Goal: Task Accomplishment & Management: Manage account settings

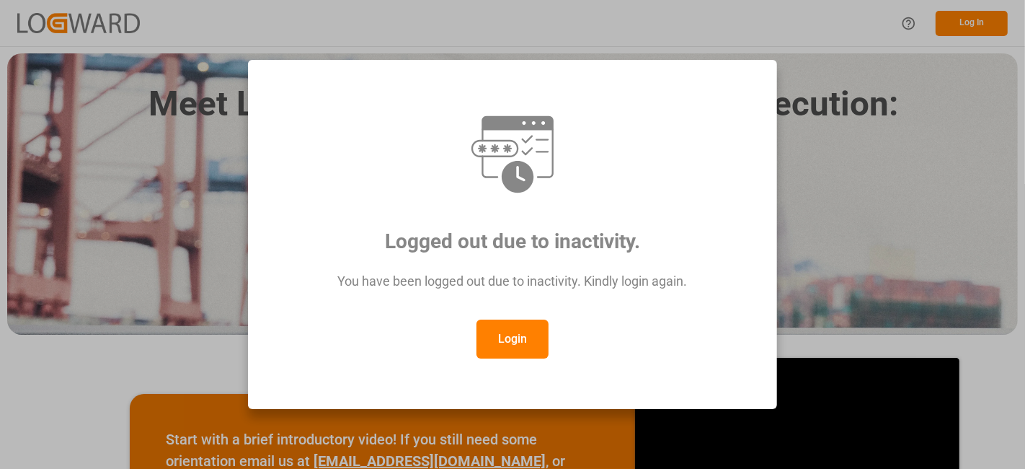
click at [508, 337] on button "Login" at bounding box center [513, 338] width 72 height 39
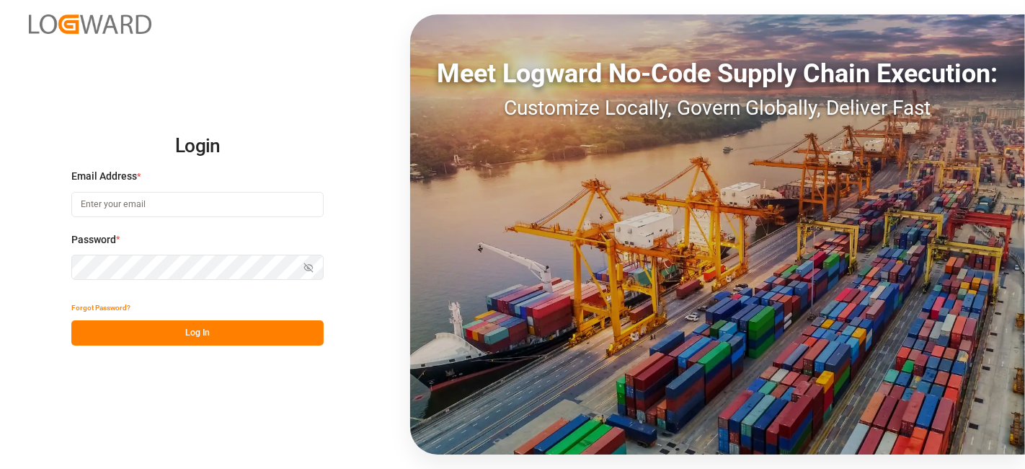
type input "[DOMAIN_NAME][EMAIL_ADDRESS][PERSON_NAME][DOMAIN_NAME]"
click at [203, 337] on button "Log In" at bounding box center [197, 332] width 252 height 25
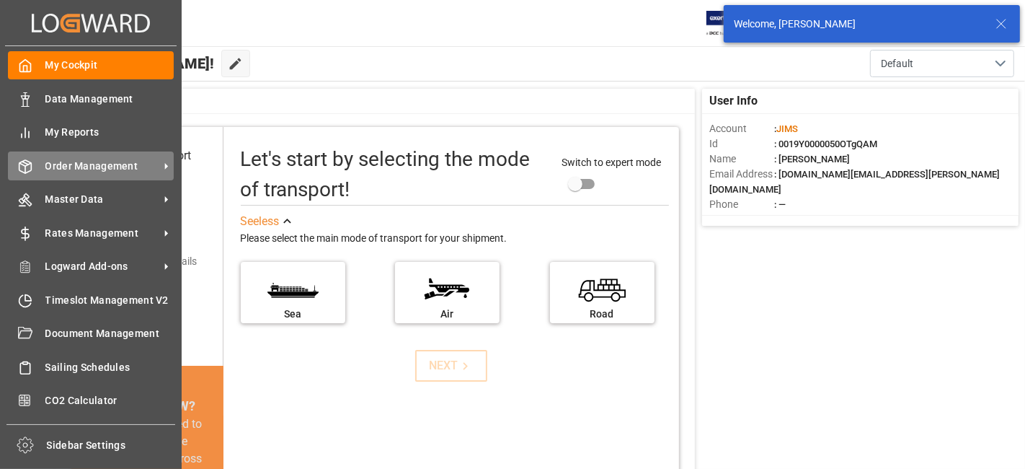
click at [103, 164] on span "Order Management" at bounding box center [102, 166] width 114 height 15
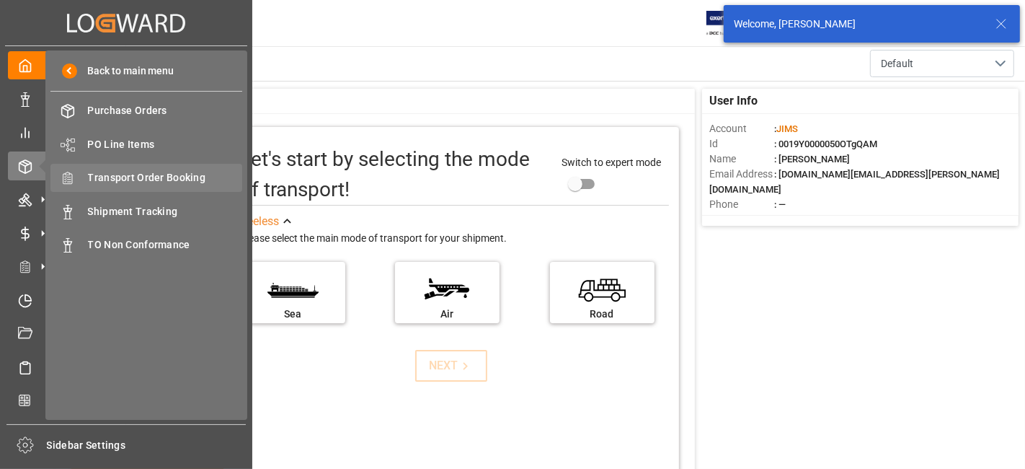
click at [194, 170] on span "Transport Order Booking" at bounding box center [165, 177] width 155 height 15
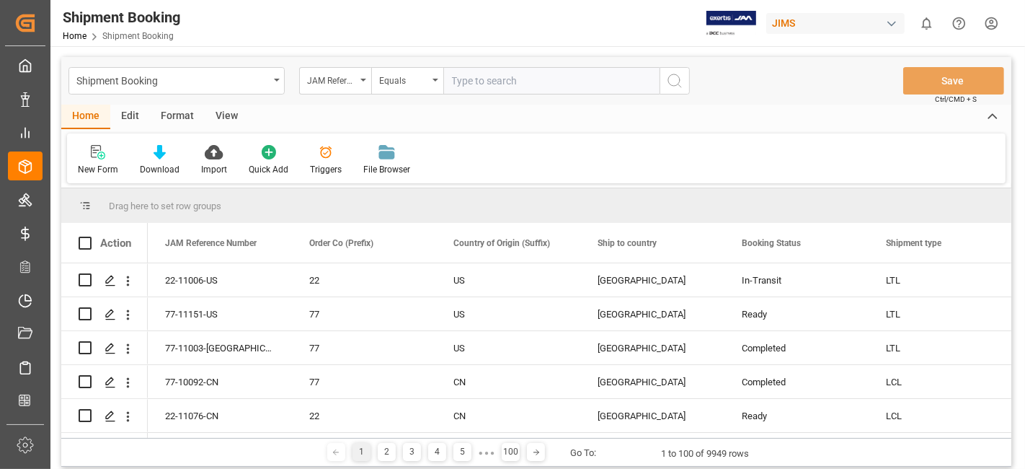
click at [479, 85] on input "text" at bounding box center [551, 80] width 216 height 27
type input "77-11132-US"
click at [678, 87] on icon "search button" at bounding box center [674, 80] width 17 height 17
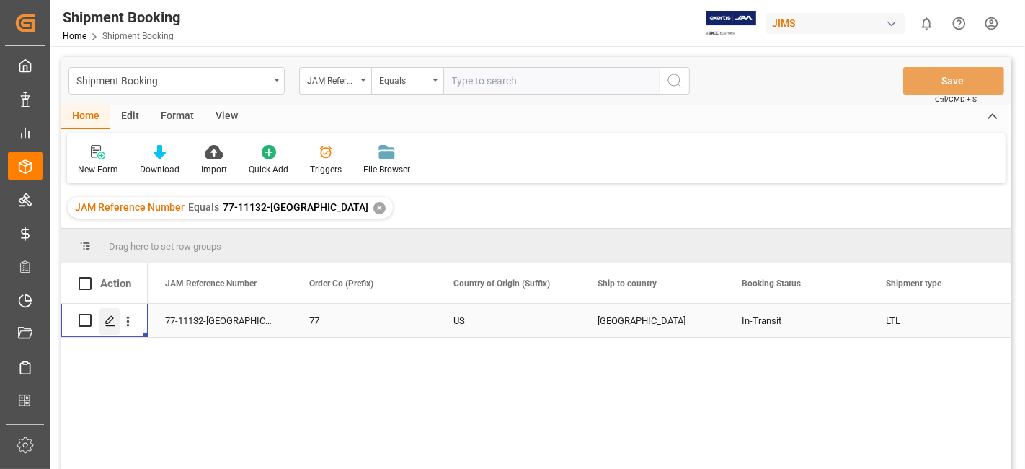
click at [105, 319] on icon "Press SPACE to select this row." at bounding box center [111, 321] width 12 height 12
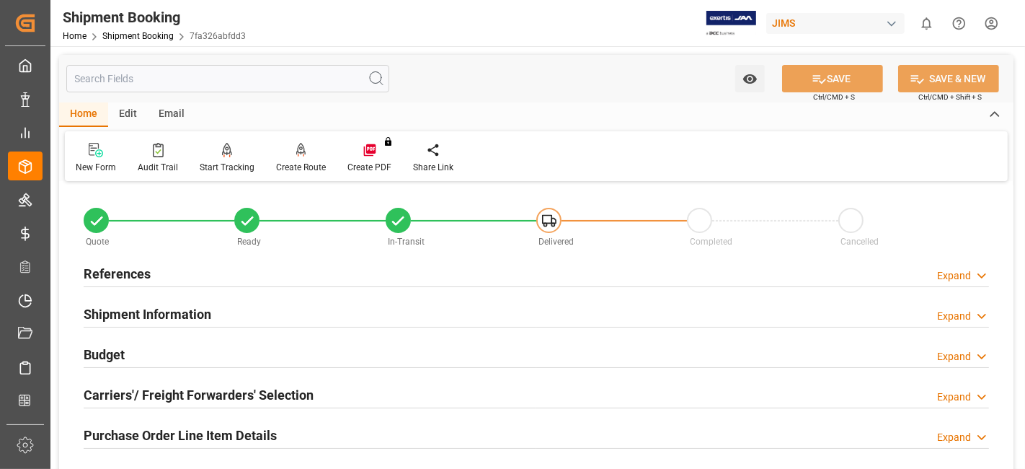
click at [198, 270] on div "References Expand" at bounding box center [537, 272] width 906 height 27
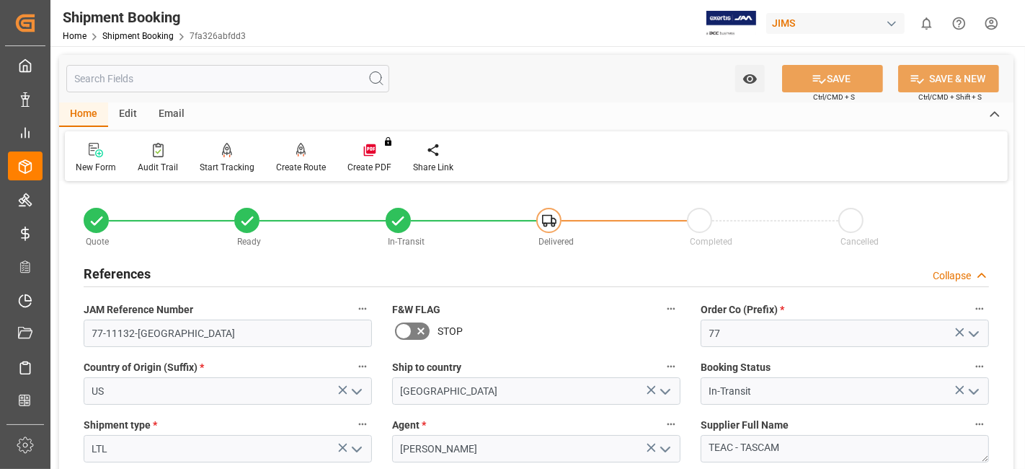
click at [198, 270] on div "References Collapse" at bounding box center [537, 272] width 906 height 27
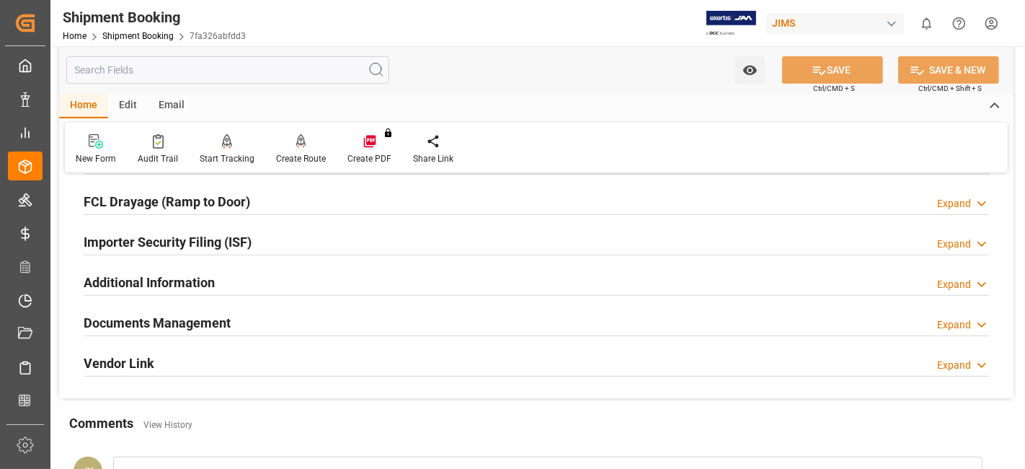
scroll to position [400, 0]
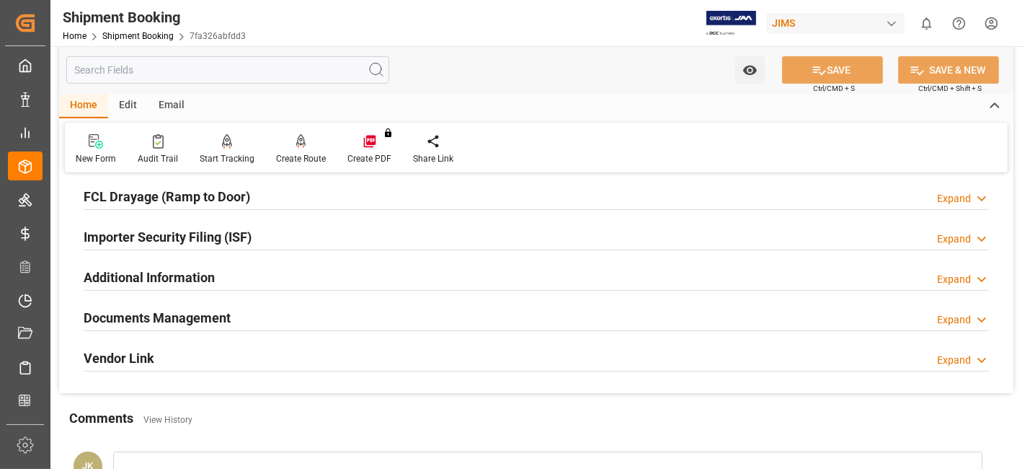
click at [180, 319] on h2 "Documents Management" at bounding box center [157, 317] width 147 height 19
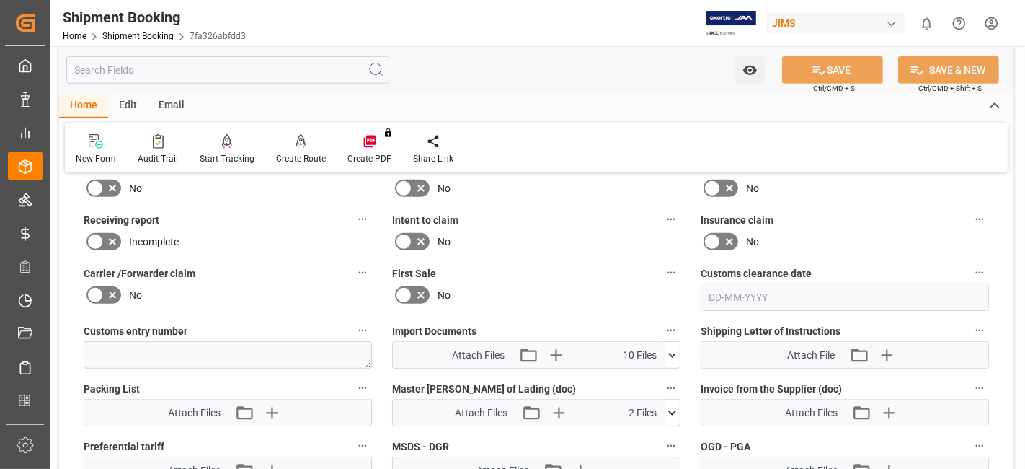
scroll to position [560, 0]
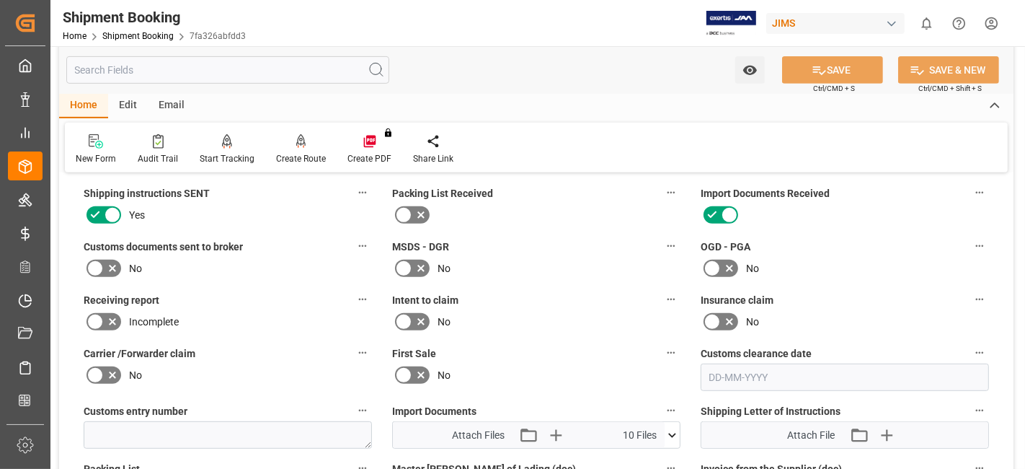
click at [106, 260] on icon at bounding box center [112, 268] width 17 height 17
click at [0, 0] on input "checkbox" at bounding box center [0, 0] width 0 height 0
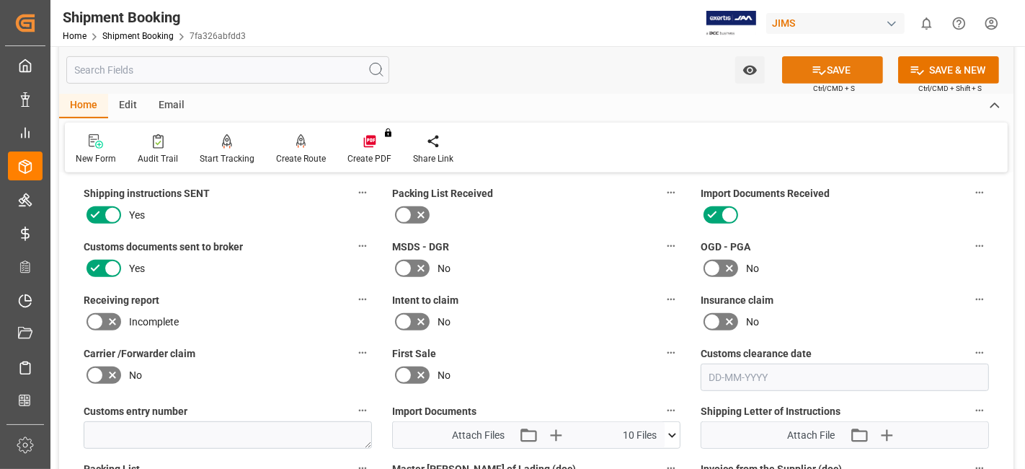
click at [808, 75] on button "SAVE" at bounding box center [832, 69] width 101 height 27
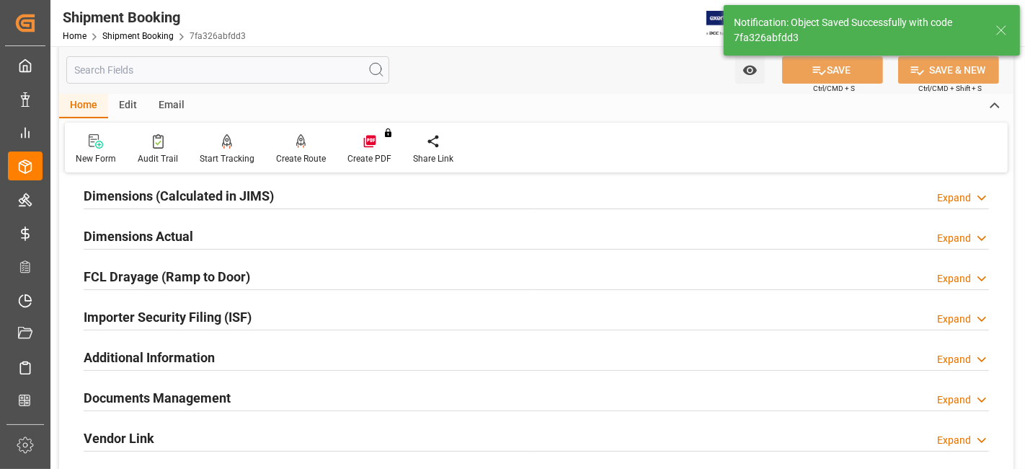
click at [224, 392] on h2 "Documents Management" at bounding box center [157, 397] width 147 height 19
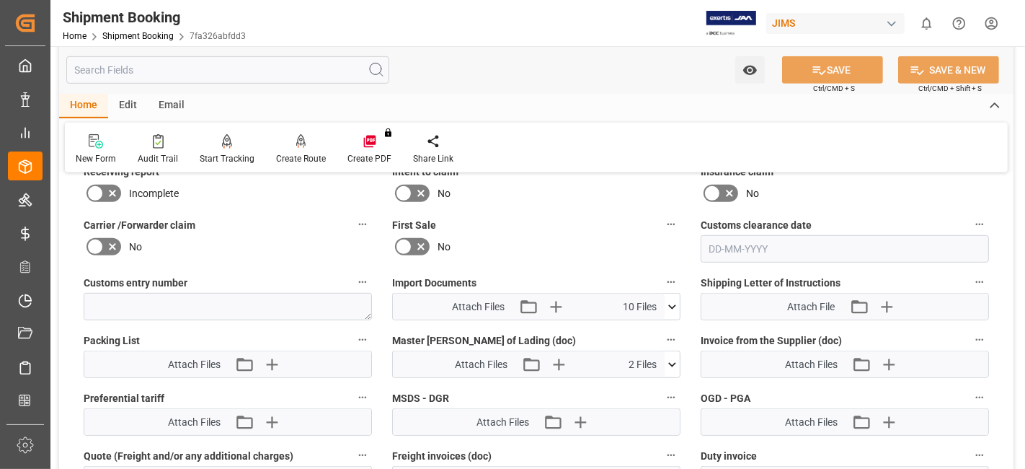
scroll to position [721, 0]
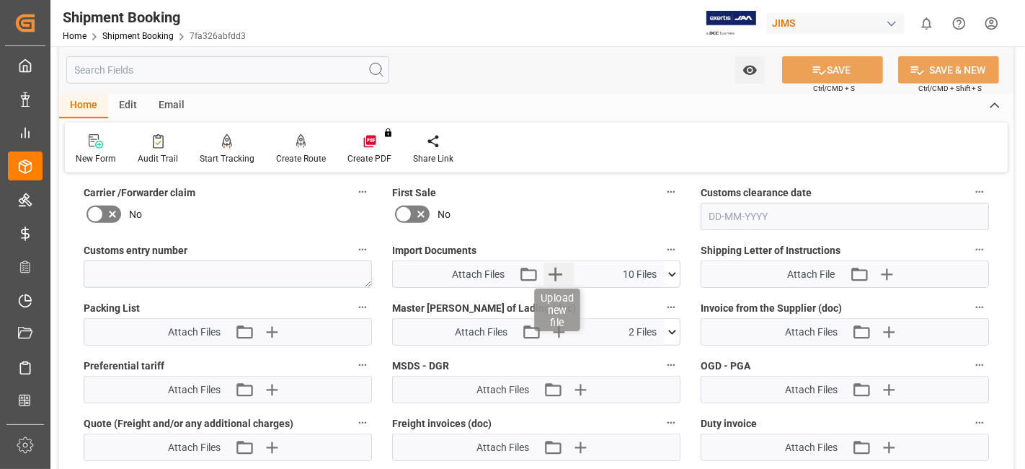
click at [556, 272] on icon "button" at bounding box center [556, 274] width 14 height 14
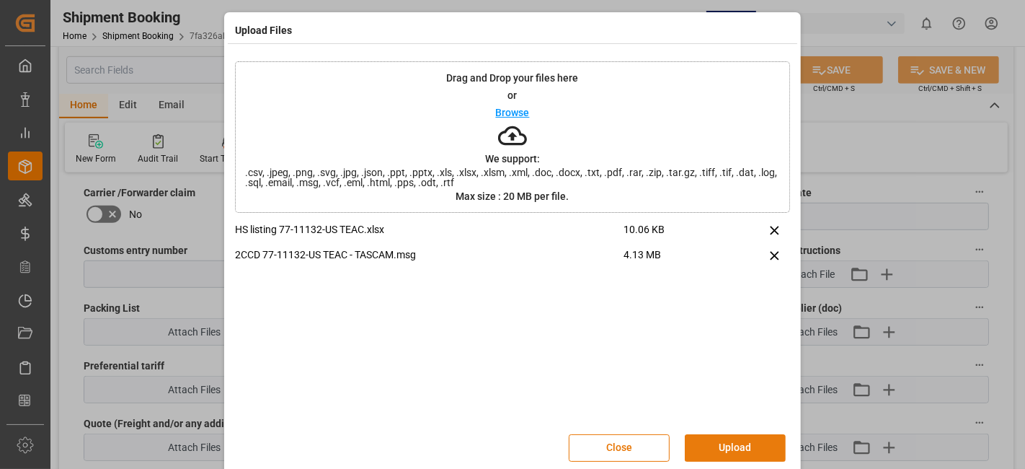
click at [714, 452] on button "Upload" at bounding box center [735, 447] width 101 height 27
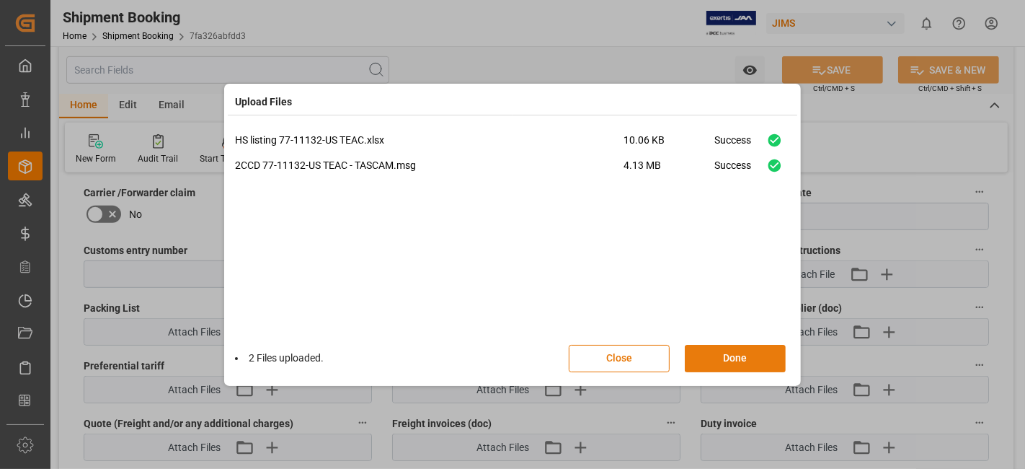
click at [731, 355] on button "Done" at bounding box center [735, 358] width 101 height 27
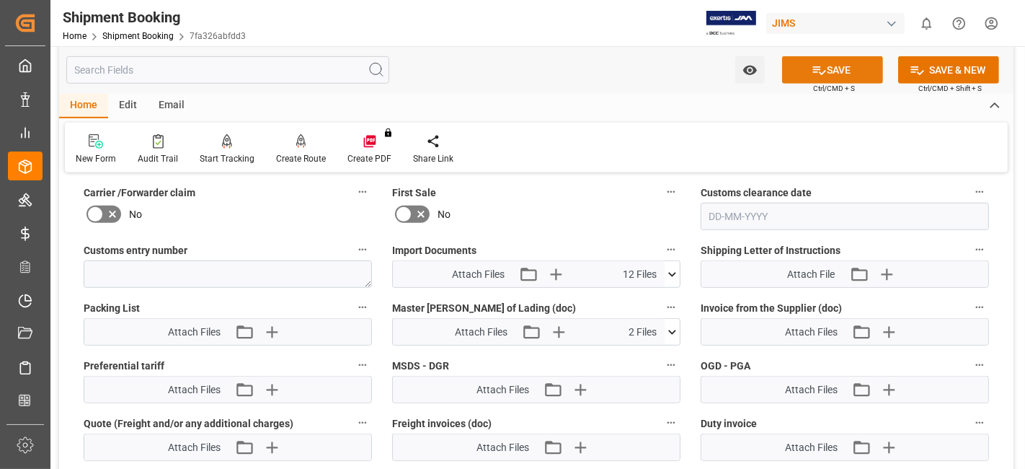
click at [811, 79] on button "SAVE" at bounding box center [832, 69] width 101 height 27
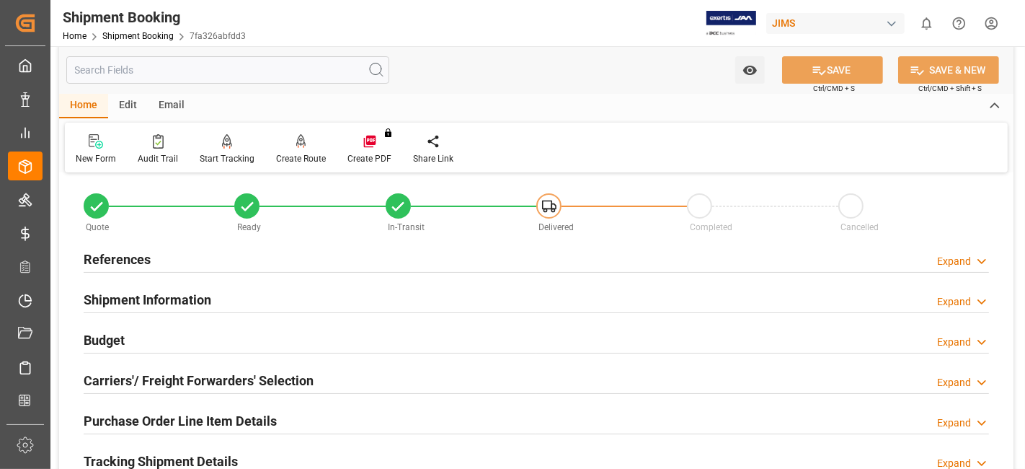
scroll to position [0, 0]
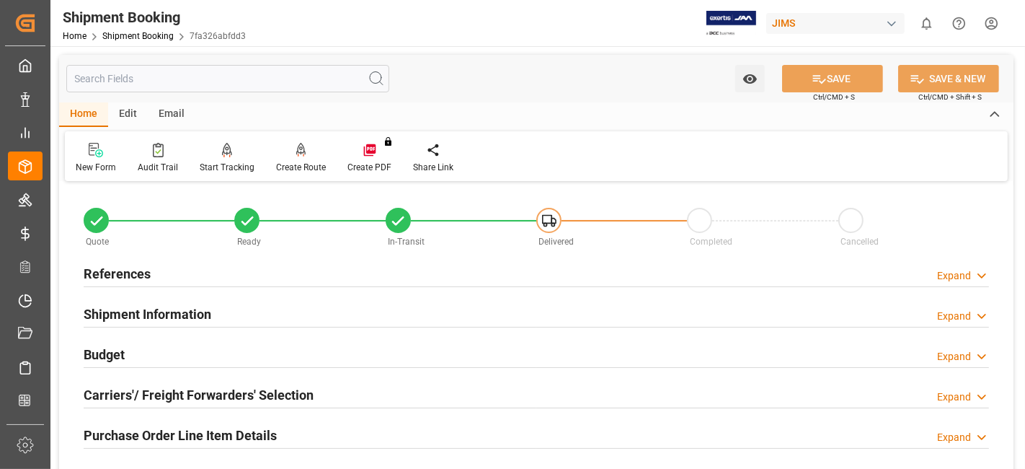
click at [137, 270] on h2 "References" at bounding box center [117, 273] width 67 height 19
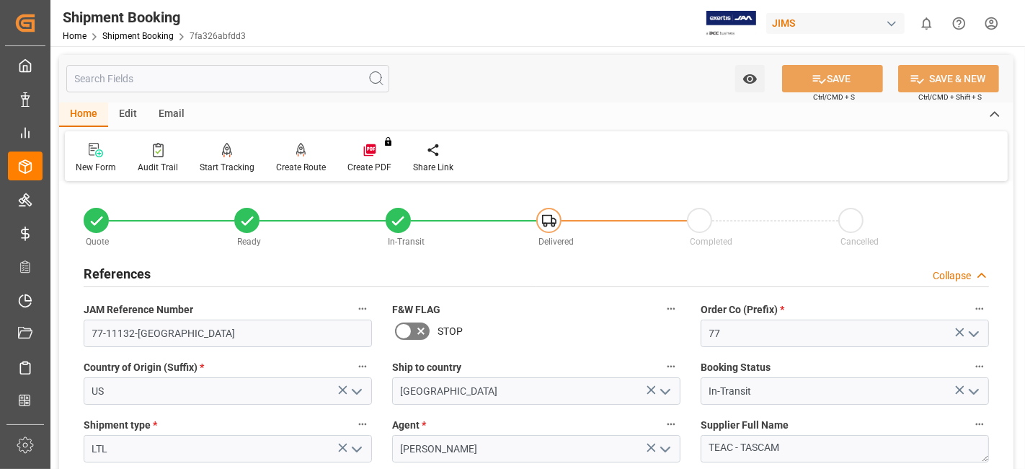
click at [137, 270] on h2 "References" at bounding box center [117, 273] width 67 height 19
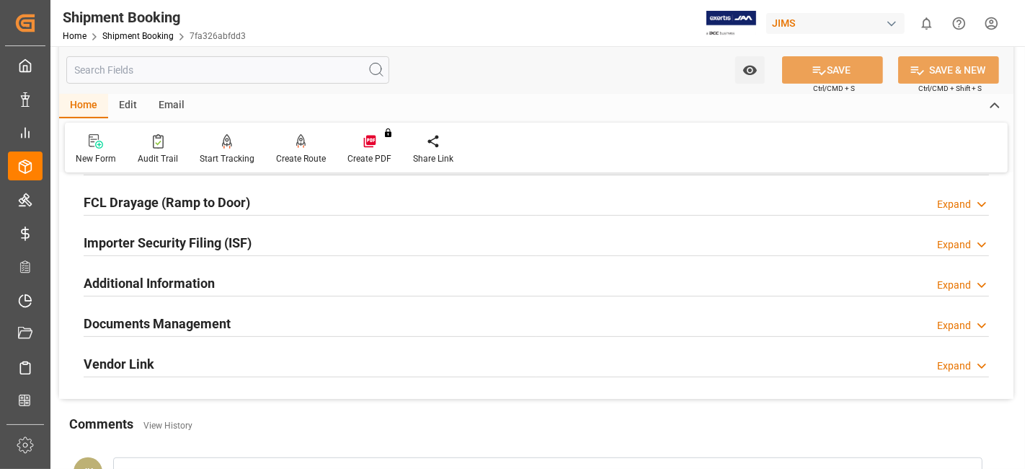
scroll to position [400, 0]
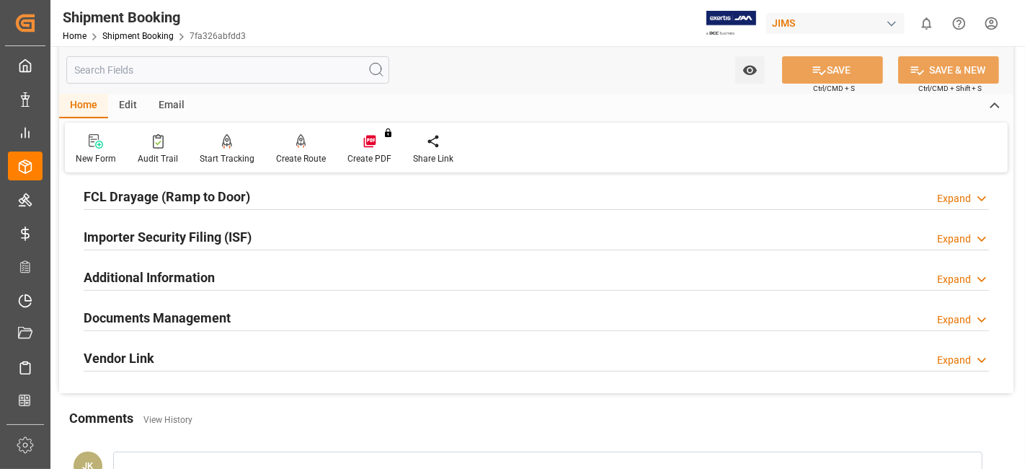
click at [150, 317] on h2 "Documents Management" at bounding box center [157, 317] width 147 height 19
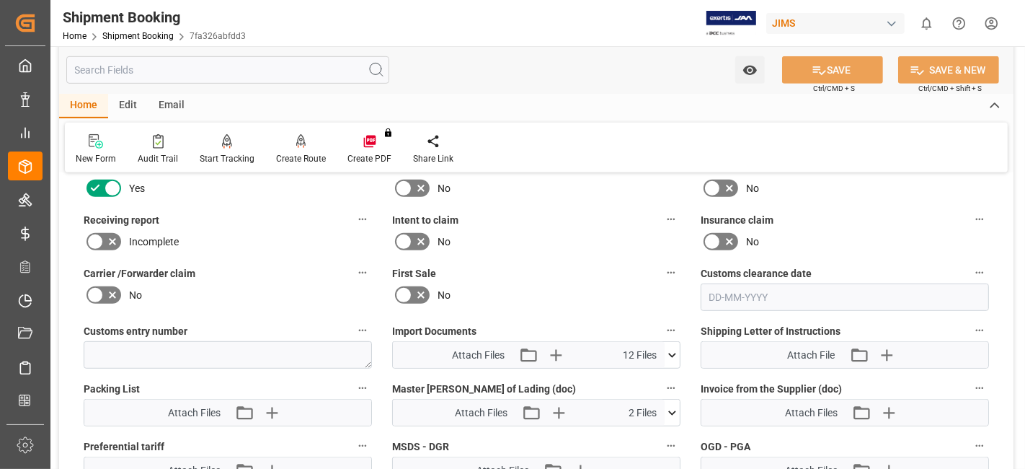
scroll to position [721, 0]
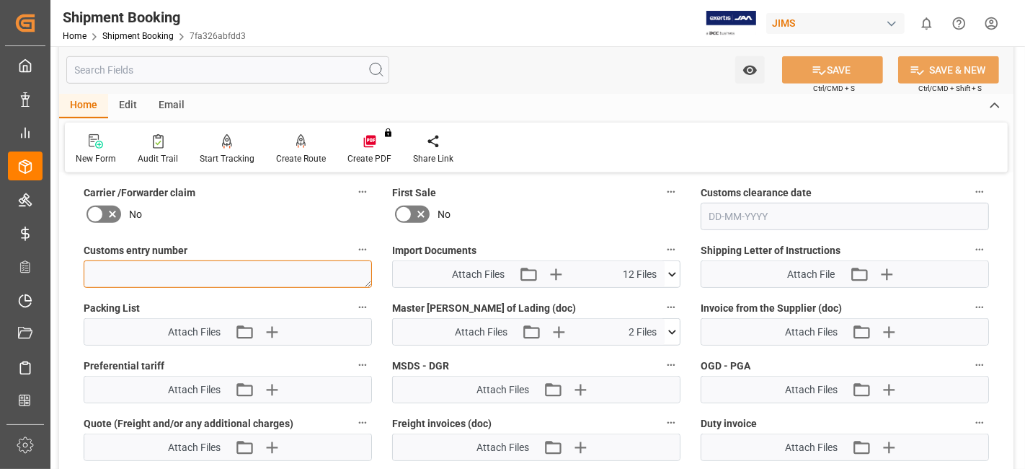
click at [97, 267] on textarea at bounding box center [228, 273] width 288 height 27
paste textarea "13391-69293251-5"
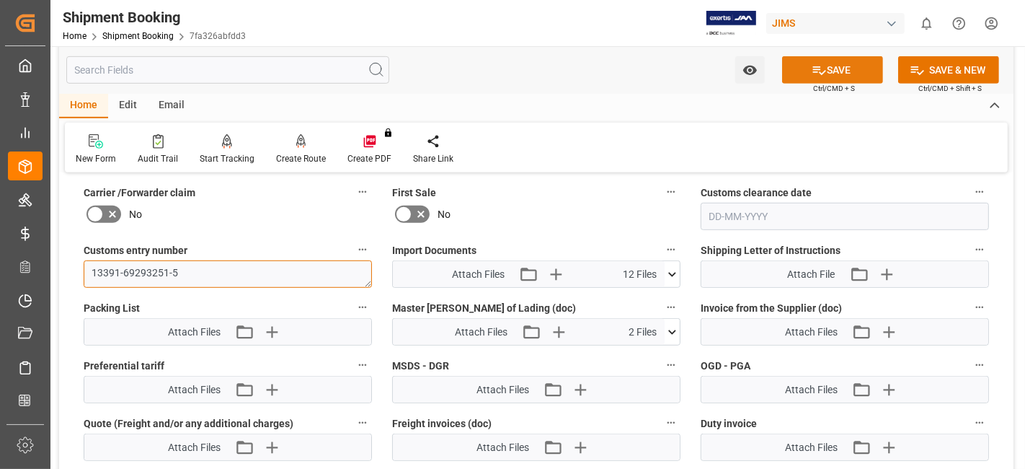
type textarea "13391-69293251-5"
click at [844, 73] on button "SAVE" at bounding box center [832, 69] width 101 height 27
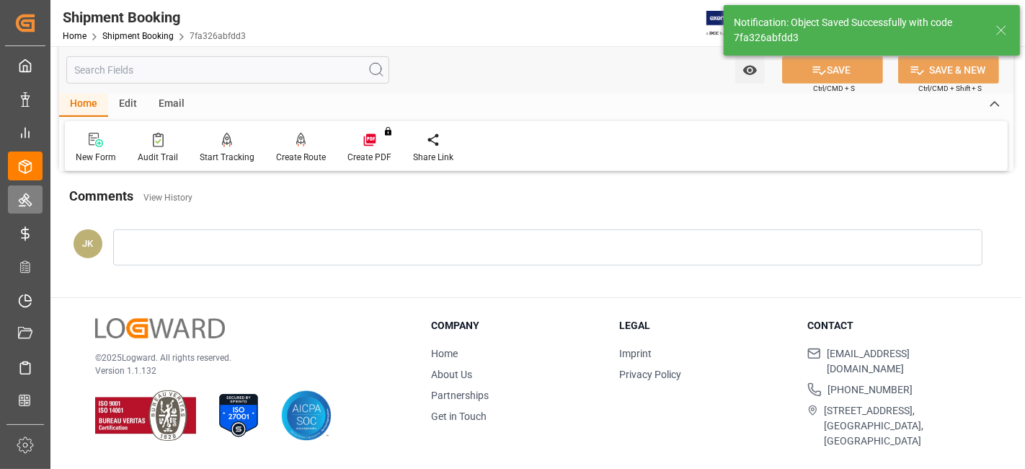
scroll to position [610, 0]
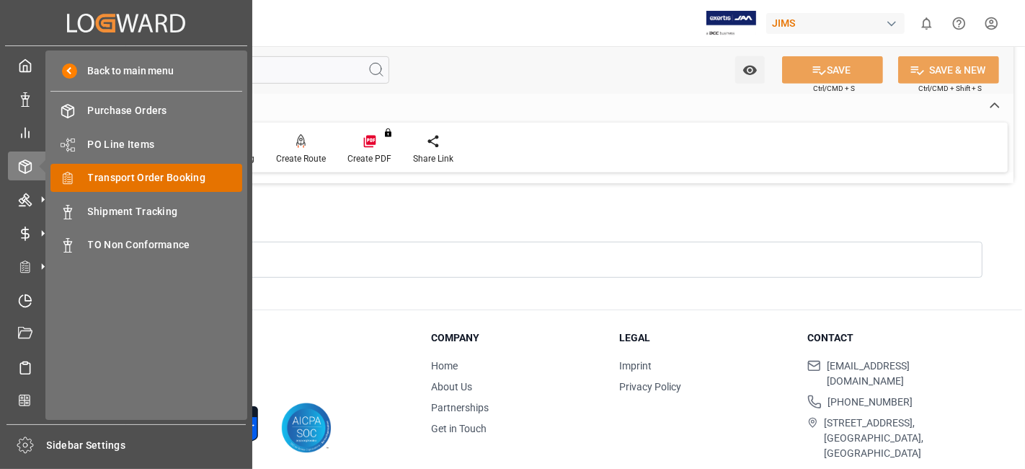
click at [175, 182] on span "Transport Order Booking" at bounding box center [165, 177] width 155 height 15
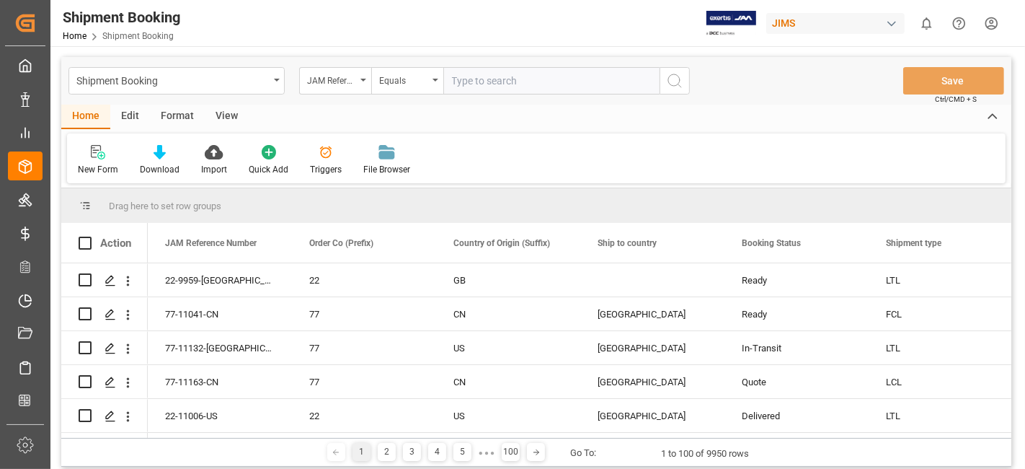
click at [472, 83] on input "text" at bounding box center [551, 80] width 216 height 27
type input "77-11027-US"
click at [674, 79] on icon "search button" at bounding box center [674, 80] width 17 height 17
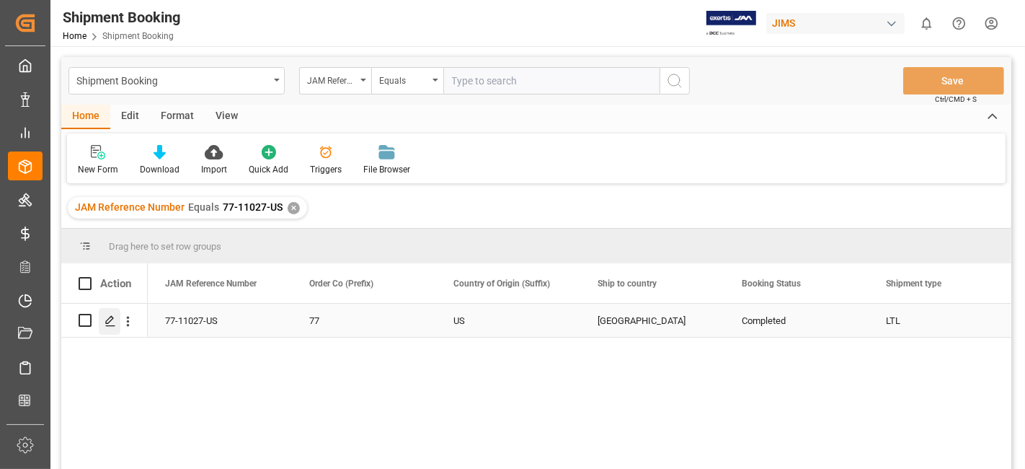
click at [110, 325] on line "Press SPACE to select this row." at bounding box center [110, 325] width 9 height 0
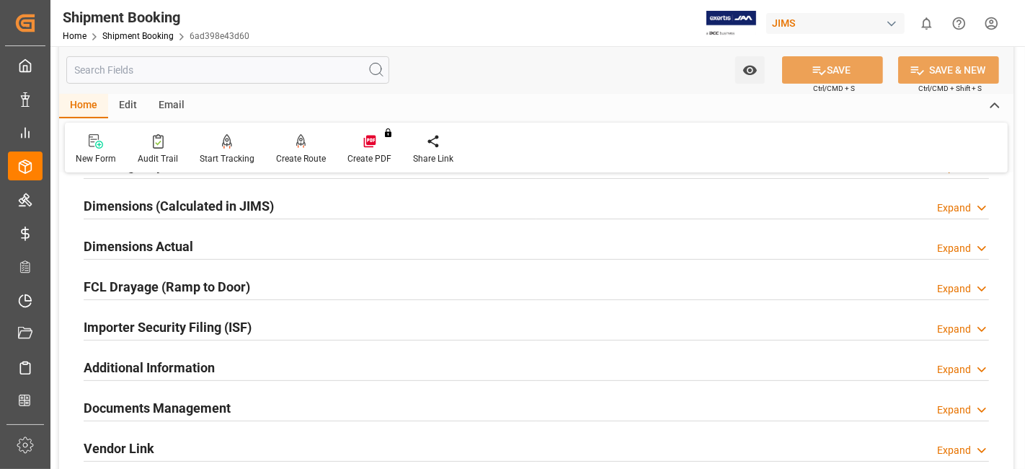
scroll to position [400, 0]
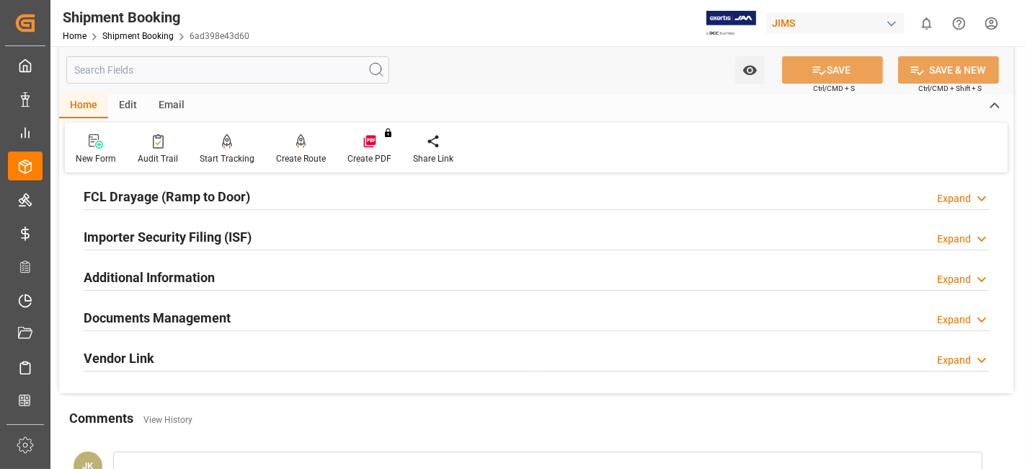
click at [206, 314] on h2 "Documents Management" at bounding box center [157, 317] width 147 height 19
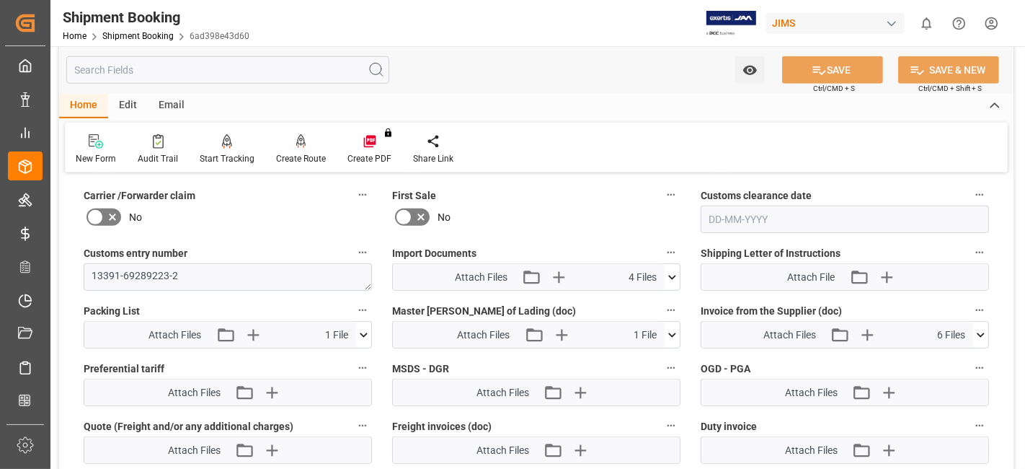
scroll to position [721, 0]
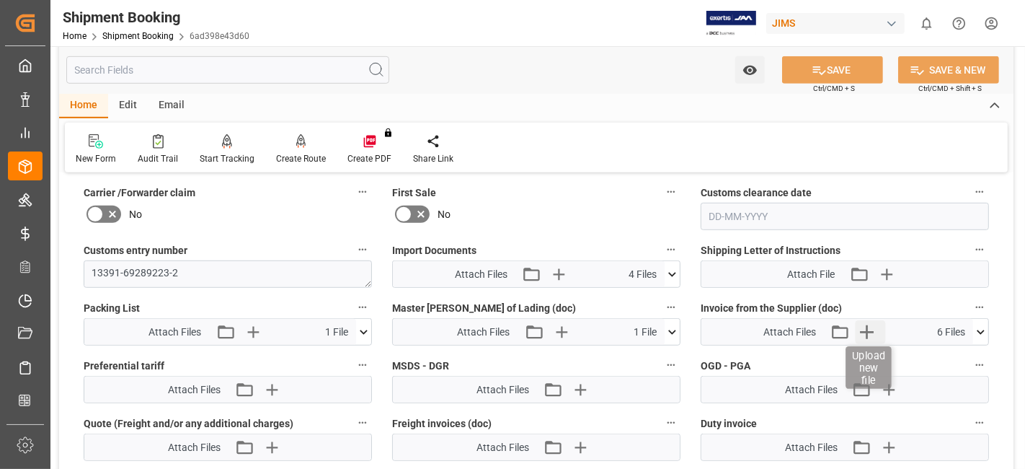
click at [866, 325] on icon "button" at bounding box center [867, 332] width 14 height 14
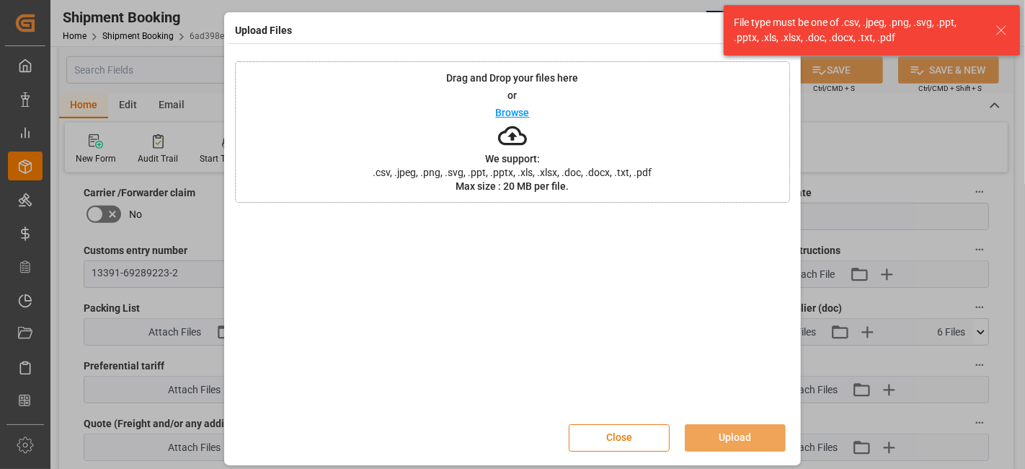
click at [615, 435] on button "Close" at bounding box center [619, 437] width 101 height 27
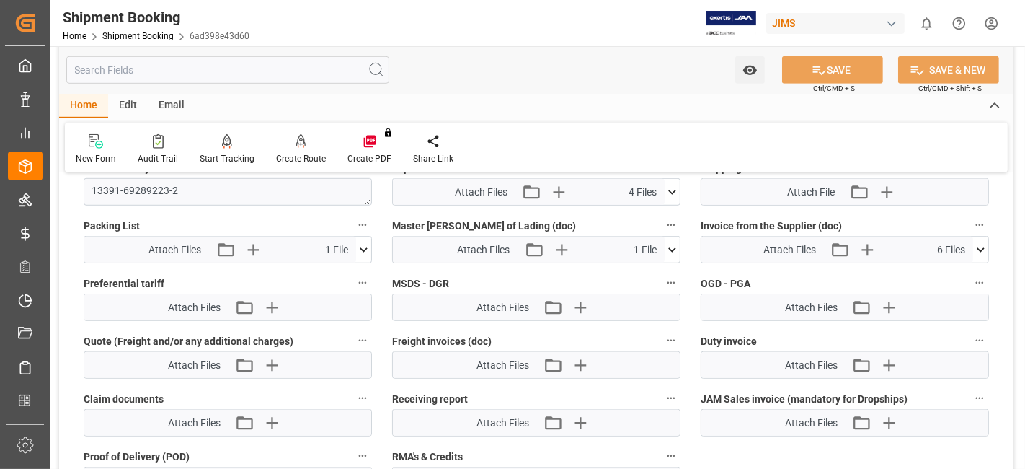
scroll to position [881, 0]
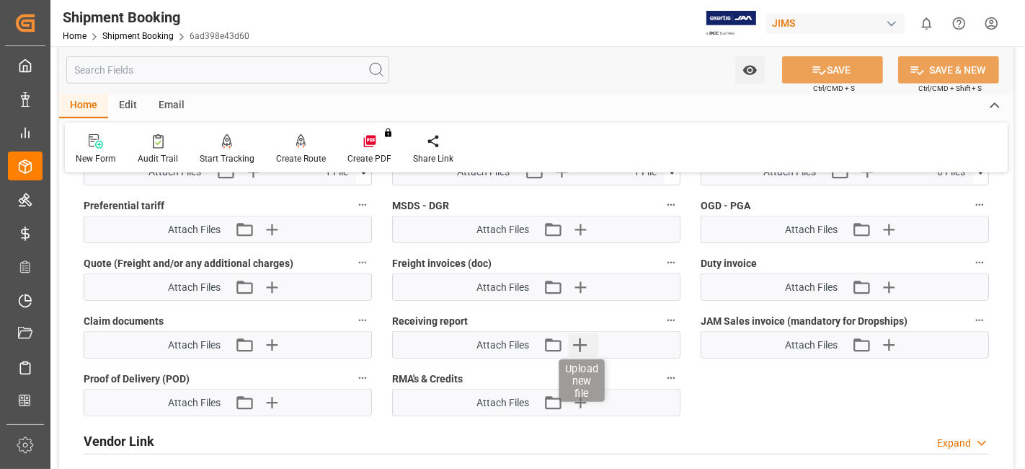
click at [585, 338] on icon "button" at bounding box center [580, 345] width 14 height 14
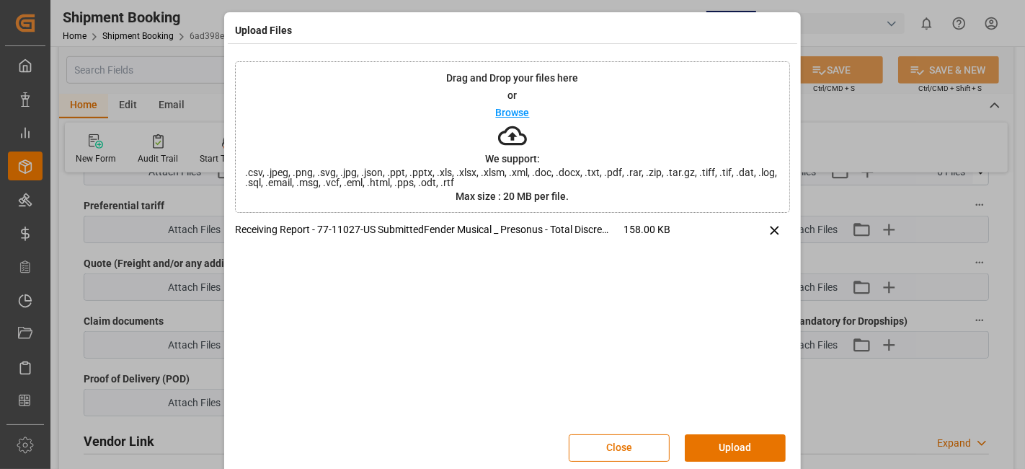
click at [728, 446] on button "Upload" at bounding box center [735, 447] width 101 height 27
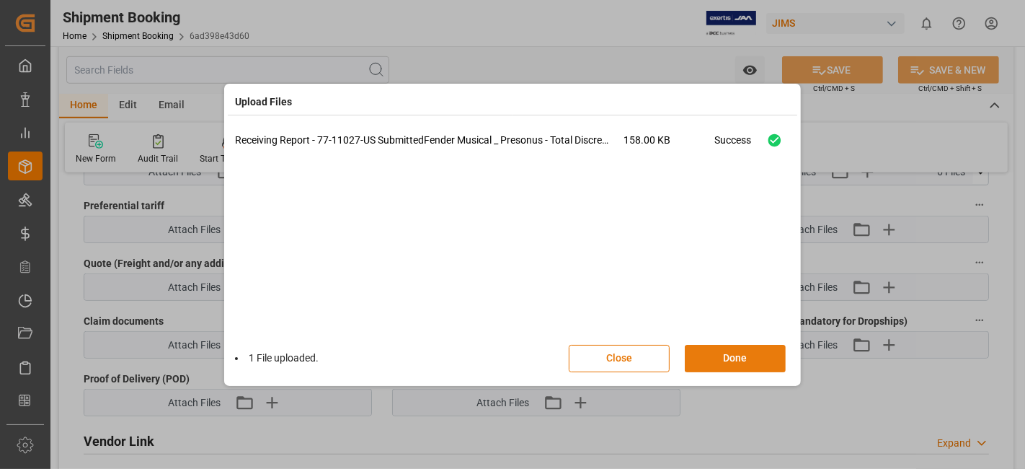
click at [722, 358] on button "Done" at bounding box center [735, 358] width 101 height 27
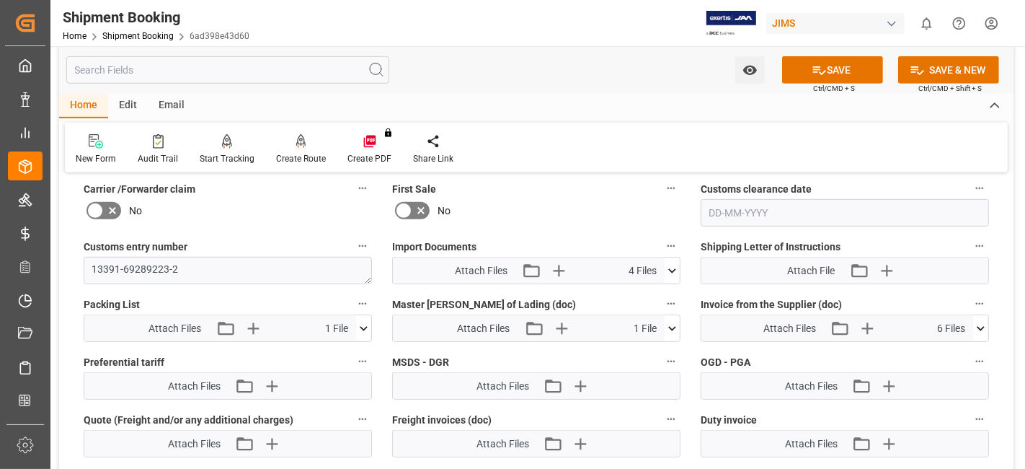
scroll to position [640, 0]
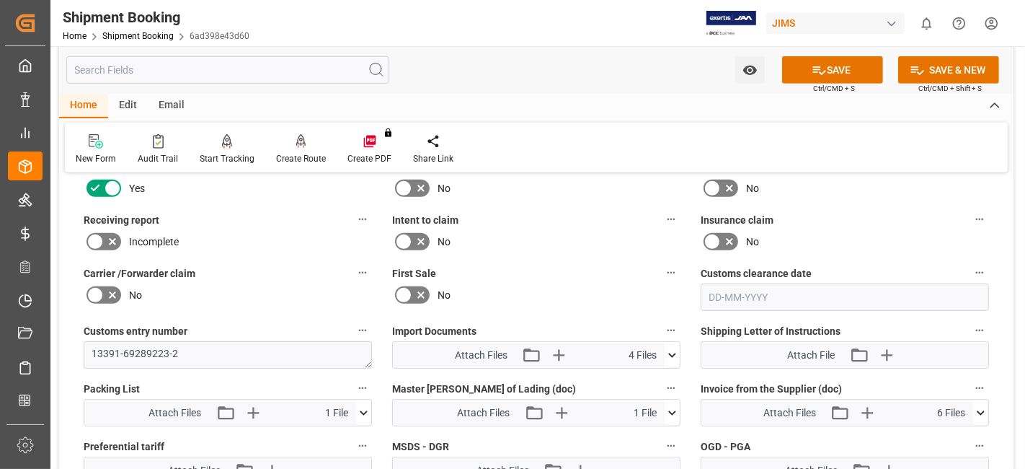
click at [112, 233] on icon at bounding box center [112, 241] width 17 height 17
click at [0, 0] on input "checkbox" at bounding box center [0, 0] width 0 height 0
click at [834, 71] on button "SAVE" at bounding box center [832, 69] width 101 height 27
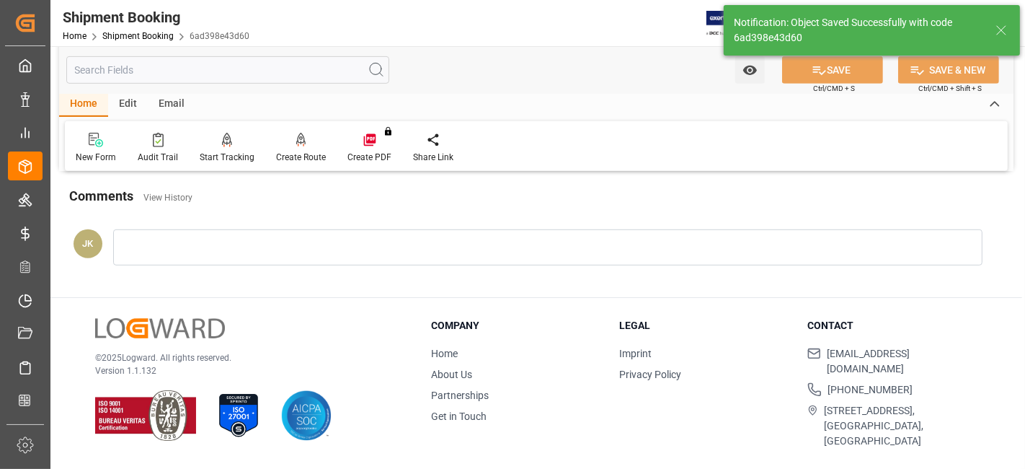
scroll to position [610, 0]
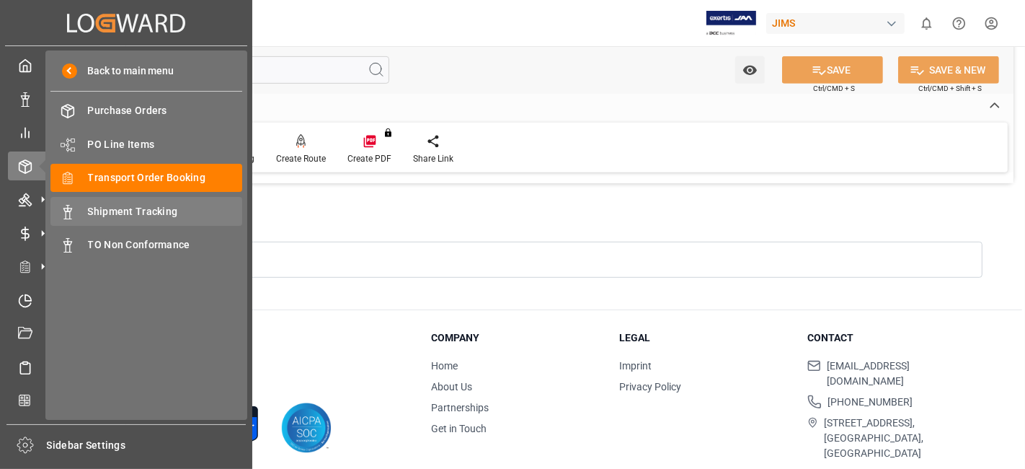
click at [164, 213] on span "Shipment Tracking" at bounding box center [165, 211] width 155 height 15
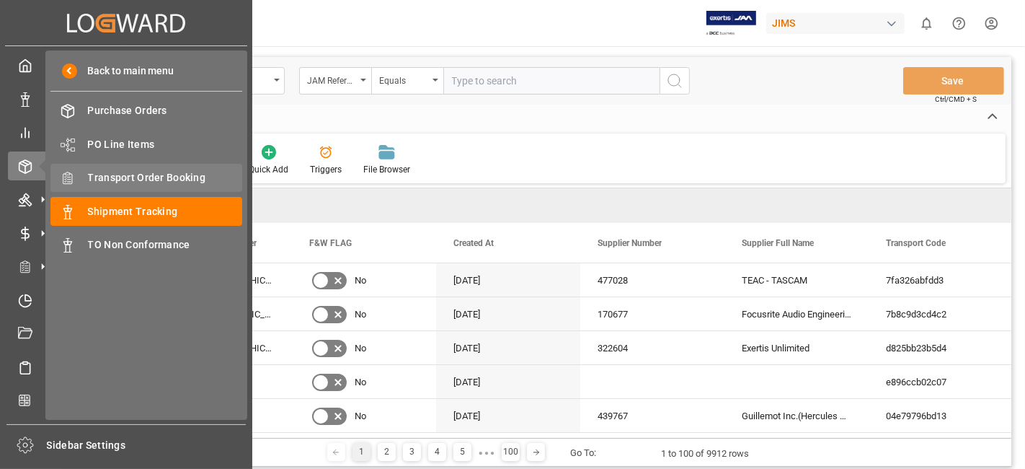
click at [175, 175] on span "Transport Order Booking" at bounding box center [165, 177] width 155 height 15
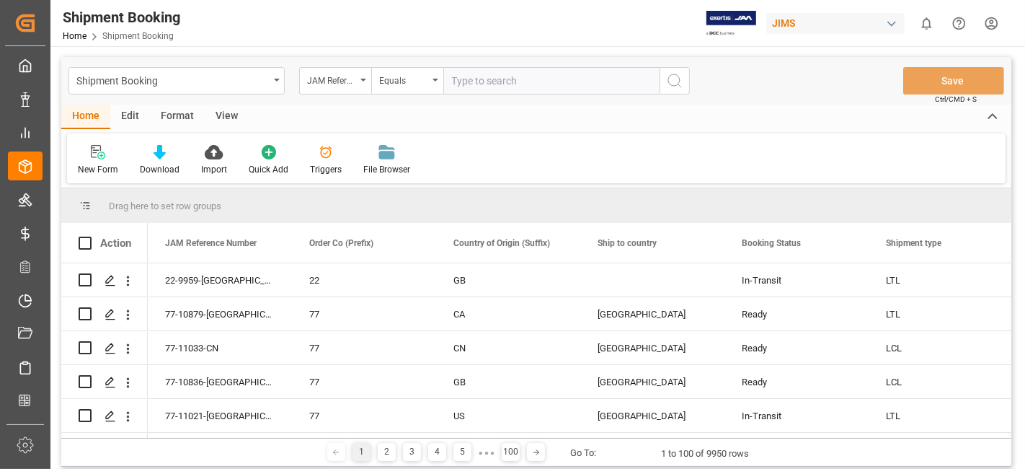
click at [469, 81] on input "text" at bounding box center [551, 80] width 216 height 27
paste input "77-10755-US"
type input "77-10755-US"
click at [678, 85] on icon "search button" at bounding box center [674, 80] width 17 height 17
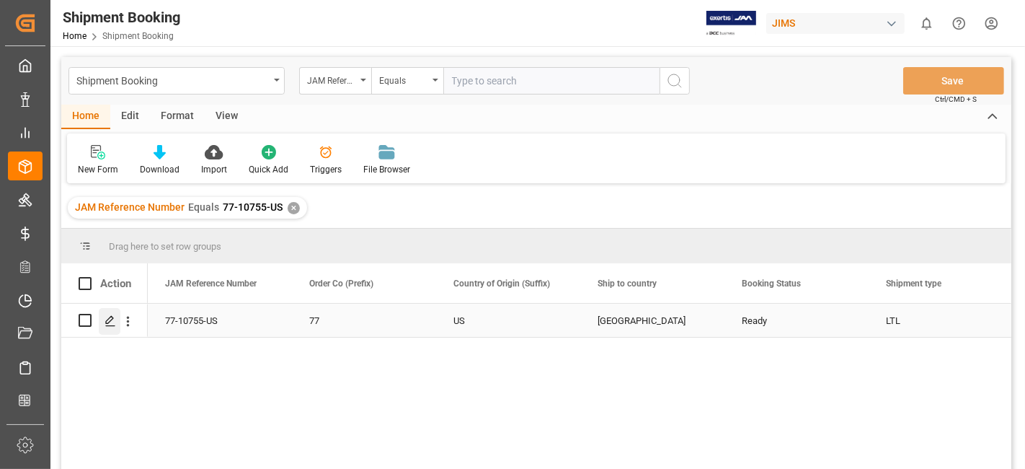
click at [108, 322] on icon "Press SPACE to select this row." at bounding box center [111, 321] width 12 height 12
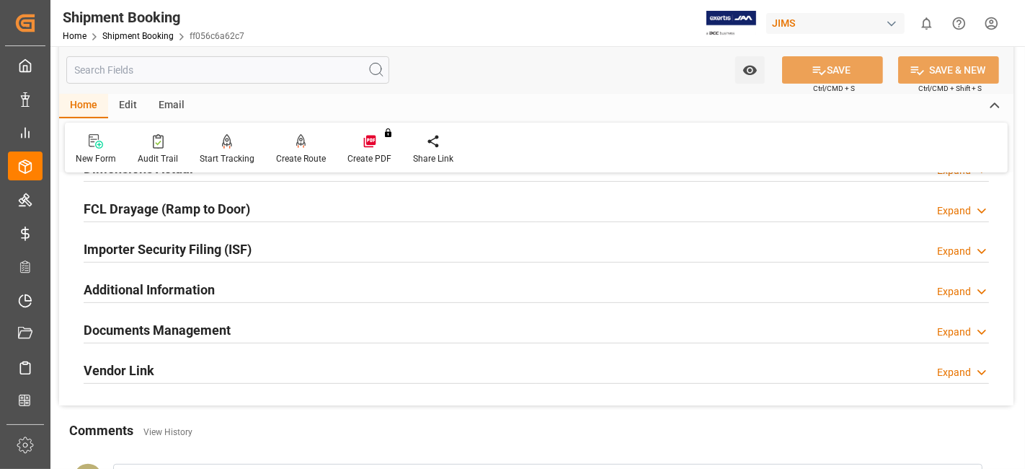
scroll to position [400, 0]
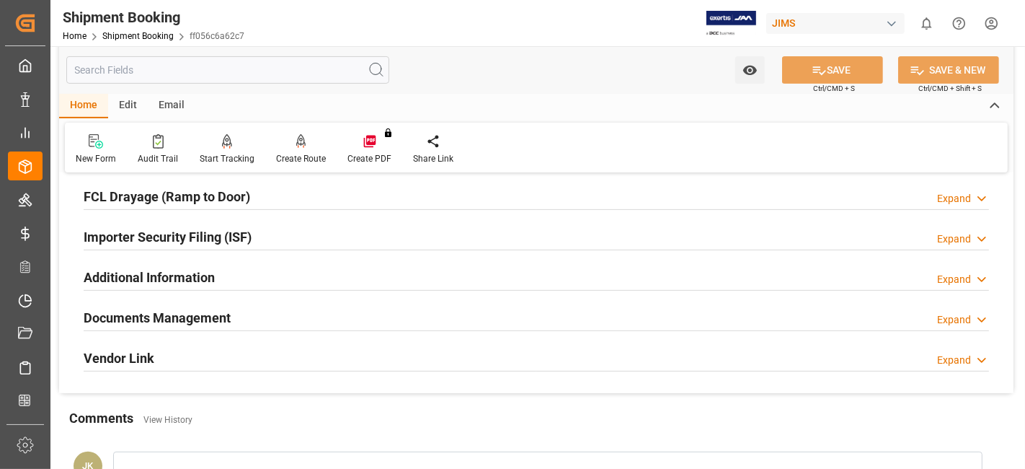
click at [308, 318] on div "Documents Management Expand" at bounding box center [537, 316] width 906 height 27
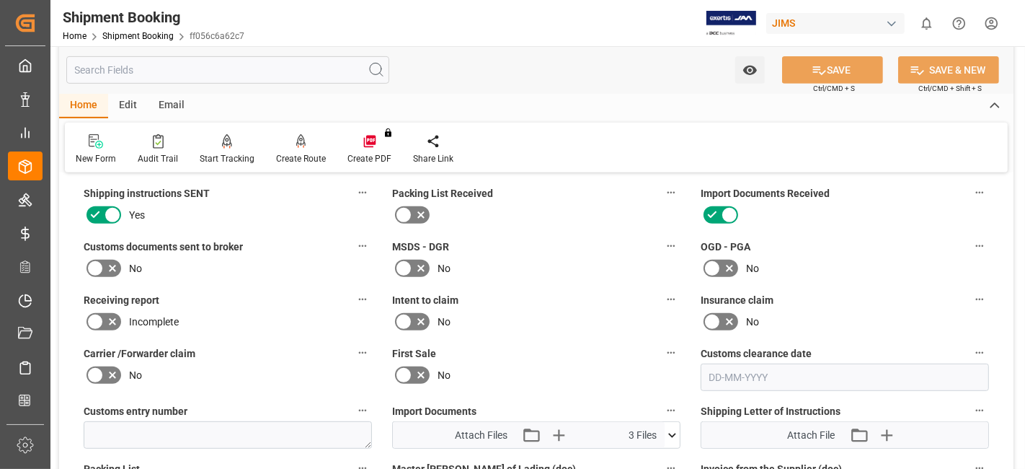
scroll to position [640, 0]
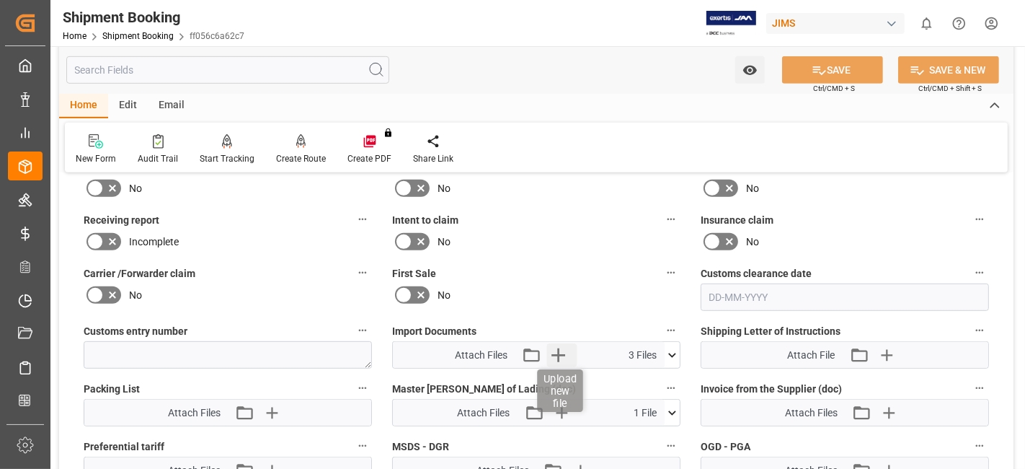
click at [554, 348] on icon "button" at bounding box center [559, 355] width 14 height 14
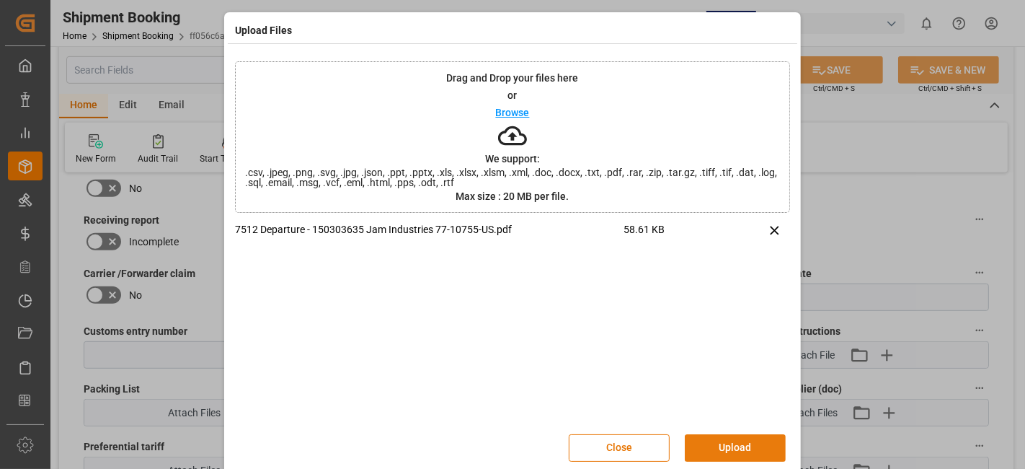
click at [704, 448] on button "Upload" at bounding box center [735, 447] width 101 height 27
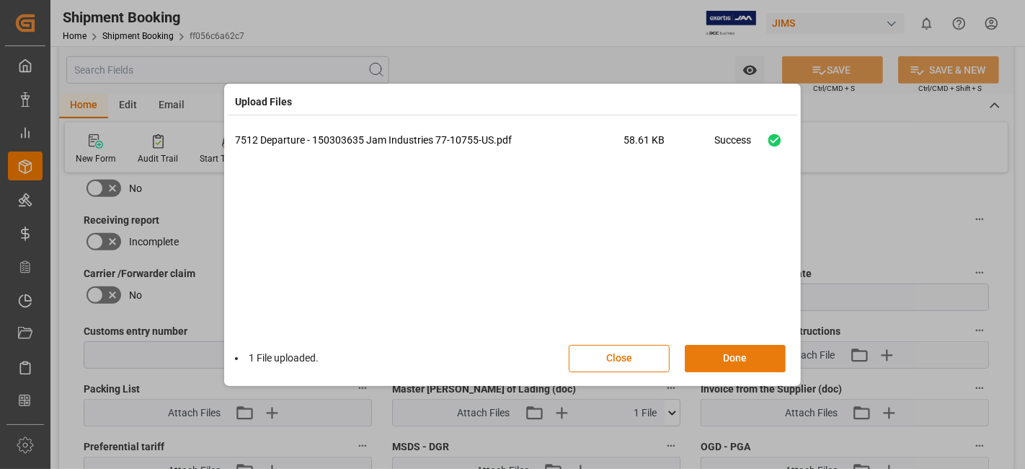
click at [713, 353] on button "Done" at bounding box center [735, 358] width 101 height 27
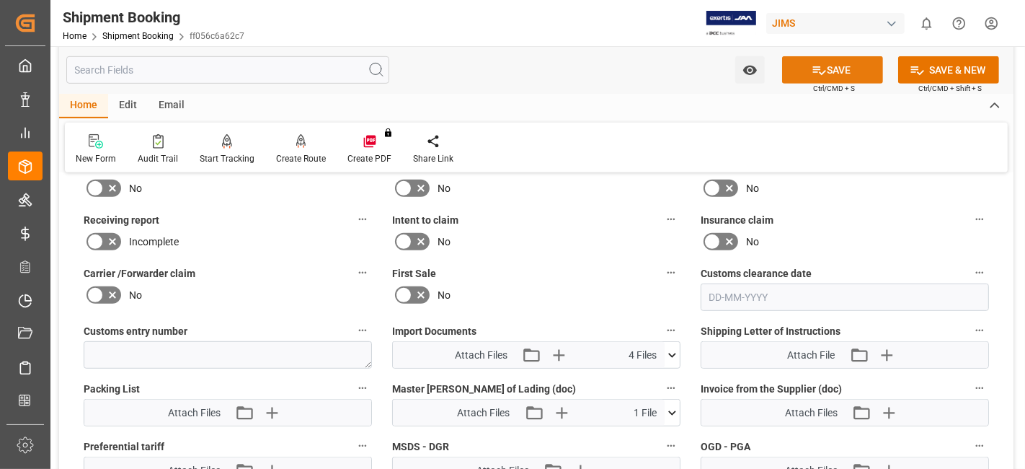
click at [814, 78] on button "SAVE" at bounding box center [832, 69] width 101 height 27
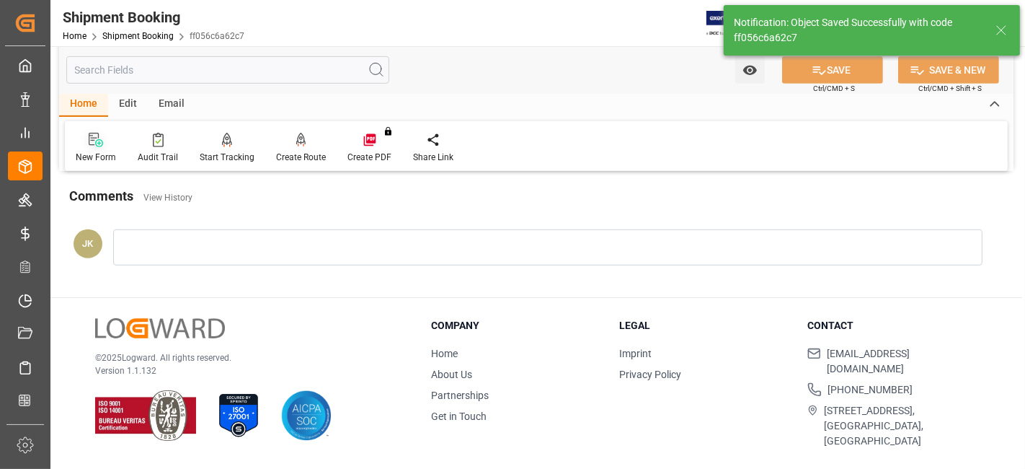
scroll to position [610, 0]
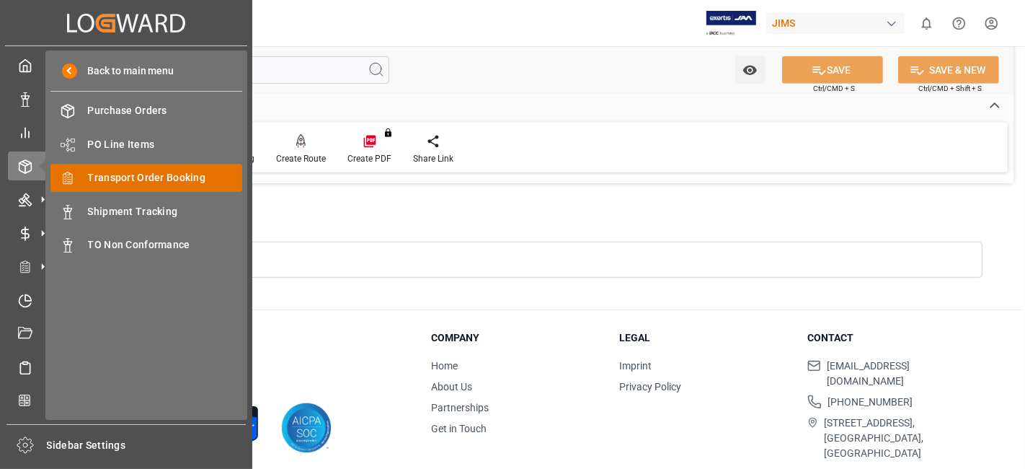
click at [198, 185] on div "Transport Order Booking Transport Order Booking" at bounding box center [146, 178] width 192 height 28
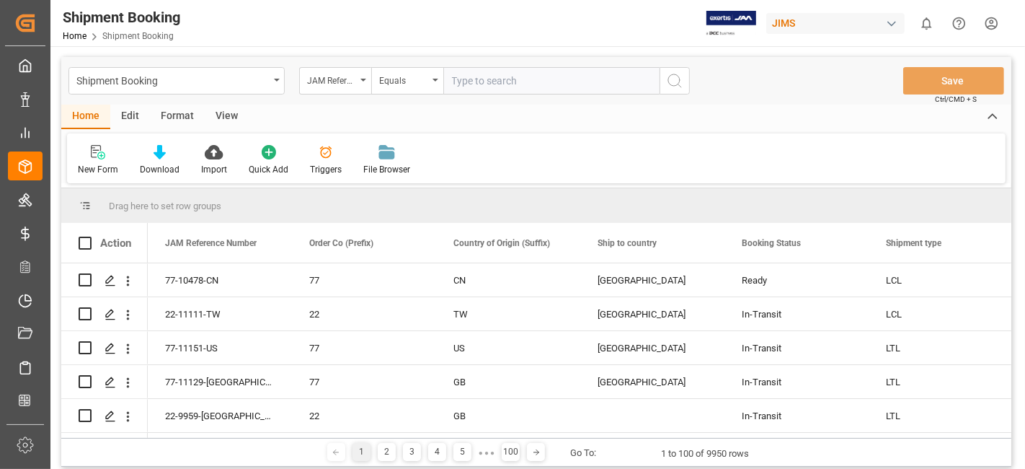
click at [459, 81] on input "text" at bounding box center [551, 80] width 216 height 27
type input "77-11157-DE"
click at [676, 81] on icon "search button" at bounding box center [674, 80] width 17 height 17
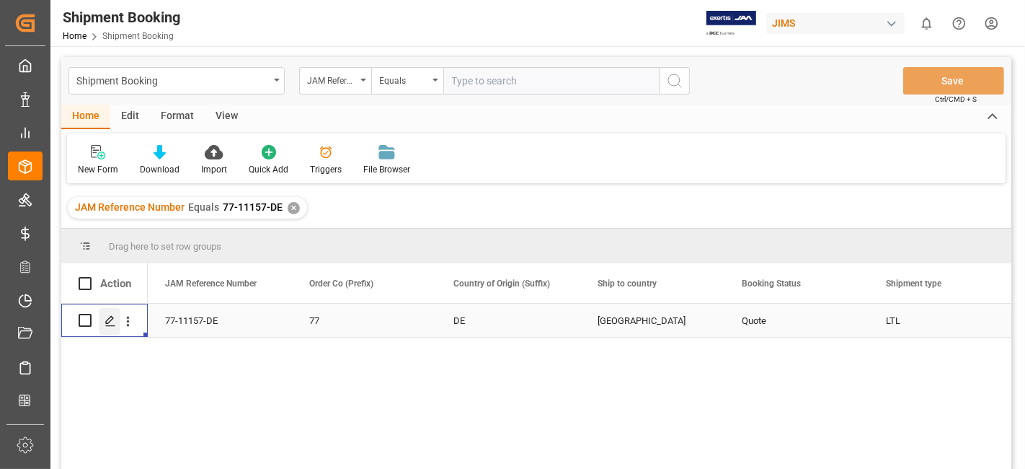
click at [107, 322] on polygon "Press SPACE to select this row." at bounding box center [109, 319] width 7 height 7
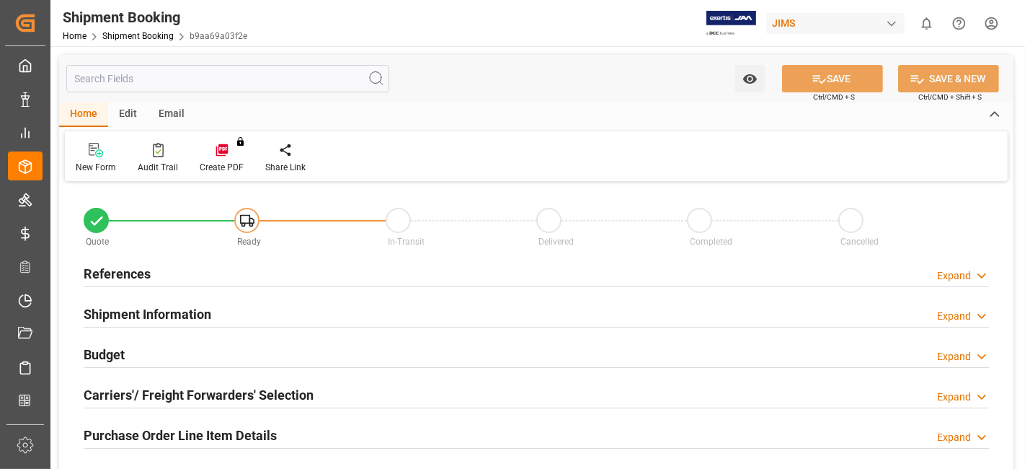
type input "0"
type input "26-09-2025"
click at [196, 267] on div "References Expand" at bounding box center [537, 272] width 906 height 27
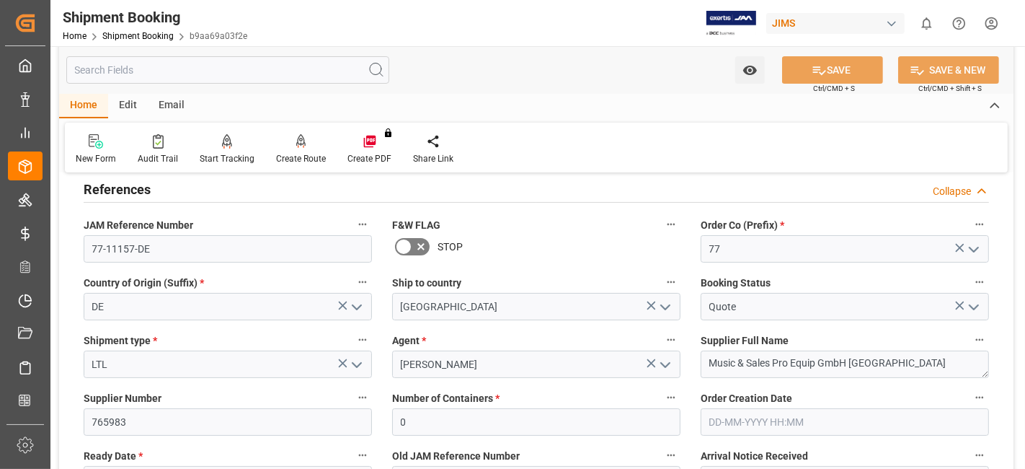
scroll to position [160, 0]
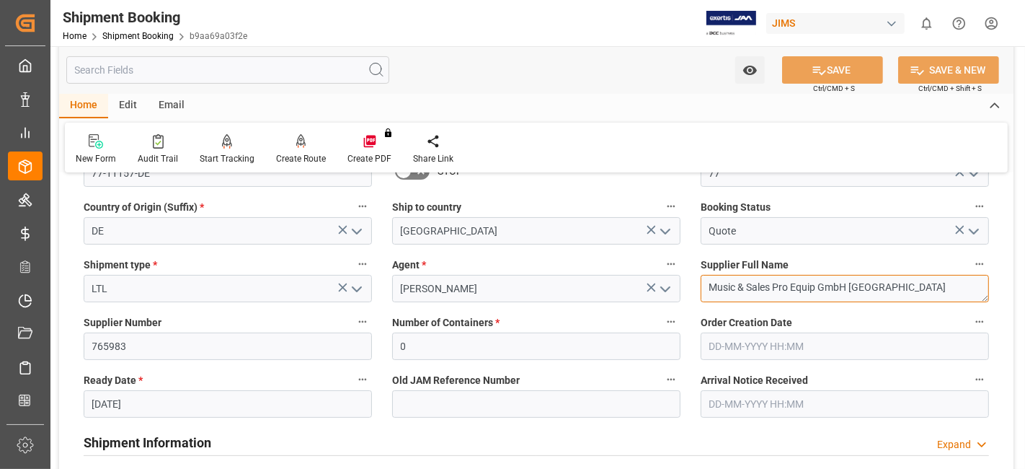
click at [814, 293] on textarea "Music & Sales Pro Equip GmbH Germany" at bounding box center [845, 288] width 288 height 27
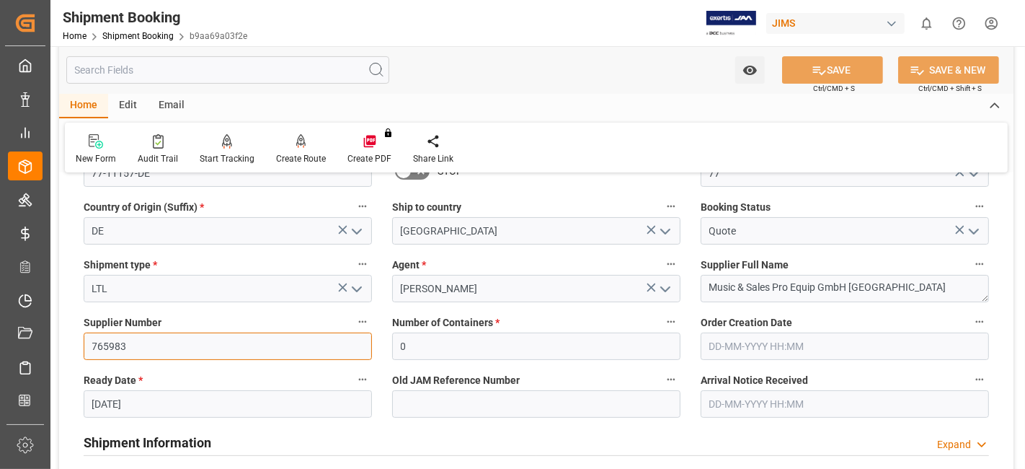
click at [98, 349] on input "765983" at bounding box center [228, 345] width 288 height 27
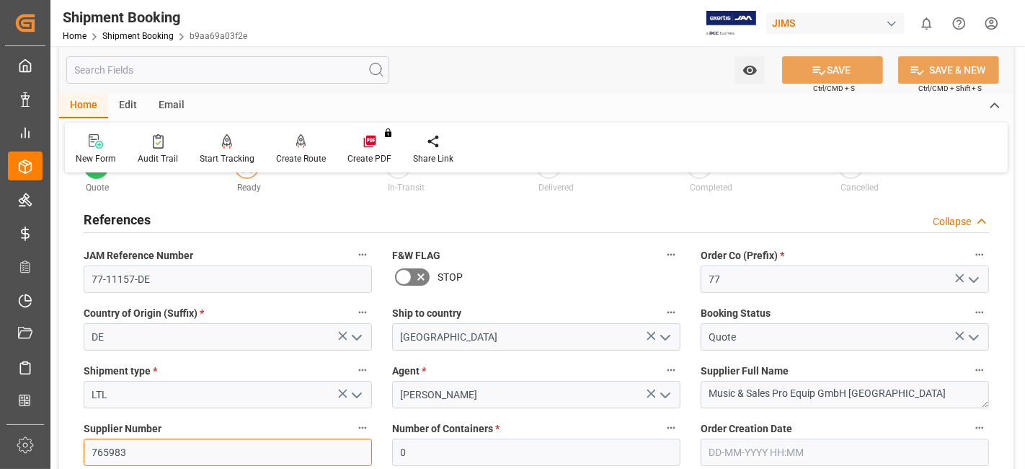
scroll to position [80, 0]
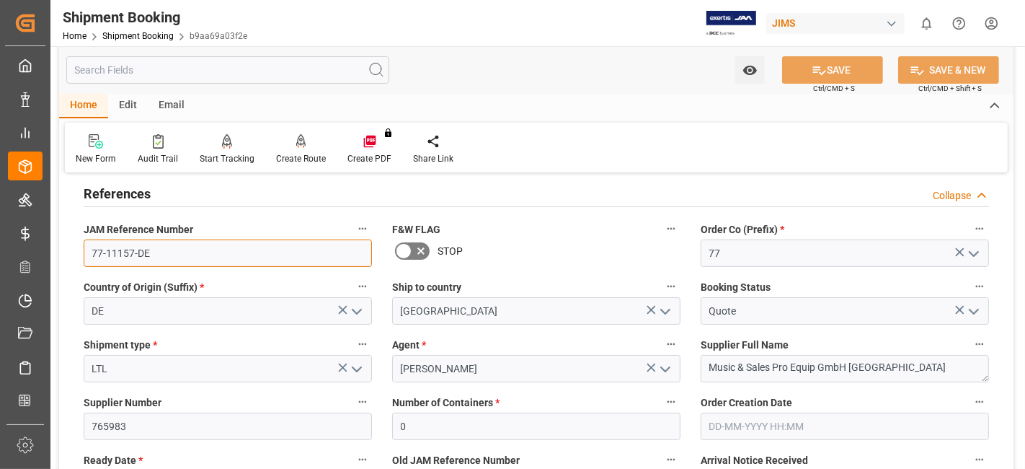
drag, startPoint x: 174, startPoint y: 250, endPoint x: 81, endPoint y: 238, distance: 94.5
click at [84, 245] on input "77-11157-DE" at bounding box center [228, 252] width 288 height 27
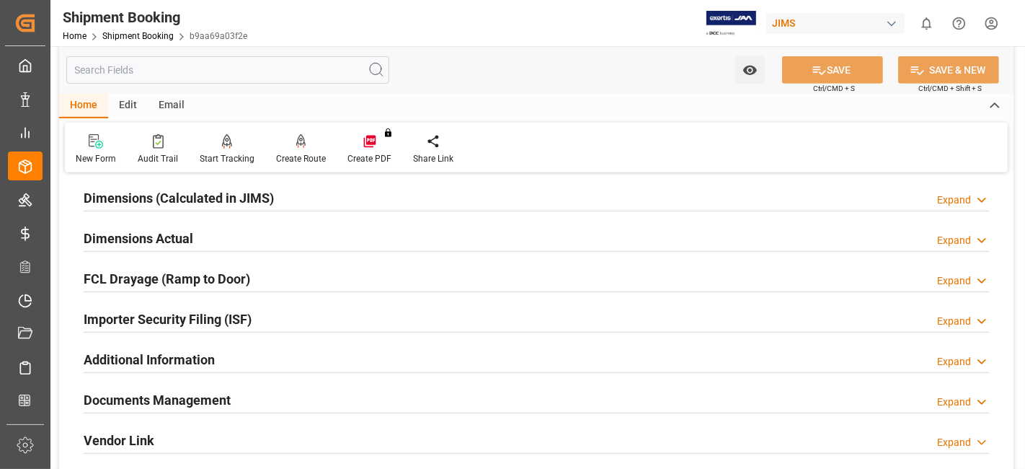
scroll to position [560, 0]
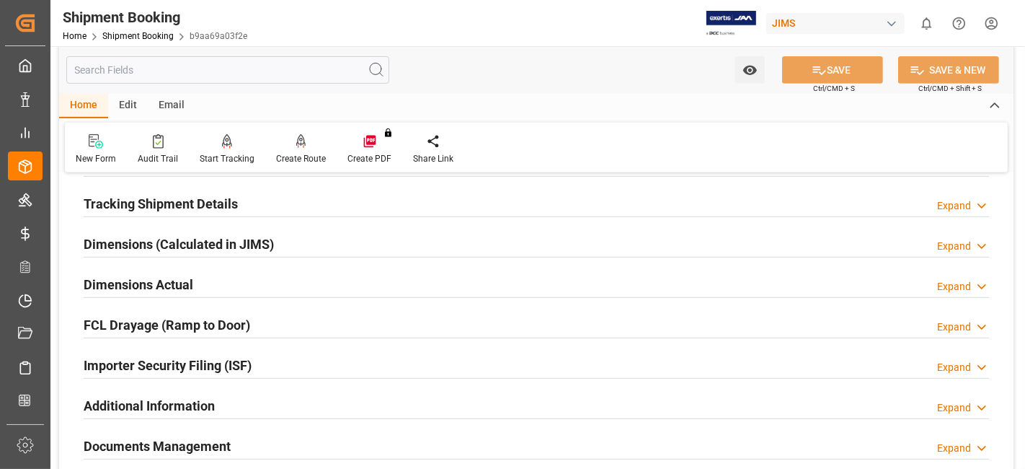
click at [169, 205] on h2 "Tracking Shipment Details" at bounding box center [161, 203] width 154 height 19
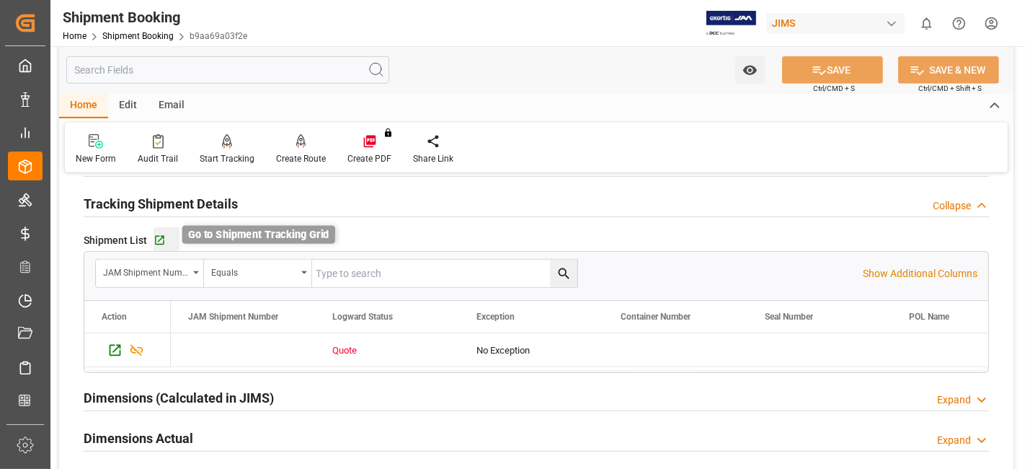
click at [159, 241] on icon "button" at bounding box center [160, 240] width 12 height 12
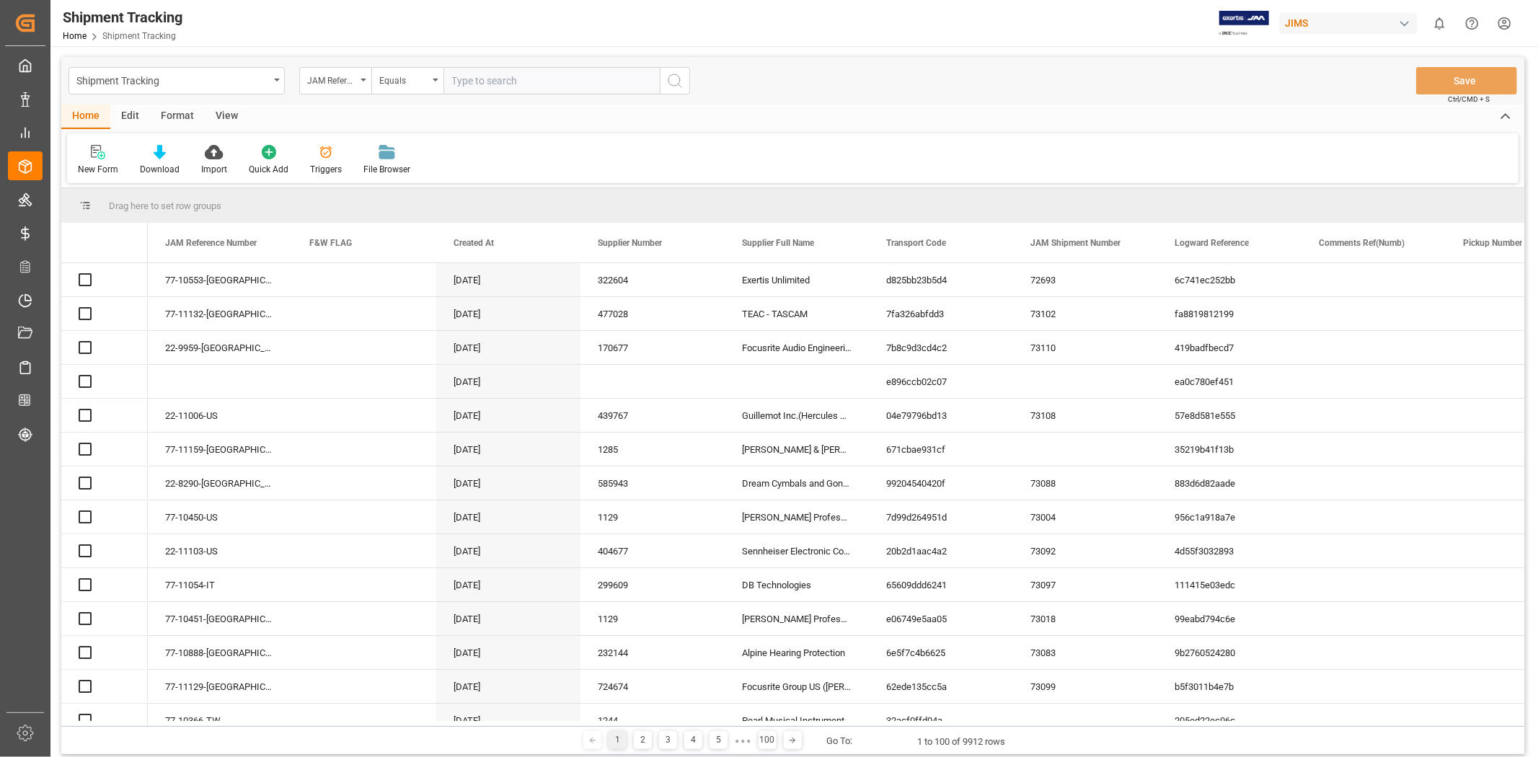
click at [362, 84] on div "JAM Reference Number" at bounding box center [335, 80] width 72 height 27
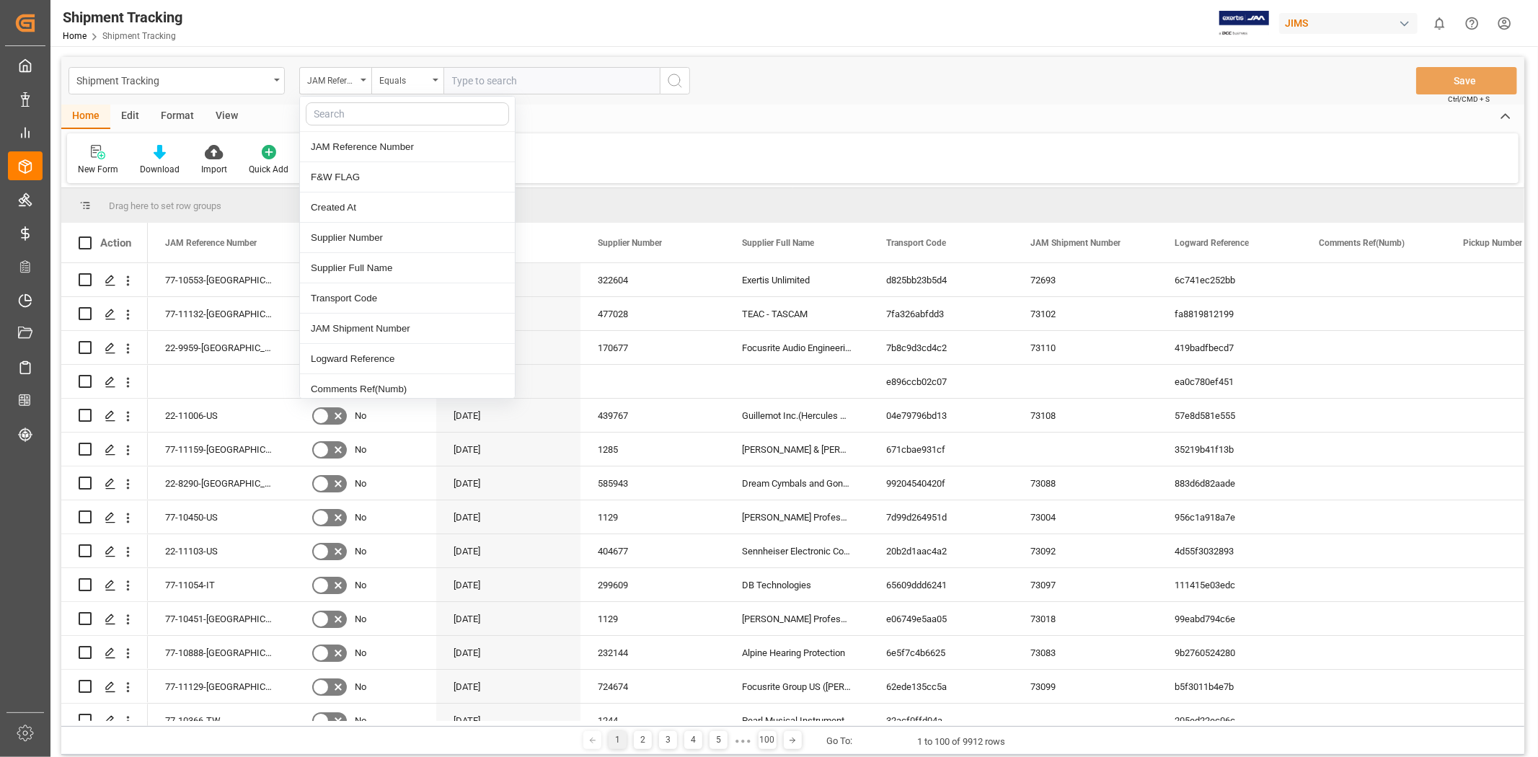
click at [362, 84] on div "JAM Reference Number" at bounding box center [335, 80] width 72 height 27
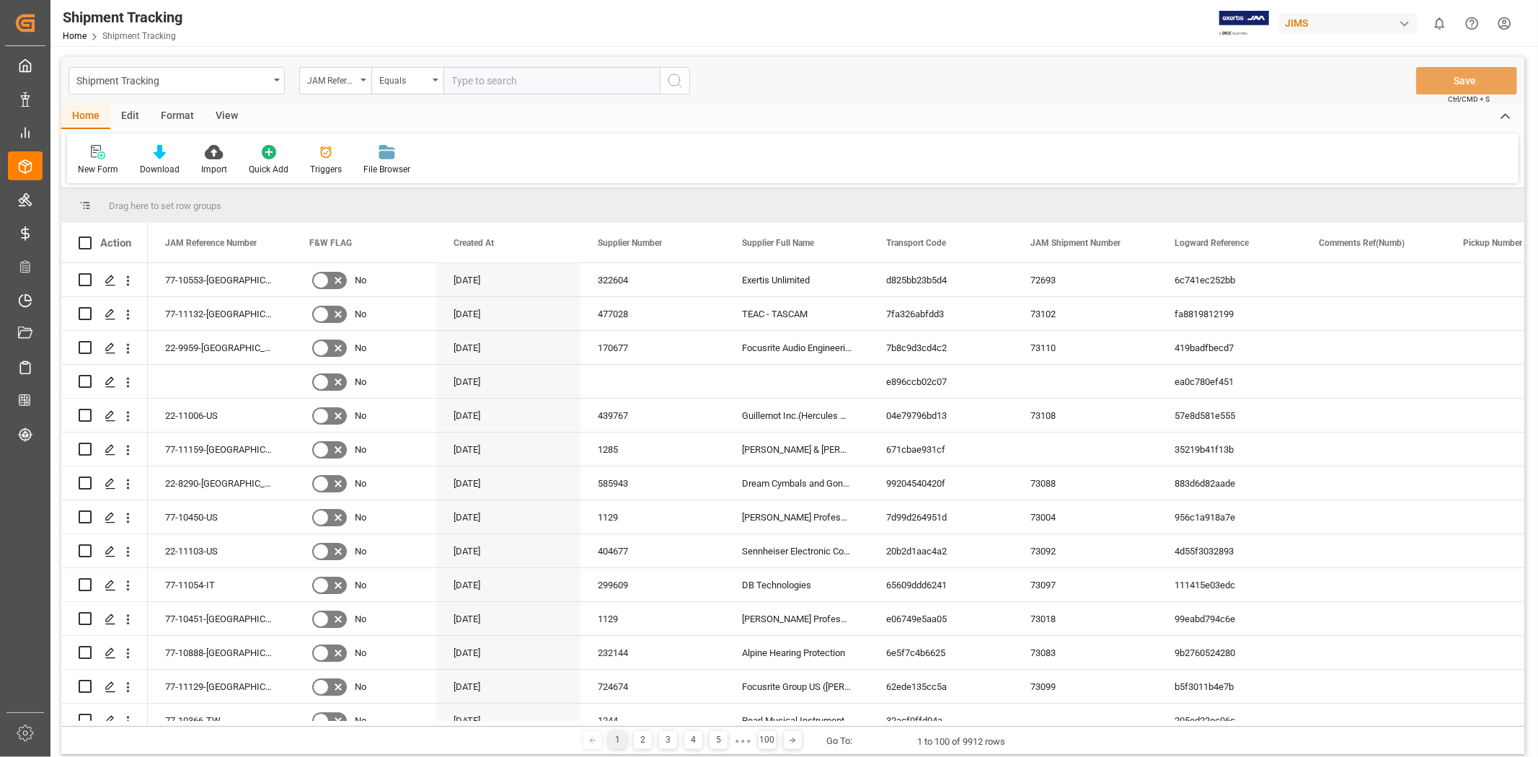
click at [362, 84] on div "JAM Reference Number" at bounding box center [335, 80] width 72 height 27
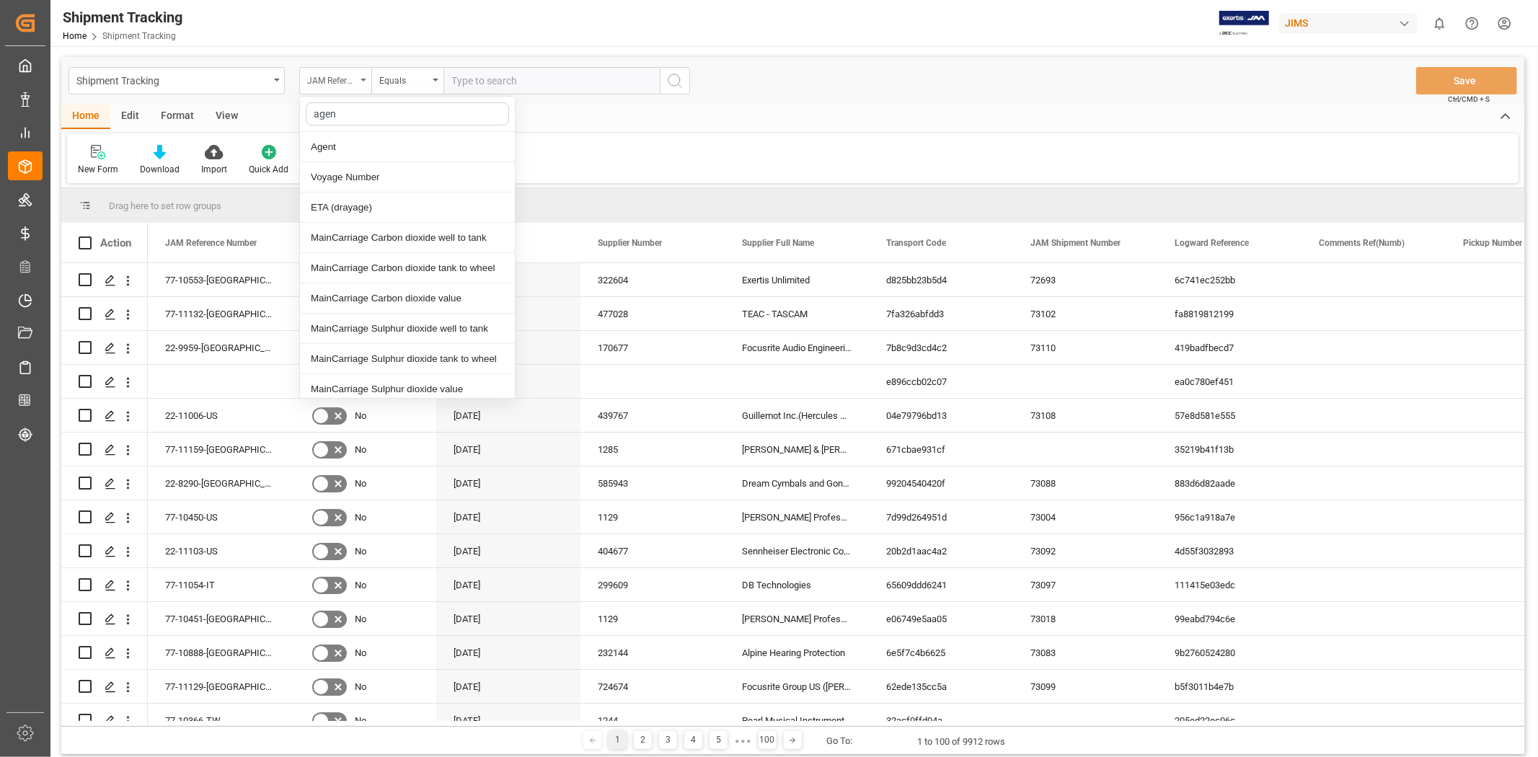
type input "agent"
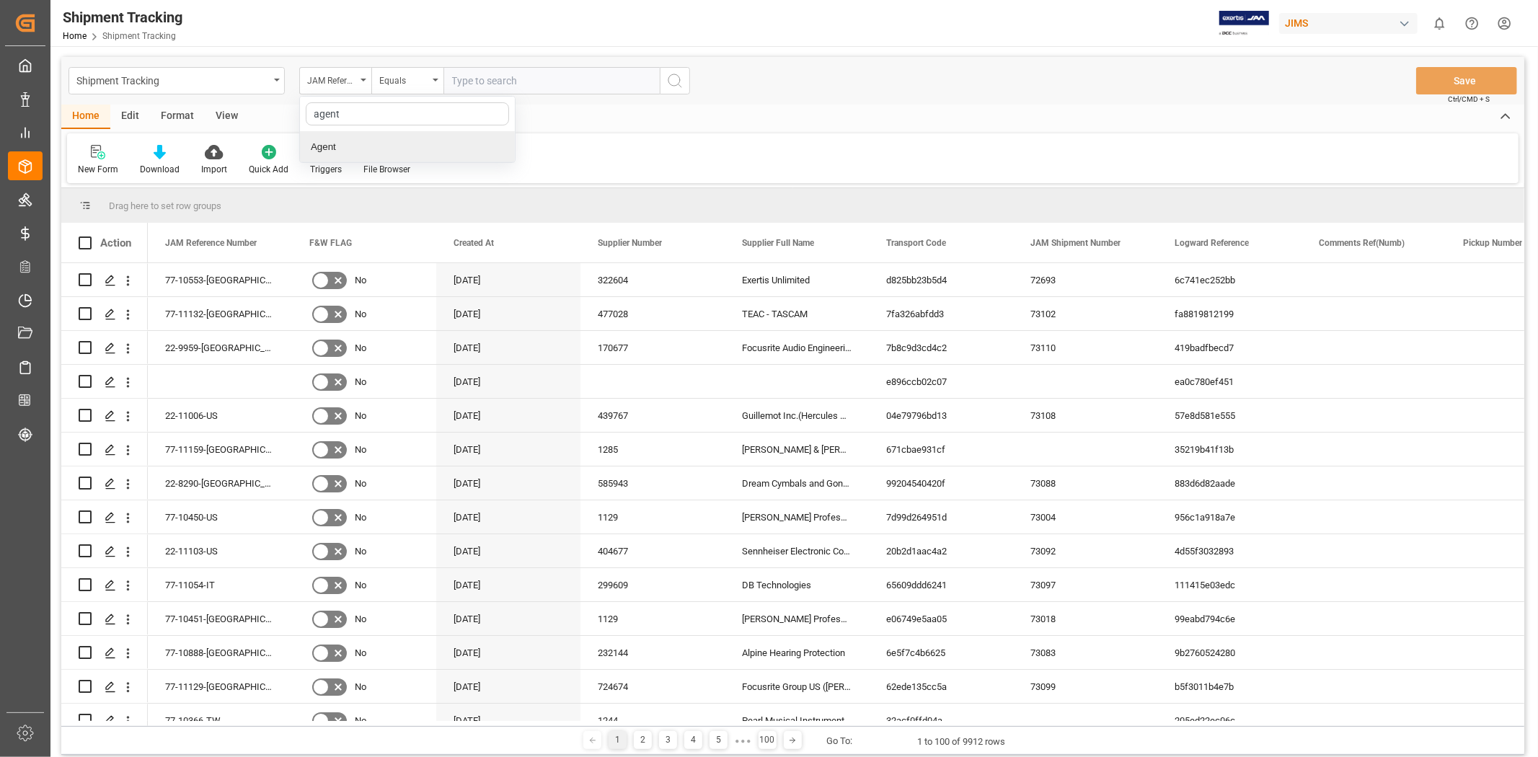
click at [398, 147] on div "Agent" at bounding box center [407, 147] width 215 height 30
click at [486, 82] on span "Select Items" at bounding box center [482, 81] width 61 height 12
type input "jang"
click at [506, 146] on span "[PERSON_NAME]" at bounding box center [511, 147] width 79 height 12
click at [472, 146] on input "[PERSON_NAME]" at bounding box center [458, 147] width 28 height 28
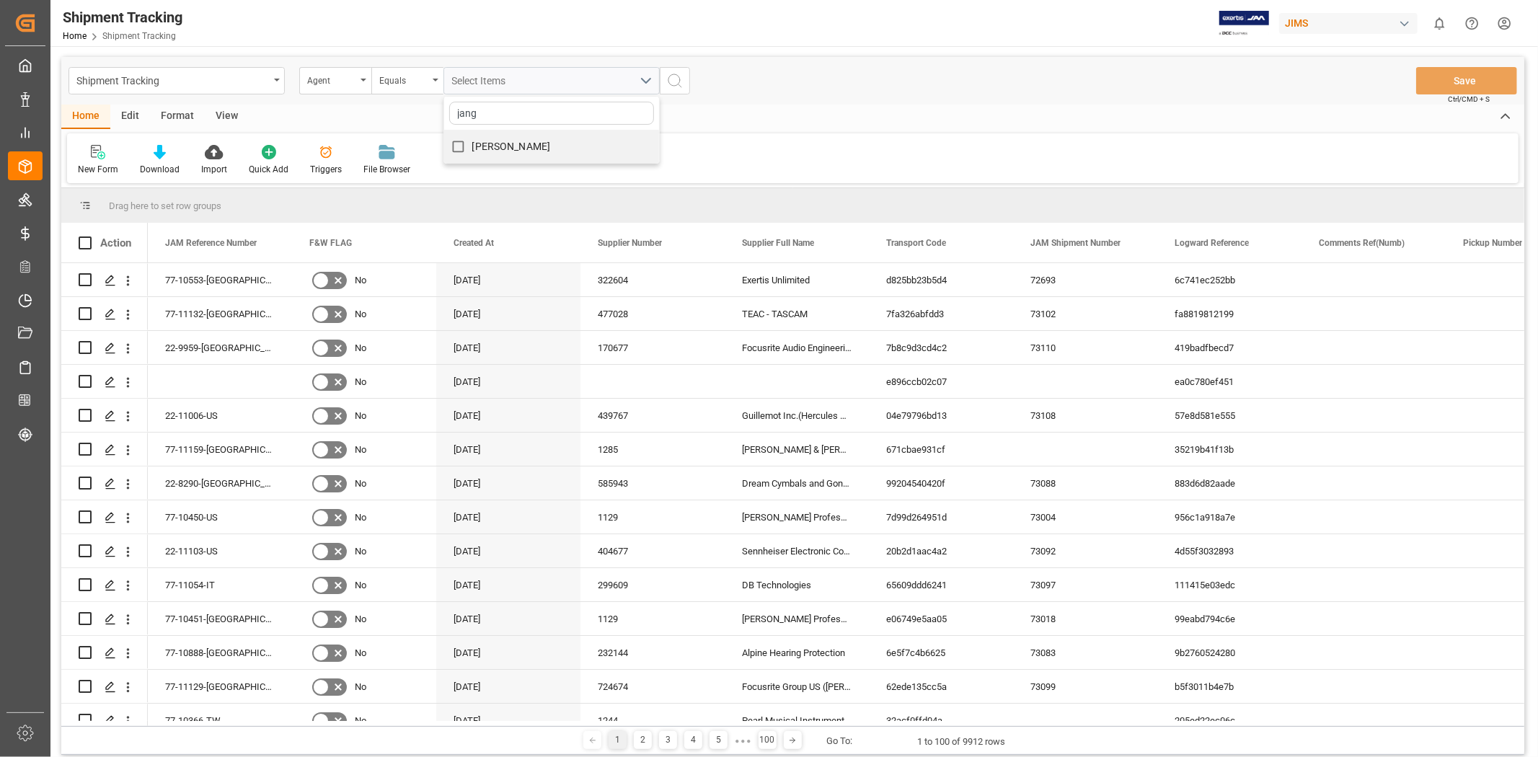
checkbox input "true"
click at [678, 82] on icon "search button" at bounding box center [674, 80] width 17 height 17
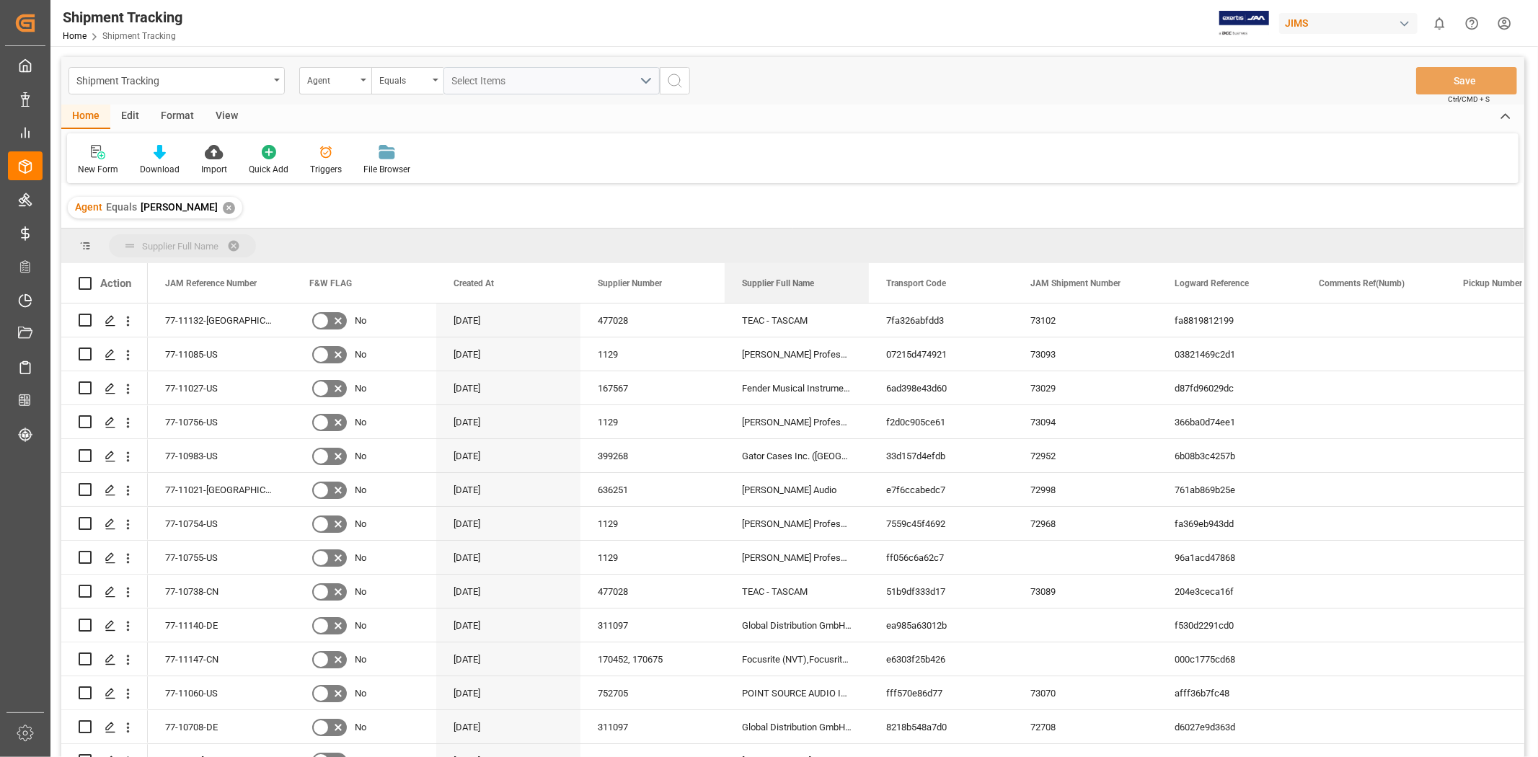
drag, startPoint x: 774, startPoint y: 283, endPoint x: 743, endPoint y: 239, distance: 53.8
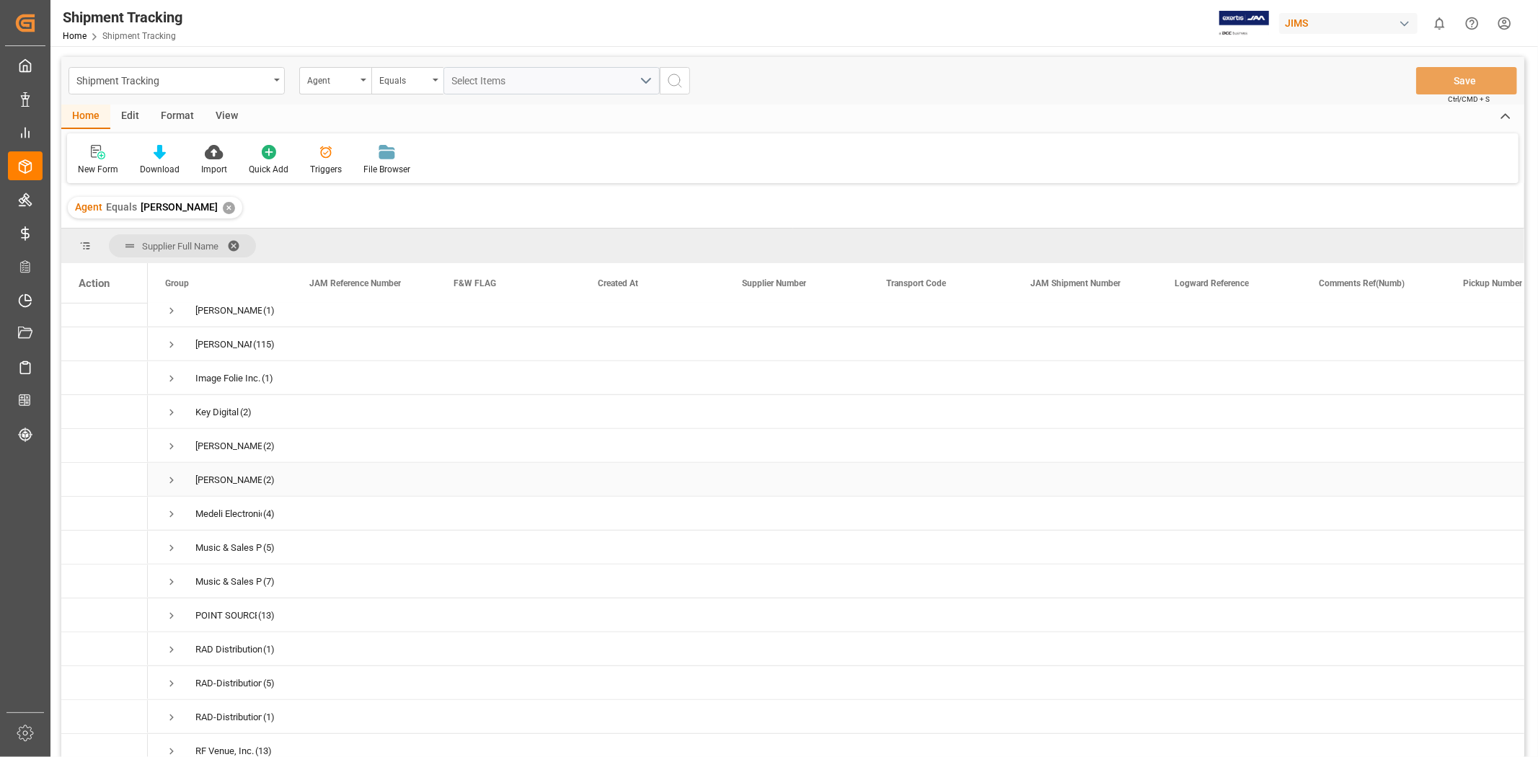
scroll to position [1201, 0]
click at [166, 546] on span "Press SPACE to select this row." at bounding box center [171, 542] width 13 height 13
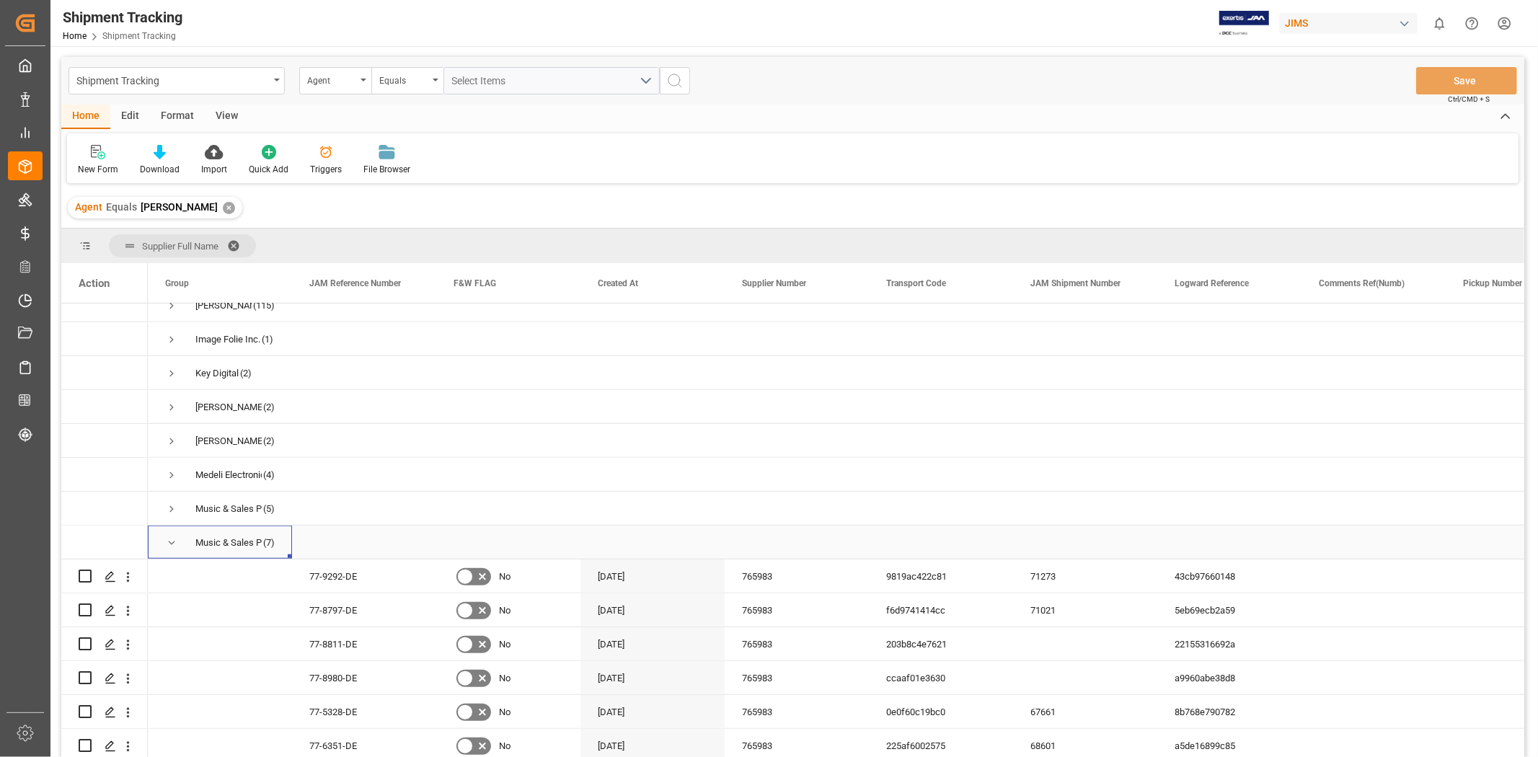
click at [174, 544] on span "Press SPACE to select this row." at bounding box center [171, 542] width 13 height 13
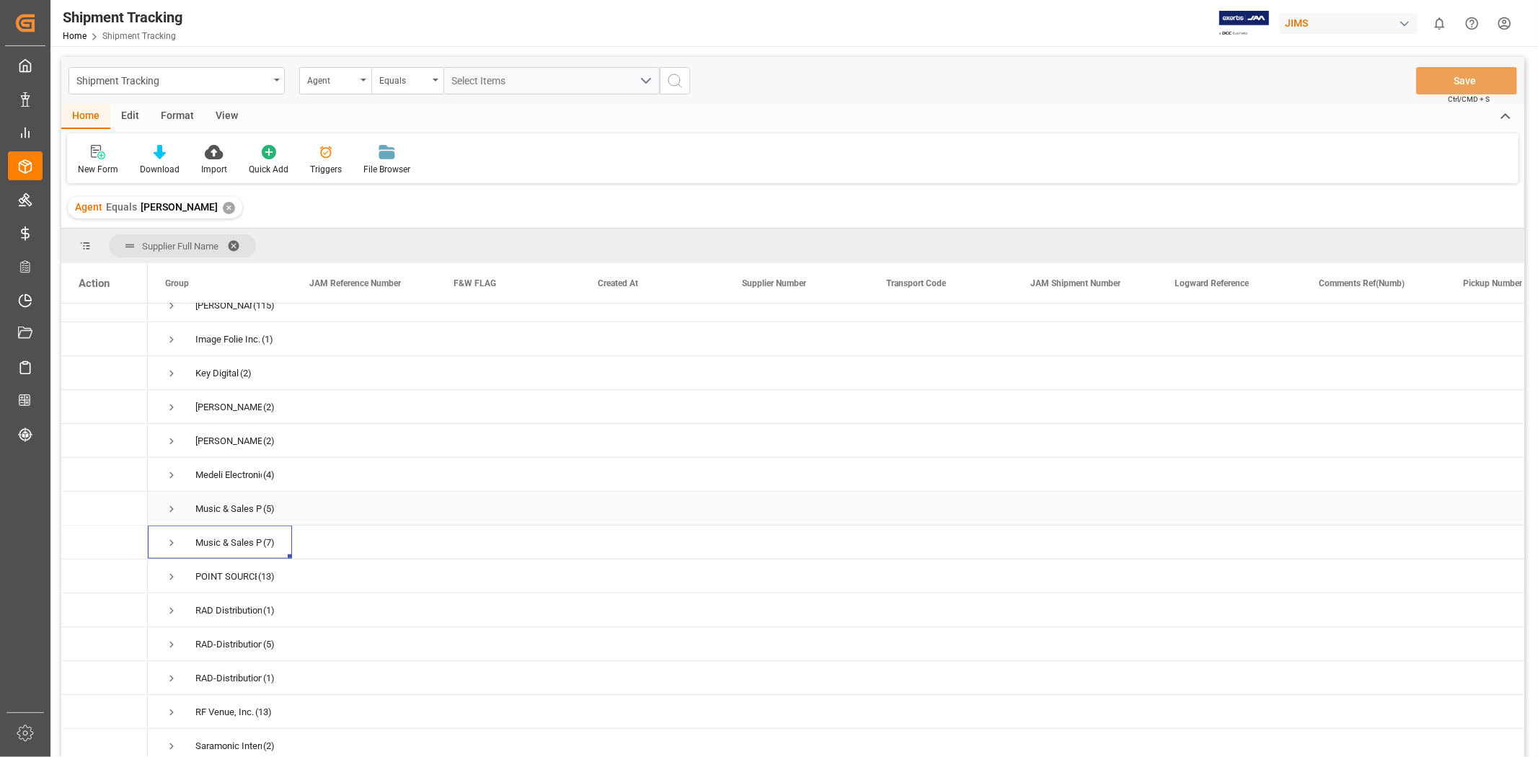
click at [174, 512] on span "Press SPACE to select this row." at bounding box center [171, 509] width 13 height 13
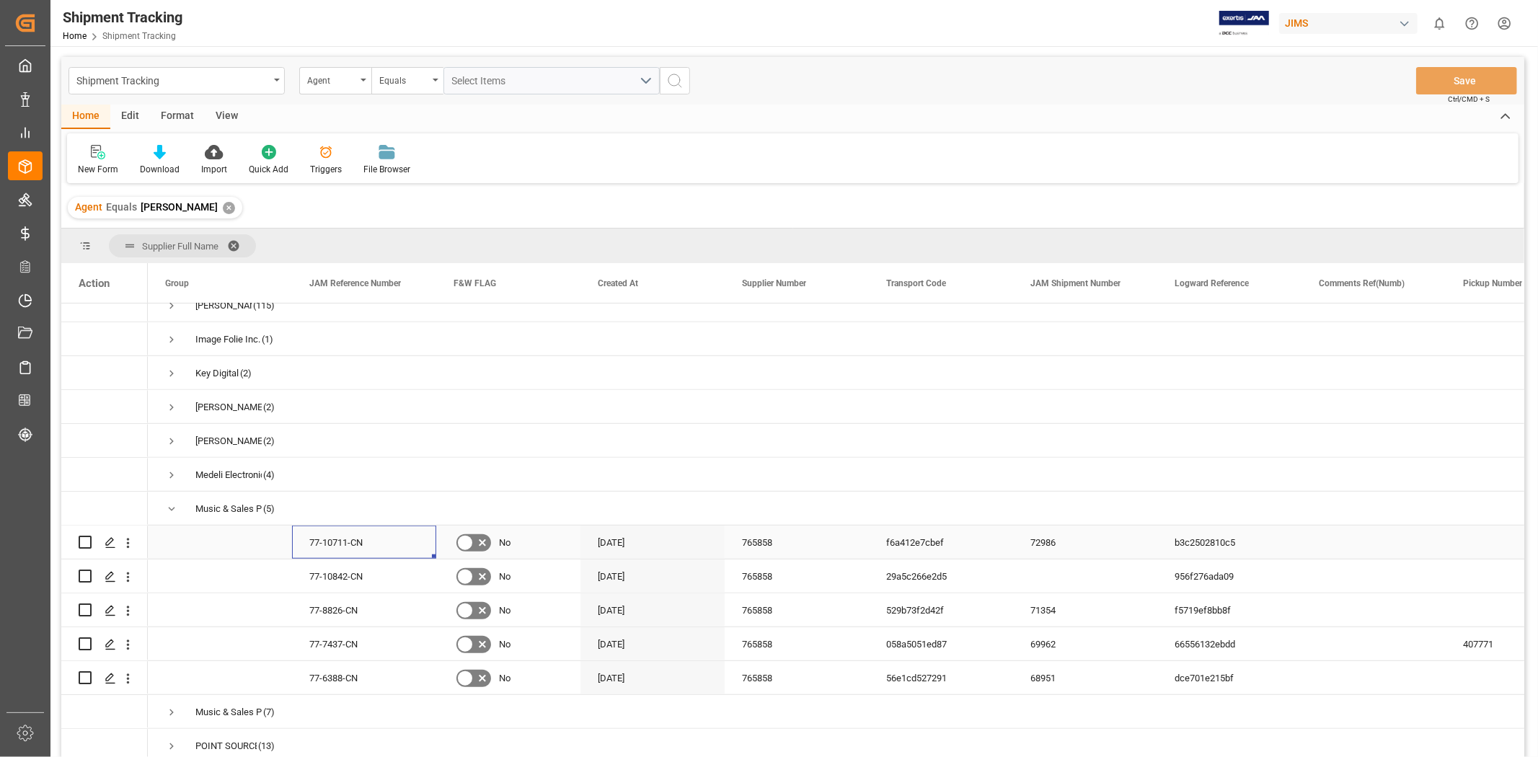
click at [337, 539] on div "77-10711-CN" at bounding box center [364, 542] width 144 height 33
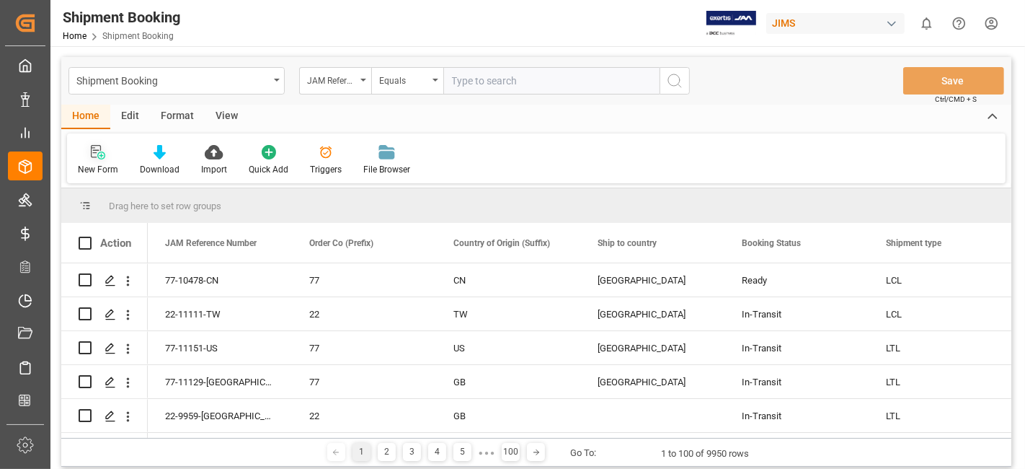
click at [97, 159] on div "New Form" at bounding box center [98, 160] width 62 height 32
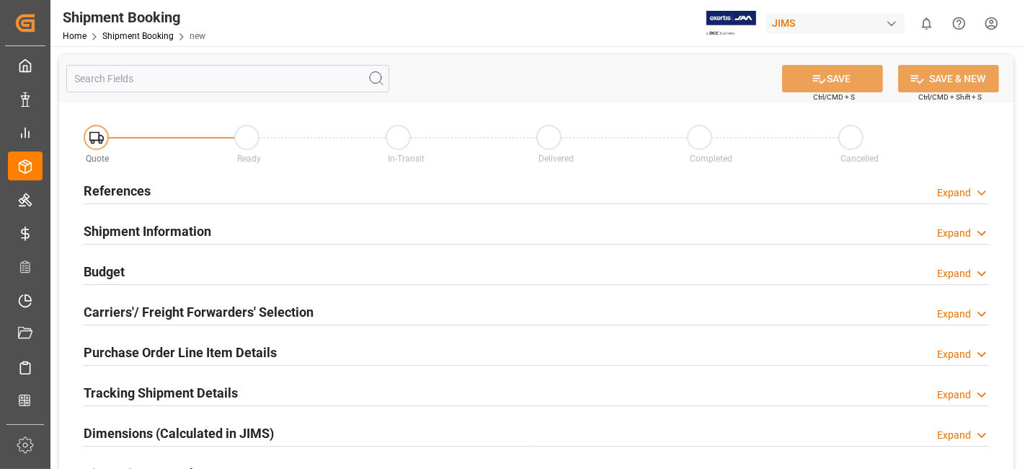
click at [168, 192] on div "References Expand" at bounding box center [537, 189] width 906 height 27
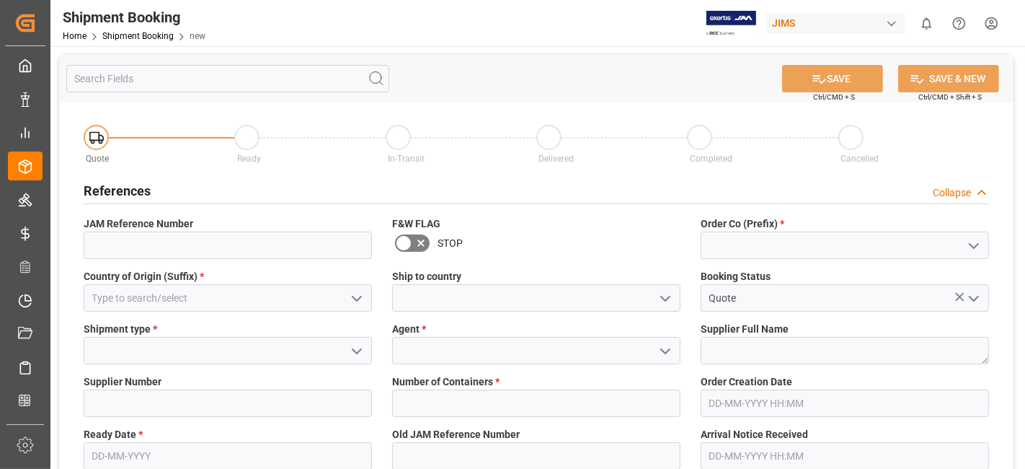
click at [973, 242] on icon "open menu" at bounding box center [973, 245] width 17 height 17
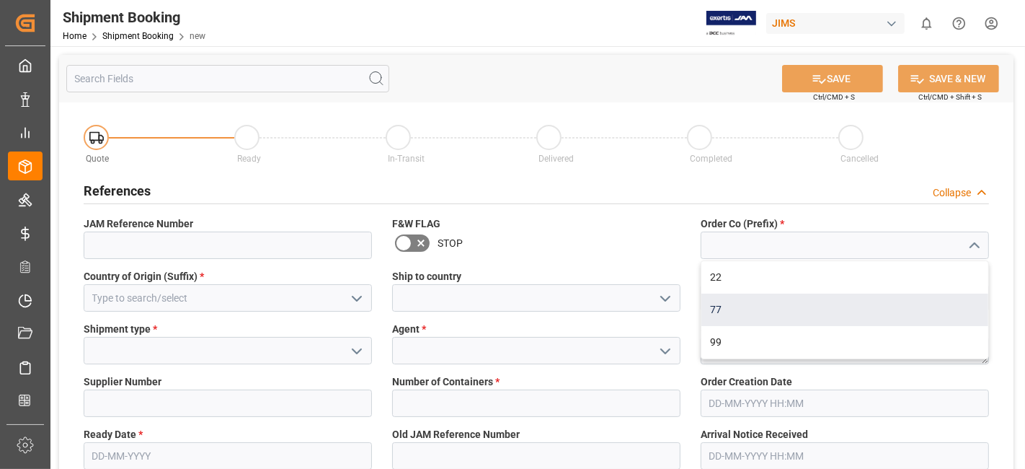
click at [891, 297] on div "77" at bounding box center [844, 309] width 287 height 32
type input "77"
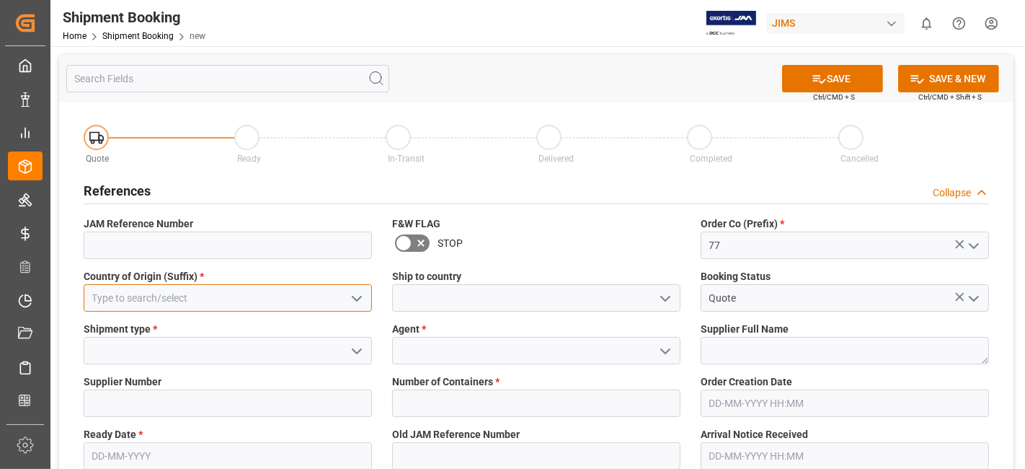
click at [270, 301] on input at bounding box center [228, 297] width 288 height 27
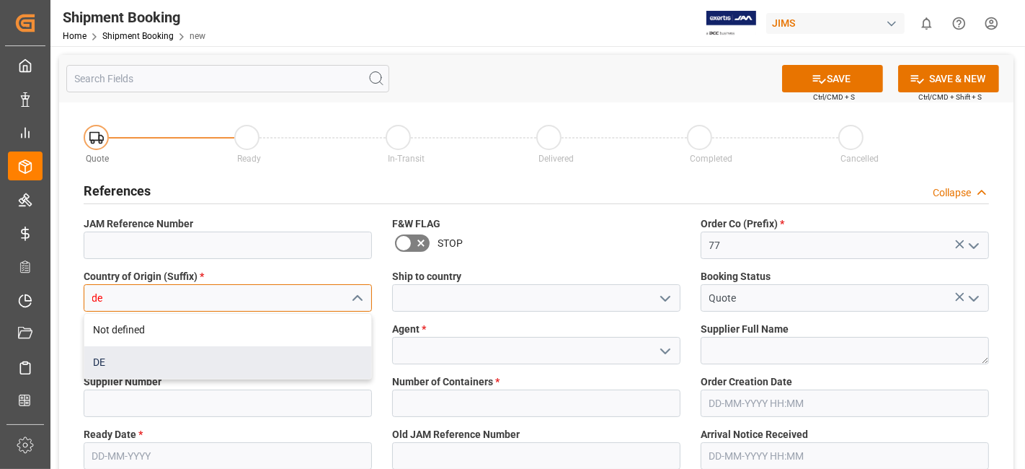
click at [171, 358] on div "DE" at bounding box center [227, 362] width 287 height 32
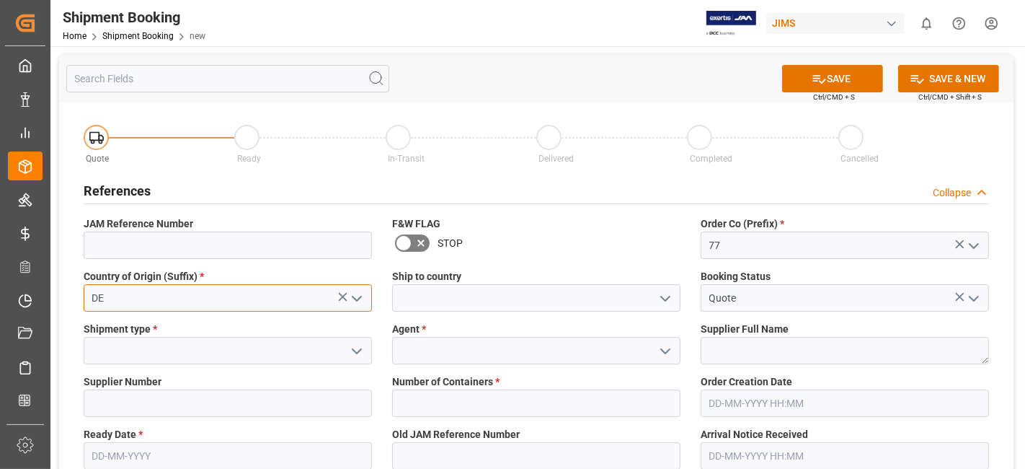
type input "DE"
click at [666, 299] on polyline "open menu" at bounding box center [665, 298] width 9 height 4
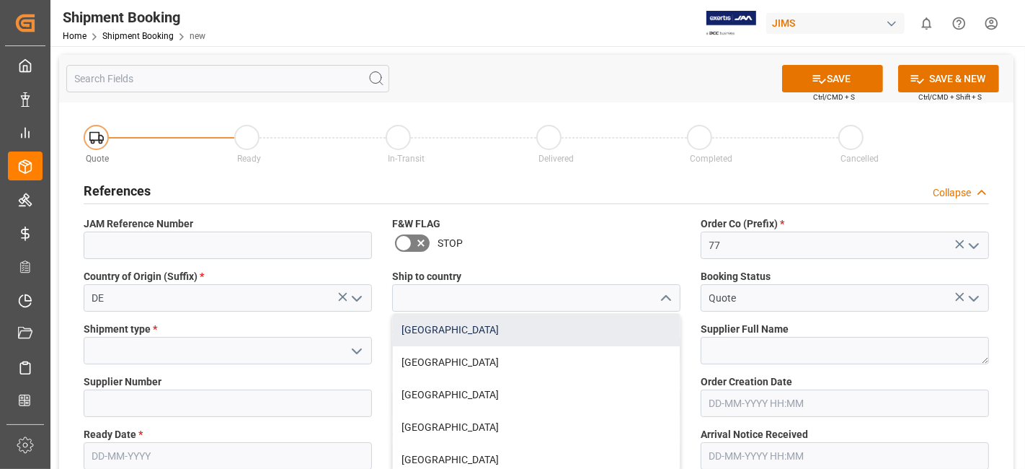
click at [527, 330] on div "[GEOGRAPHIC_DATA]" at bounding box center [536, 330] width 287 height 32
type input "[GEOGRAPHIC_DATA]"
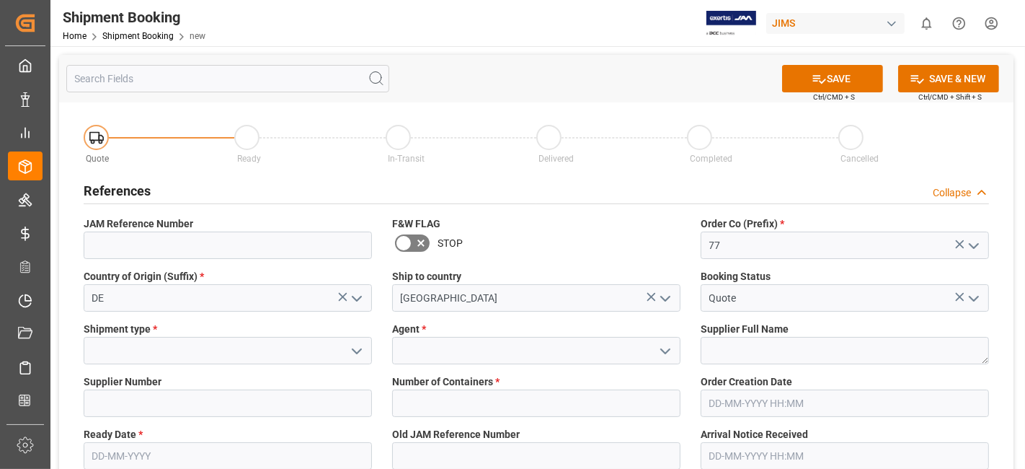
click at [350, 357] on icon "open menu" at bounding box center [356, 350] width 17 height 17
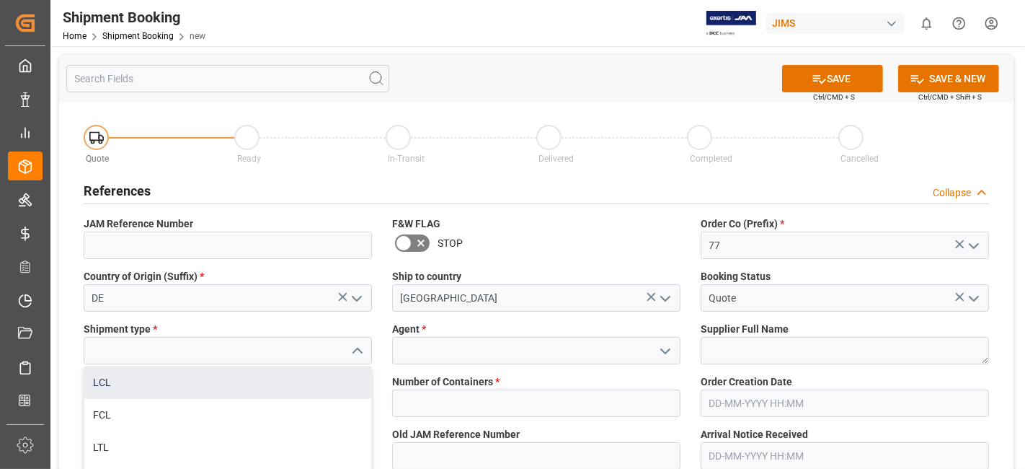
drag, startPoint x: 274, startPoint y: 381, endPoint x: 287, endPoint y: 381, distance: 13.0
click at [274, 381] on div "LCL" at bounding box center [227, 382] width 287 height 32
type input "LCL"
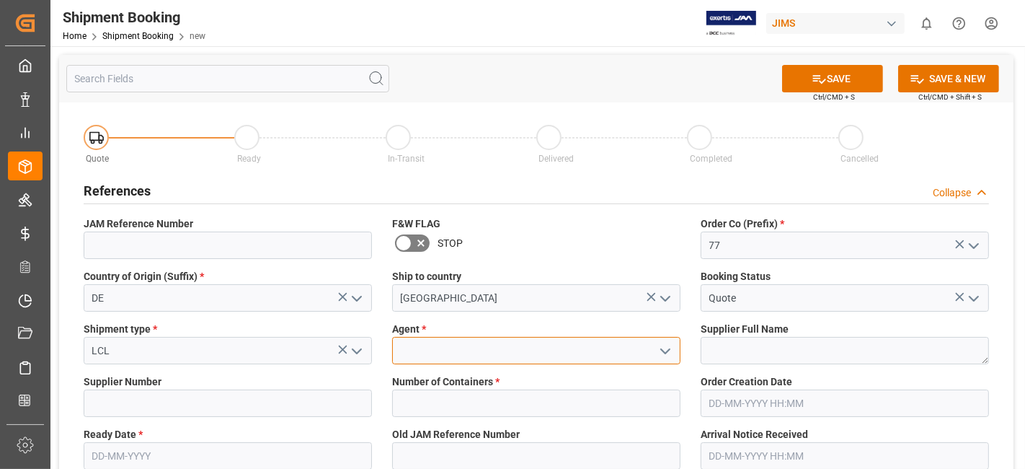
click at [538, 355] on input at bounding box center [536, 350] width 288 height 27
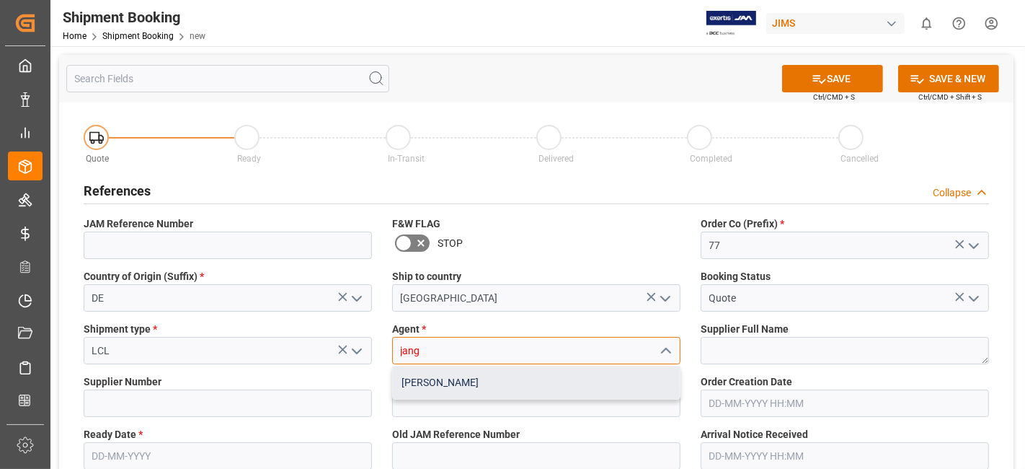
click at [508, 387] on div "[PERSON_NAME]" at bounding box center [536, 382] width 287 height 32
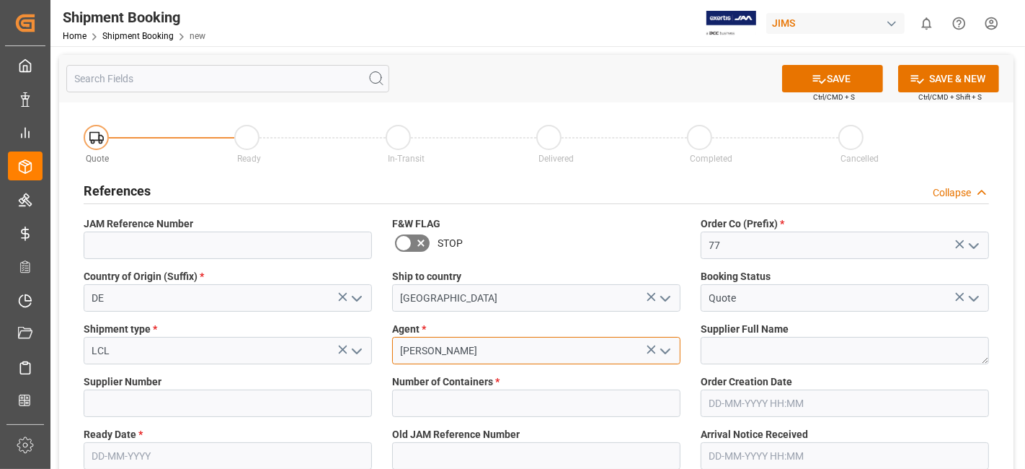
type input "[PERSON_NAME]"
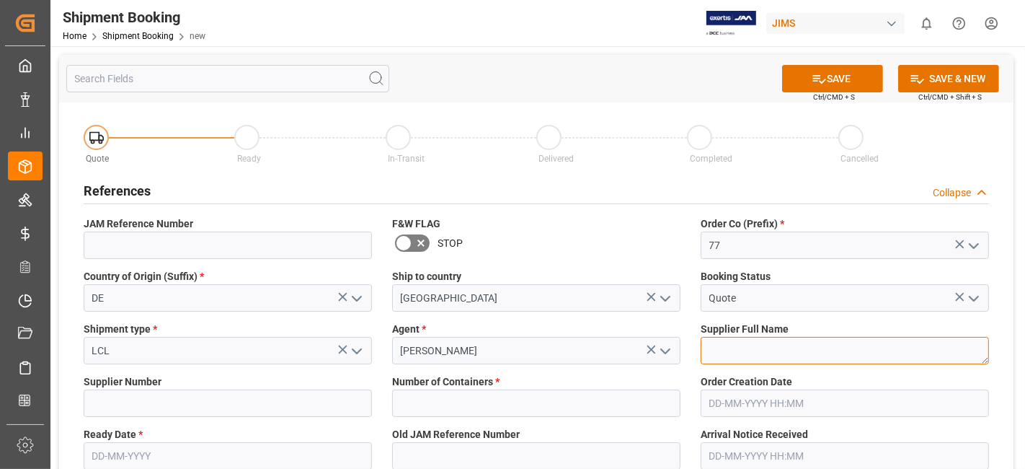
click at [721, 356] on textarea at bounding box center [845, 350] width 288 height 27
paste textarea "Music & Sales Pro Equip GmbH [GEOGRAPHIC_DATA]"
type textarea "Music & Sales Pro Equip GmbH [GEOGRAPHIC_DATA]"
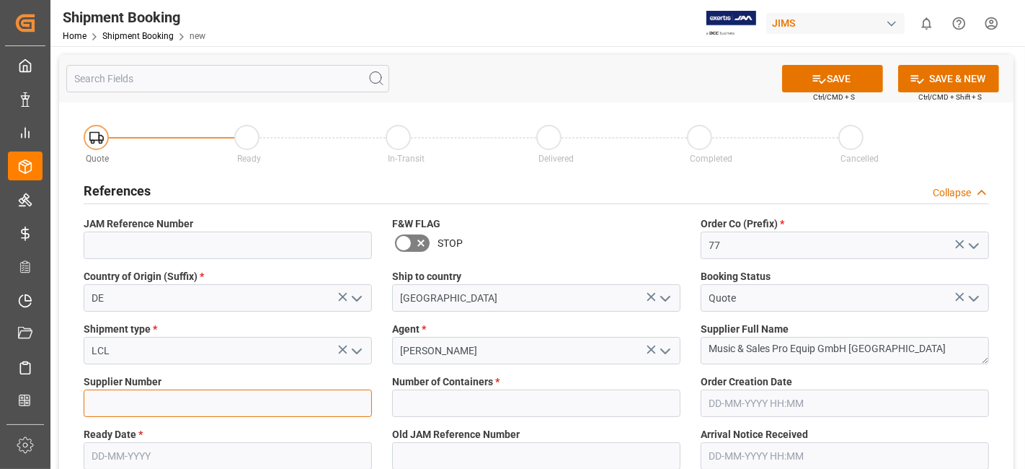
click at [117, 404] on input at bounding box center [228, 402] width 288 height 27
paste input "765983"
type input "765983"
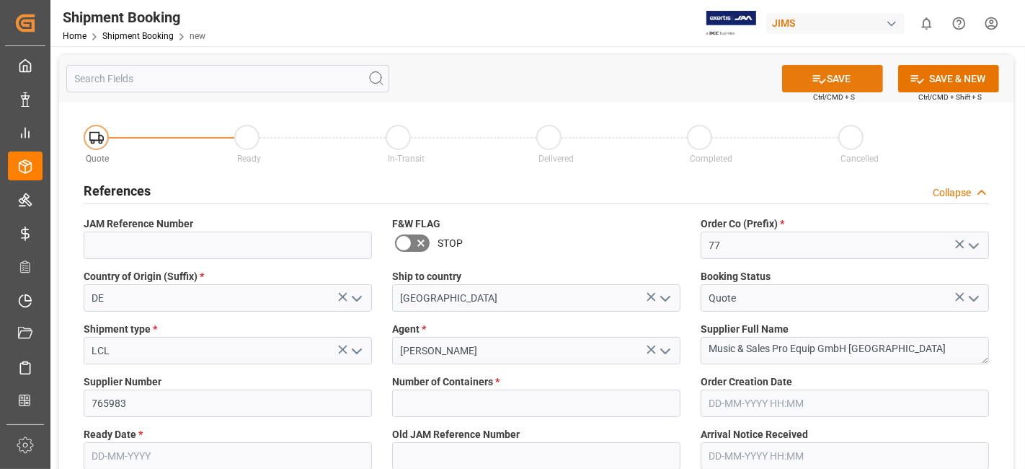
click at [831, 80] on button "SAVE" at bounding box center [832, 78] width 101 height 27
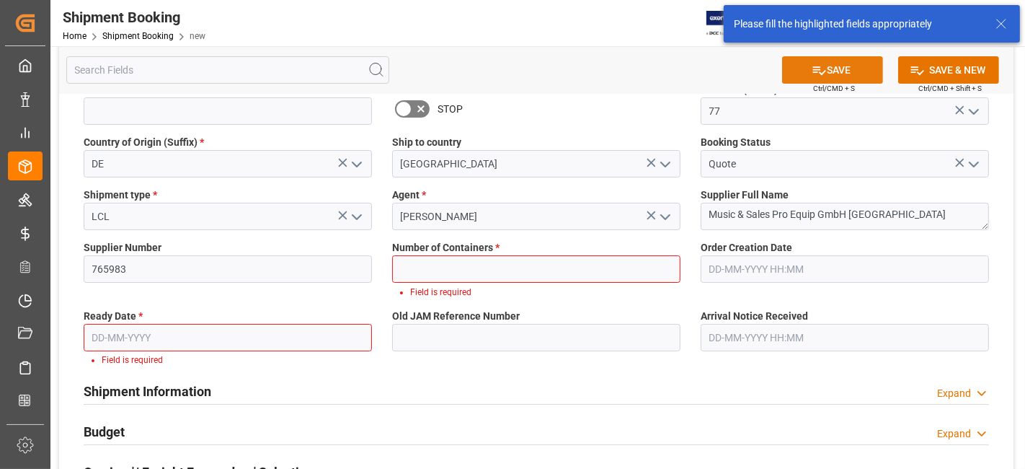
scroll to position [145, 0]
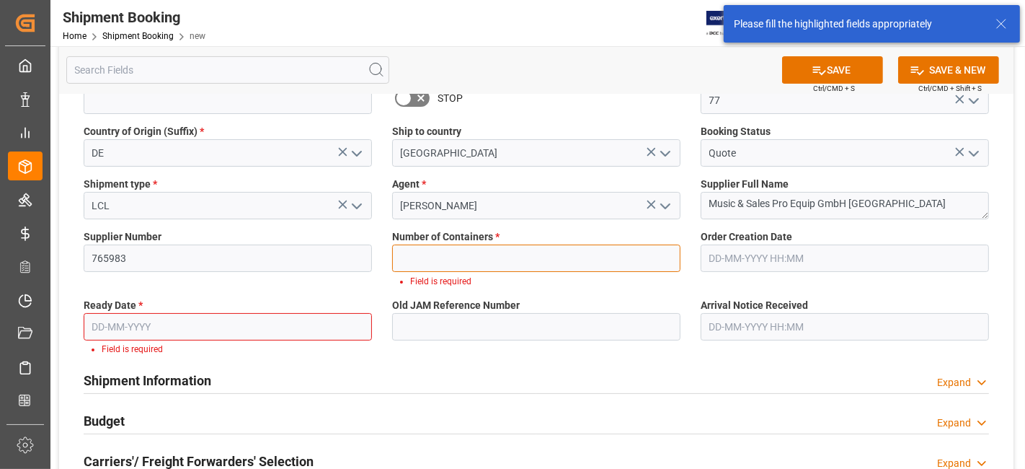
click at [513, 252] on input "text" at bounding box center [536, 257] width 288 height 27
type input "0"
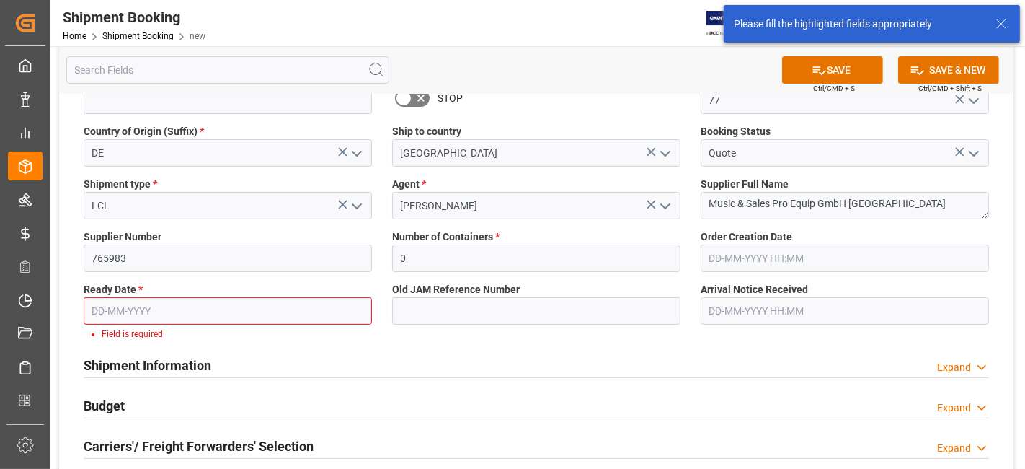
click at [242, 310] on input "text" at bounding box center [228, 310] width 288 height 27
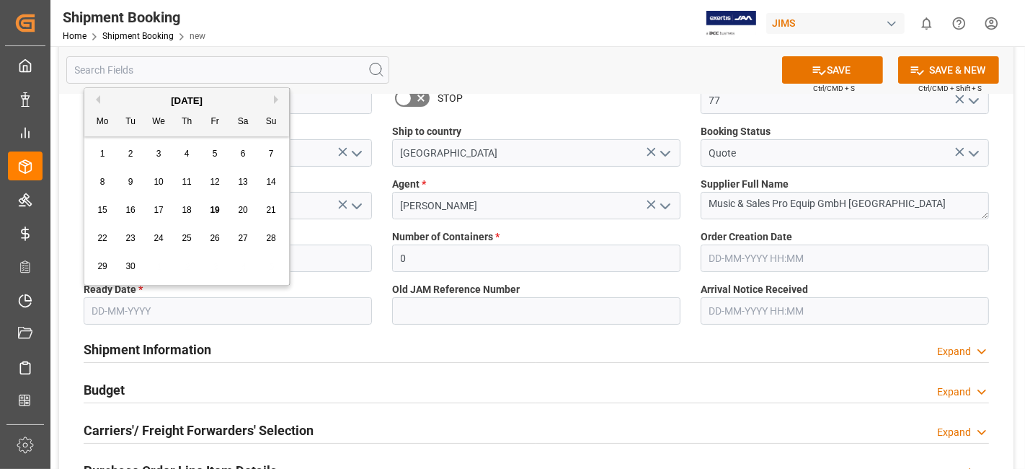
click at [139, 221] on div "15 16 17 18 19 20 21" at bounding box center [187, 210] width 197 height 28
click at [134, 236] on span "23" at bounding box center [129, 238] width 9 height 10
type input "23-09-2025"
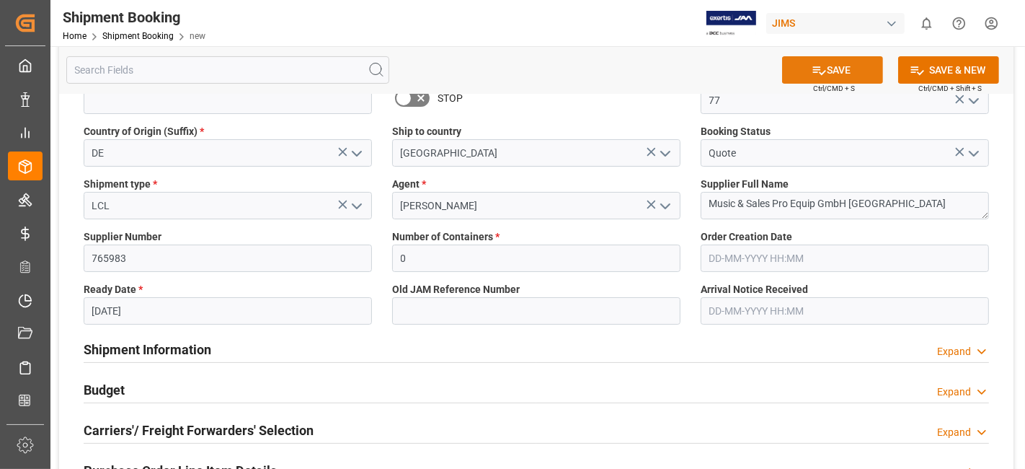
click at [803, 74] on button "SAVE" at bounding box center [832, 69] width 101 height 27
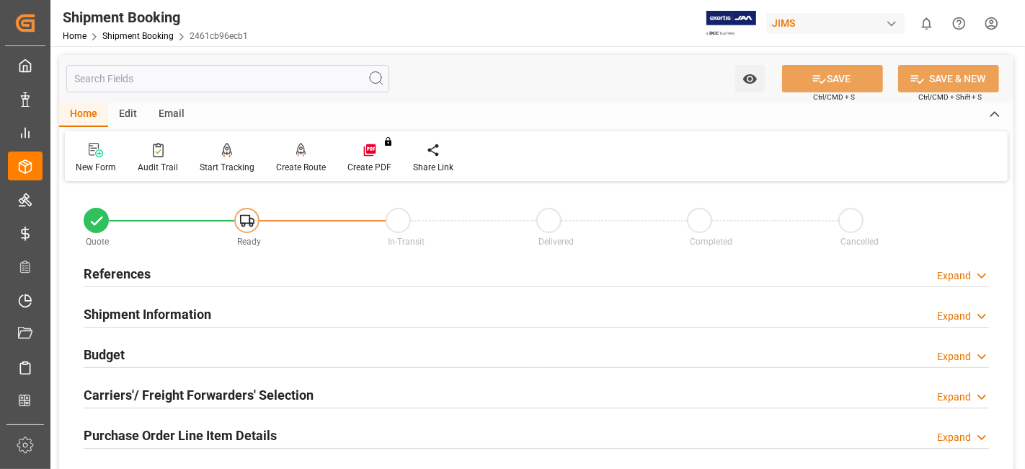
click at [179, 267] on div "References Expand" at bounding box center [537, 272] width 906 height 27
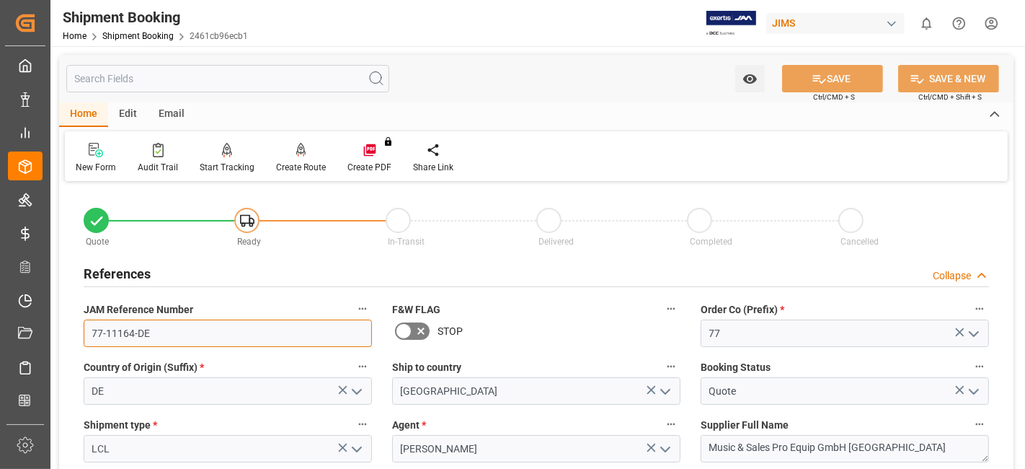
drag, startPoint x: 244, startPoint y: 336, endPoint x: 68, endPoint y: 307, distance: 178.3
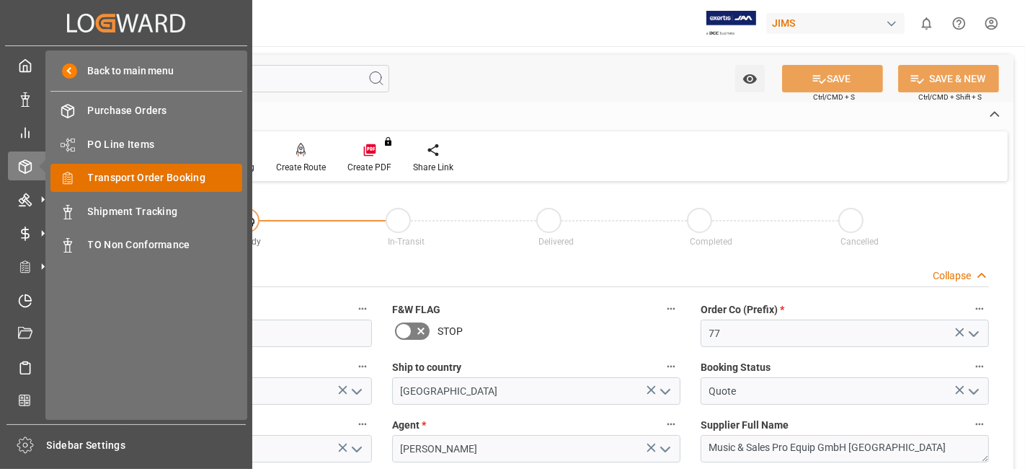
click at [182, 175] on span "Transport Order Booking" at bounding box center [165, 177] width 155 height 15
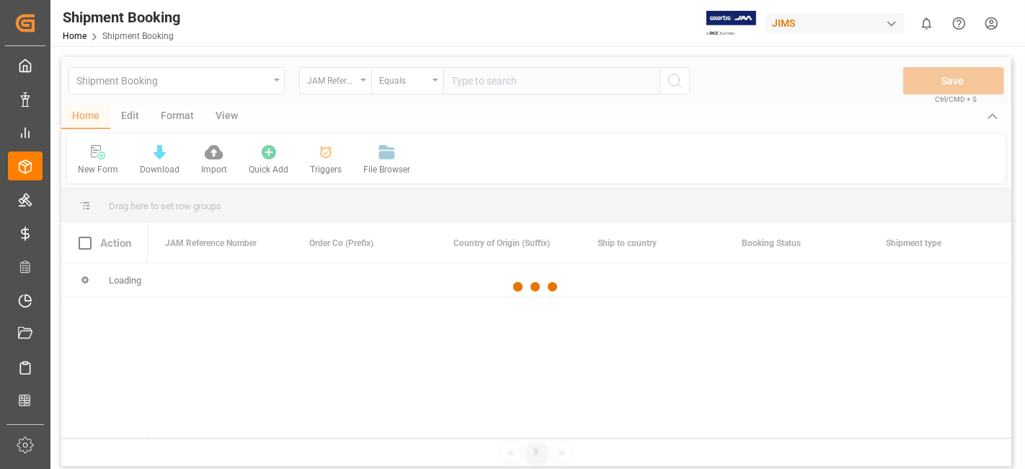
click at [482, 84] on div at bounding box center [536, 287] width 950 height 460
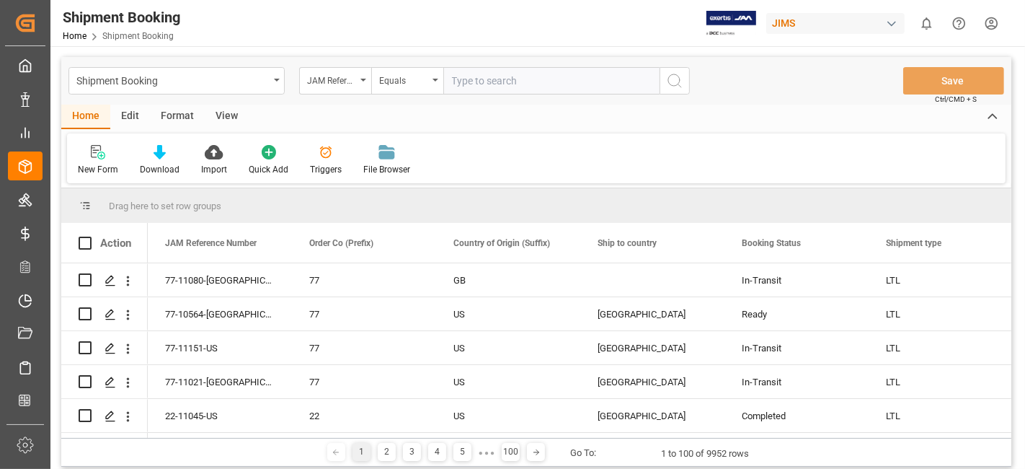
click at [521, 81] on input "text" at bounding box center [551, 80] width 216 height 27
paste input "77-10755-US"
type input "77-10755-US"
click at [676, 84] on icon "search button" at bounding box center [674, 80] width 17 height 17
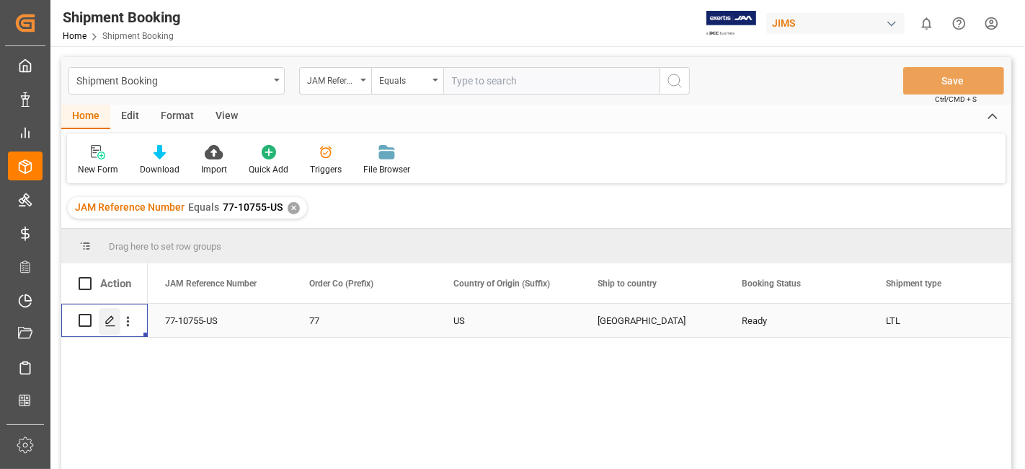
click at [102, 320] on div "Press SPACE to select this row." at bounding box center [110, 321] width 22 height 27
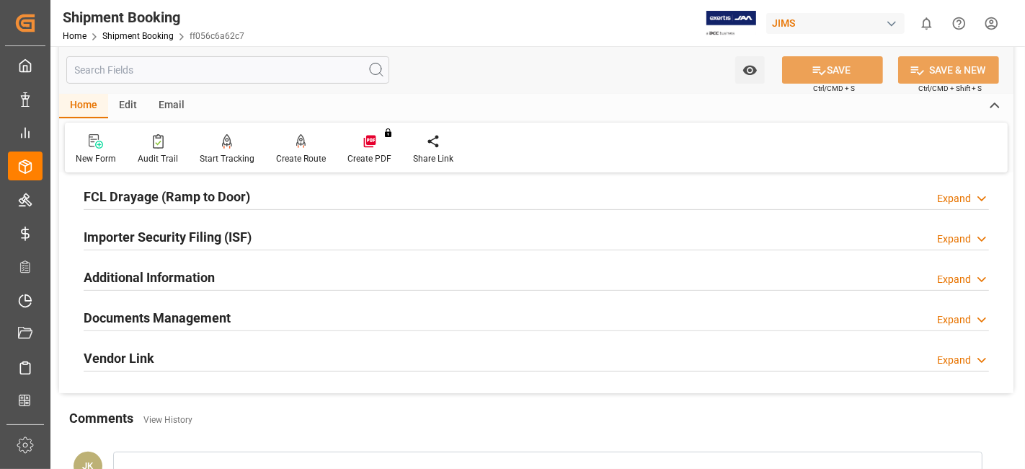
click at [107, 313] on h2 "Documents Management" at bounding box center [157, 317] width 147 height 19
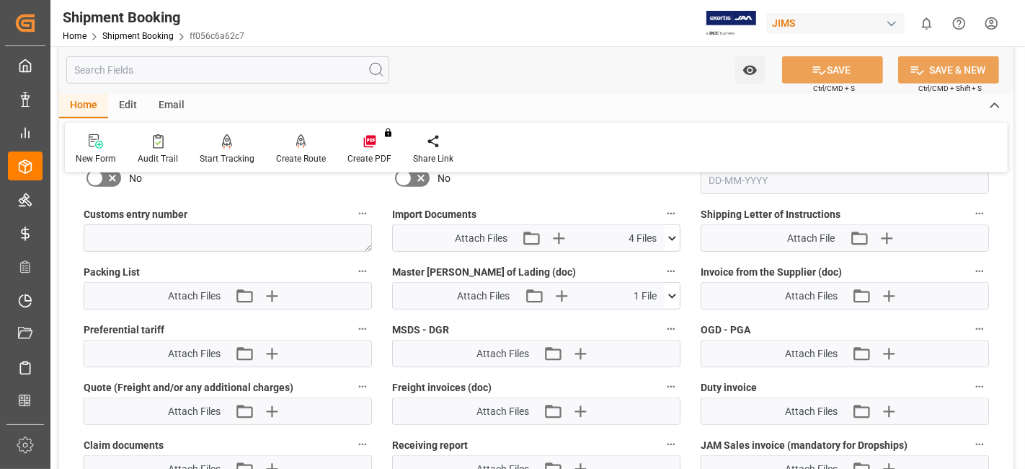
scroll to position [721, 0]
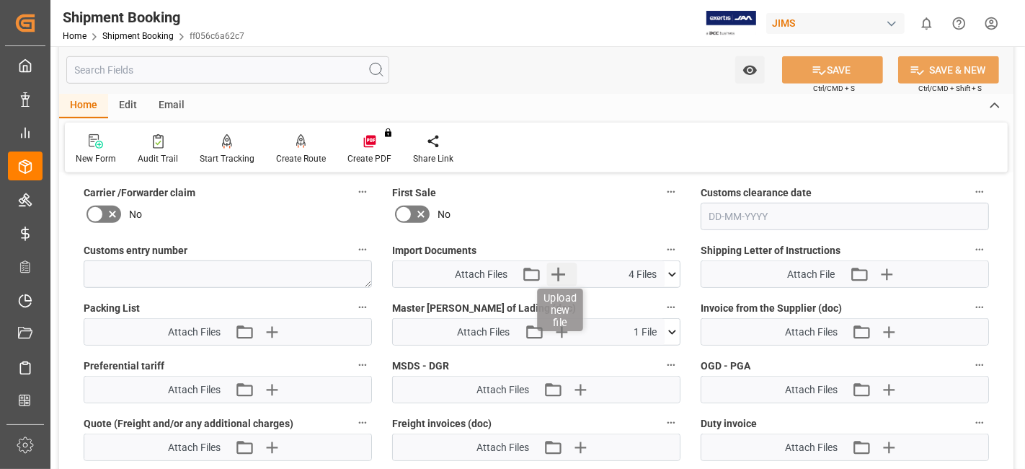
click at [554, 275] on icon "button" at bounding box center [558, 273] width 23 height 23
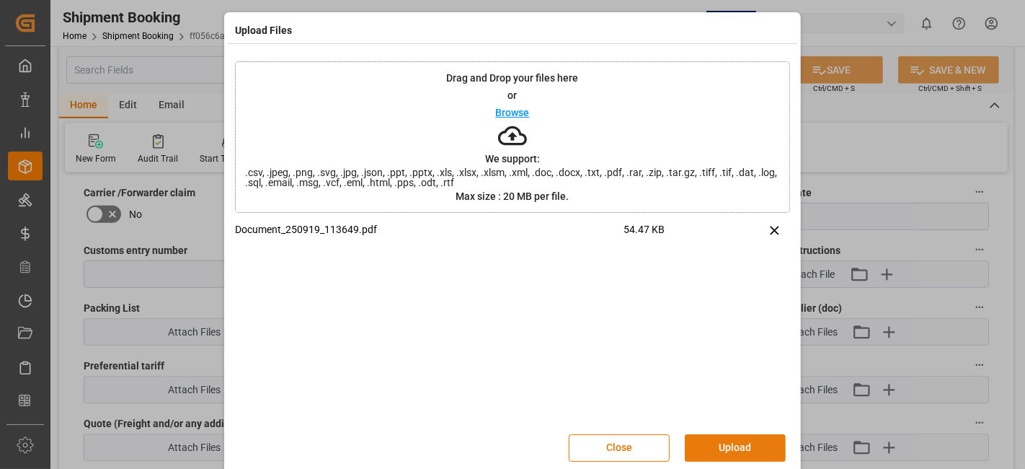
click at [739, 449] on button "Upload" at bounding box center [735, 447] width 101 height 27
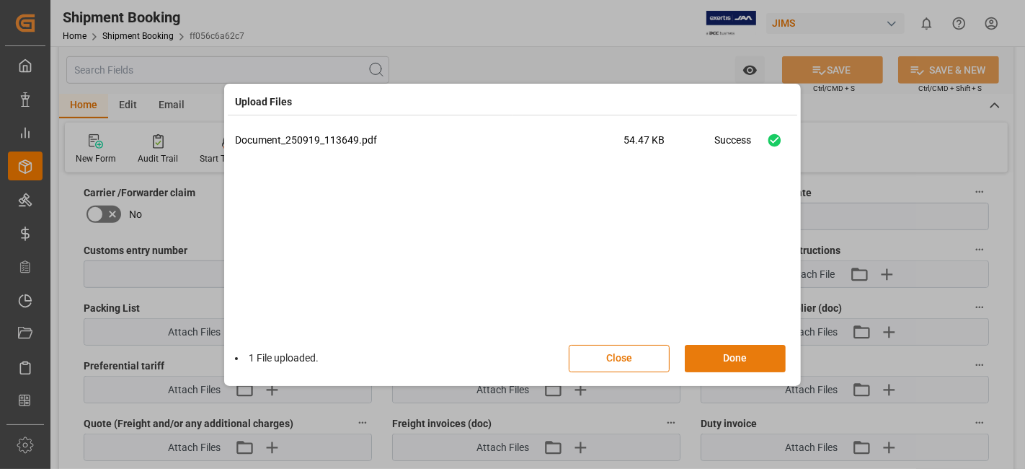
click at [725, 358] on button "Done" at bounding box center [735, 358] width 101 height 27
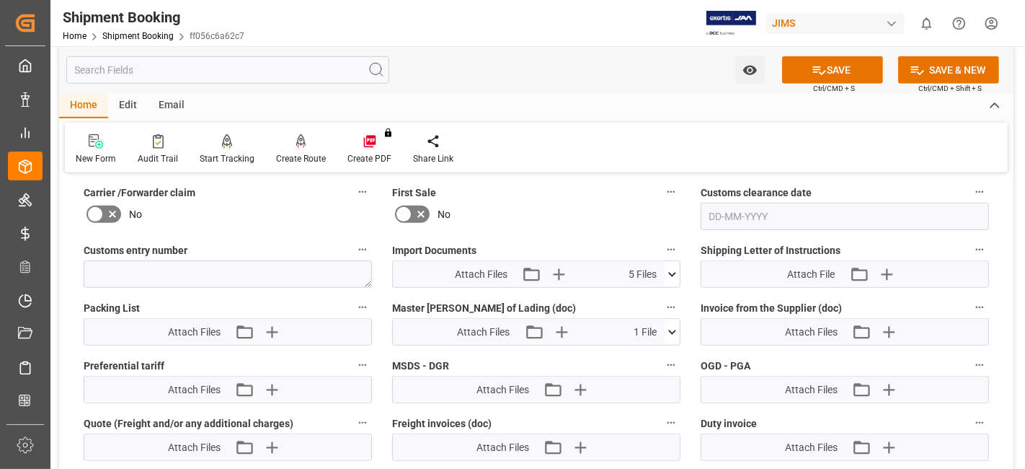
click at [799, 84] on div "Watch Option SAVE Ctrl/CMD + S SAVE & NEW Ctrl/CMD + Shift + S" at bounding box center [536, 70] width 955 height 48
click at [805, 71] on button "SAVE" at bounding box center [832, 69] width 101 height 27
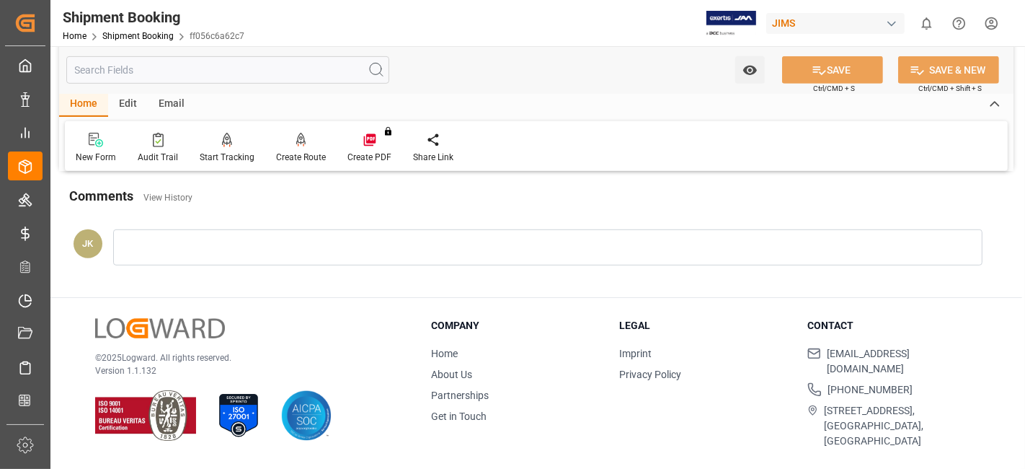
scroll to position [610, 0]
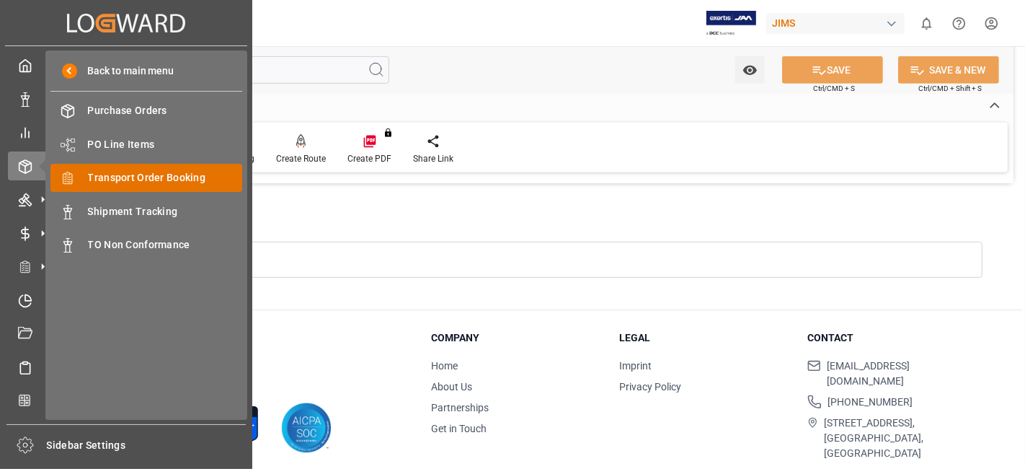
click at [166, 172] on span "Transport Order Booking" at bounding box center [165, 177] width 155 height 15
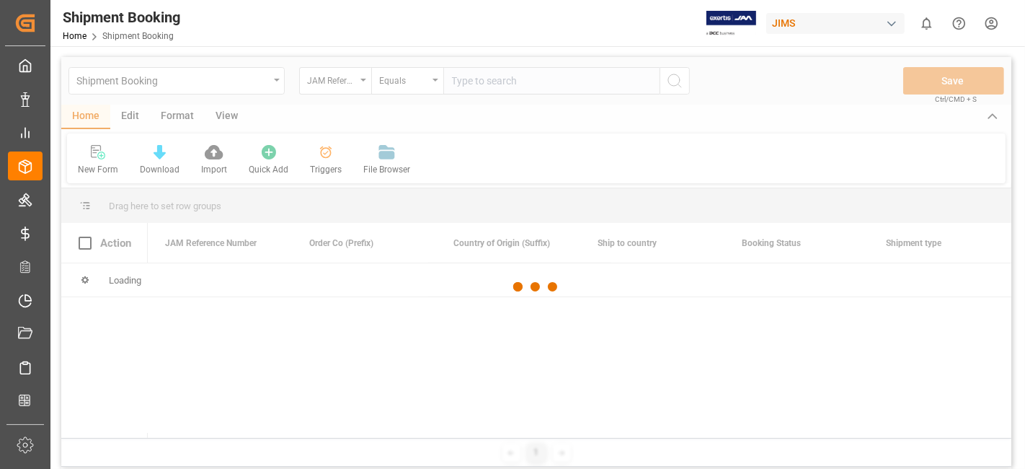
click at [480, 85] on div at bounding box center [536, 287] width 950 height 460
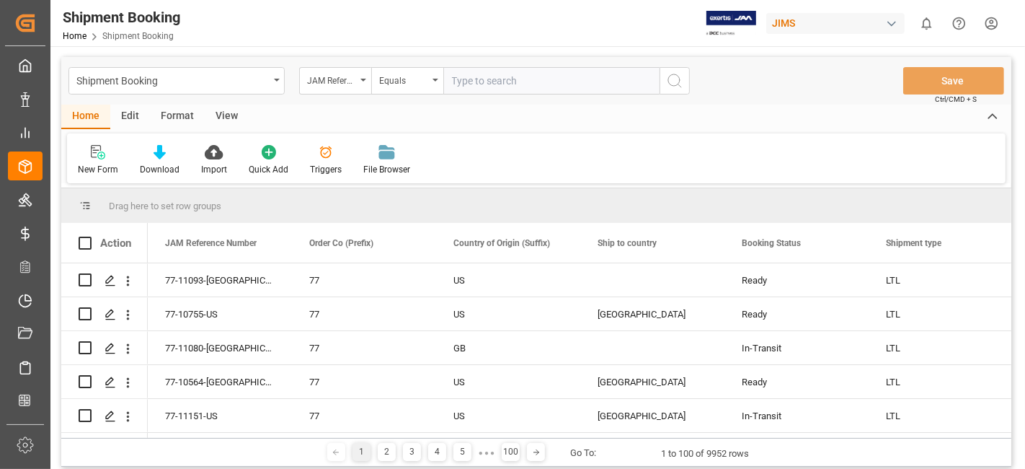
click at [472, 84] on input "text" at bounding box center [551, 80] width 216 height 27
paste input "77-10755-US"
type input "77-10755-US"
click at [678, 88] on icon "search button" at bounding box center [674, 80] width 17 height 17
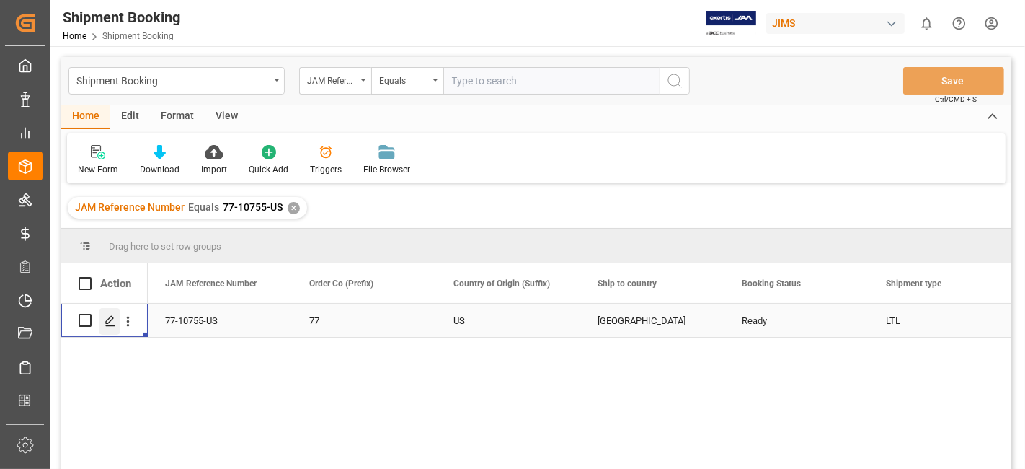
click at [105, 328] on div "Press SPACE to select this row." at bounding box center [110, 321] width 22 height 27
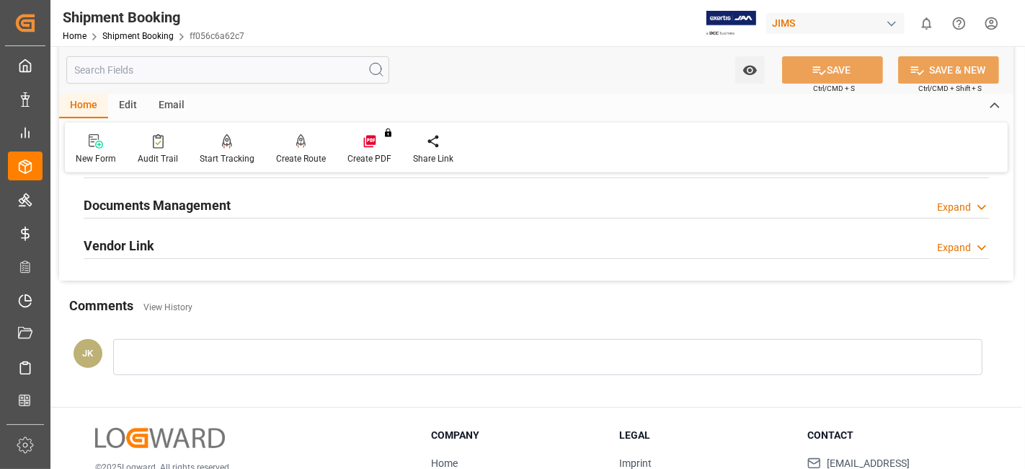
scroll to position [480, 0]
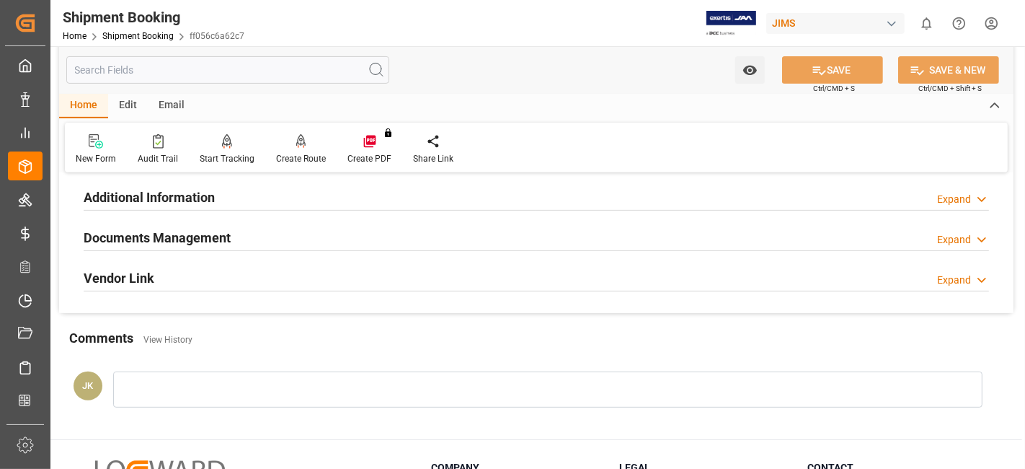
click at [254, 233] on div "Documents Management Expand" at bounding box center [537, 236] width 906 height 27
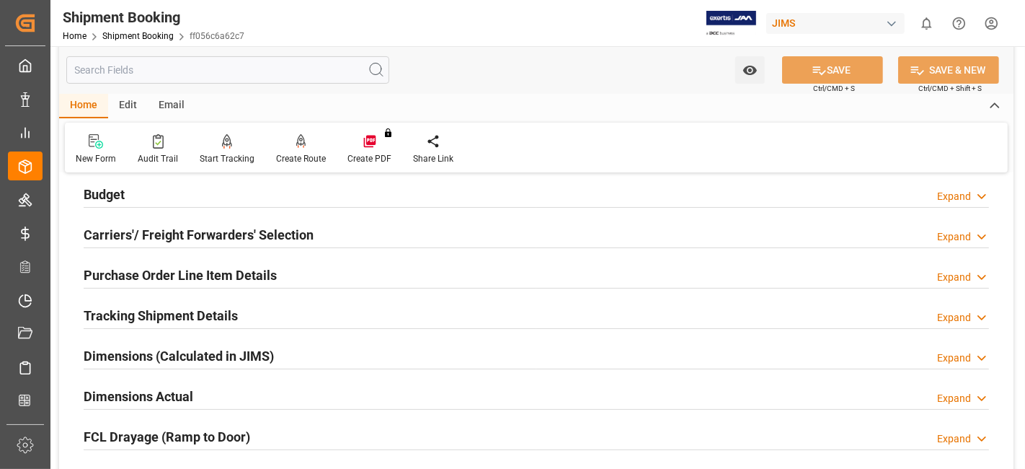
scroll to position [80, 0]
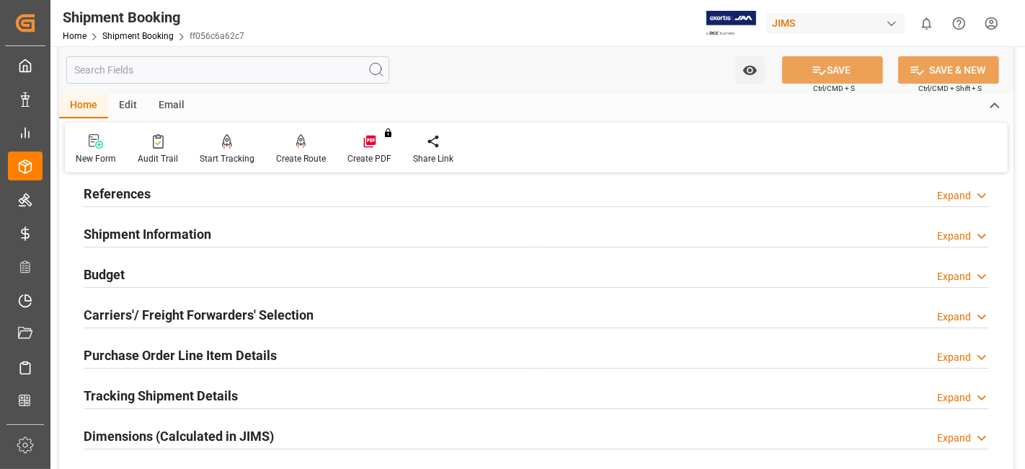
click at [160, 275] on div "Budget Expand" at bounding box center [537, 273] width 906 height 27
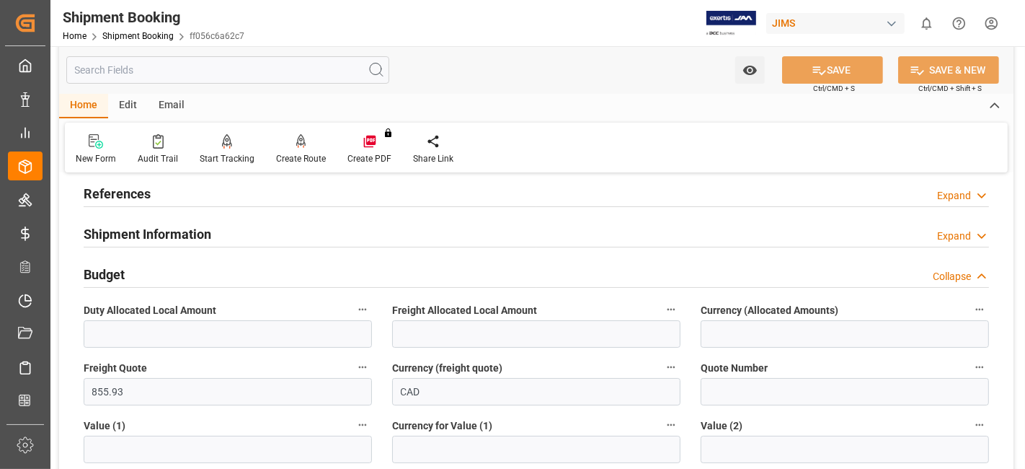
click at [160, 275] on div "Budget Collapse" at bounding box center [537, 273] width 906 height 27
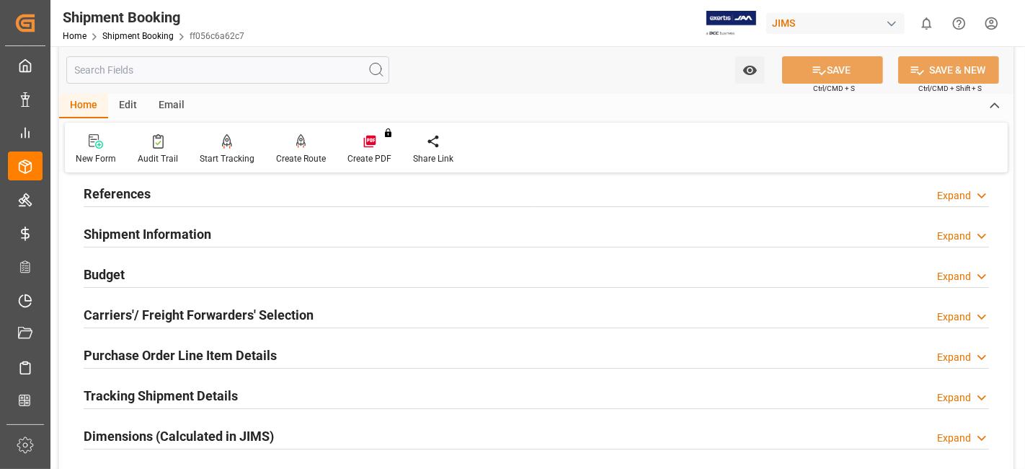
click at [191, 314] on h2 "Carriers'/ Freight Forwarders' Selection" at bounding box center [199, 314] width 230 height 19
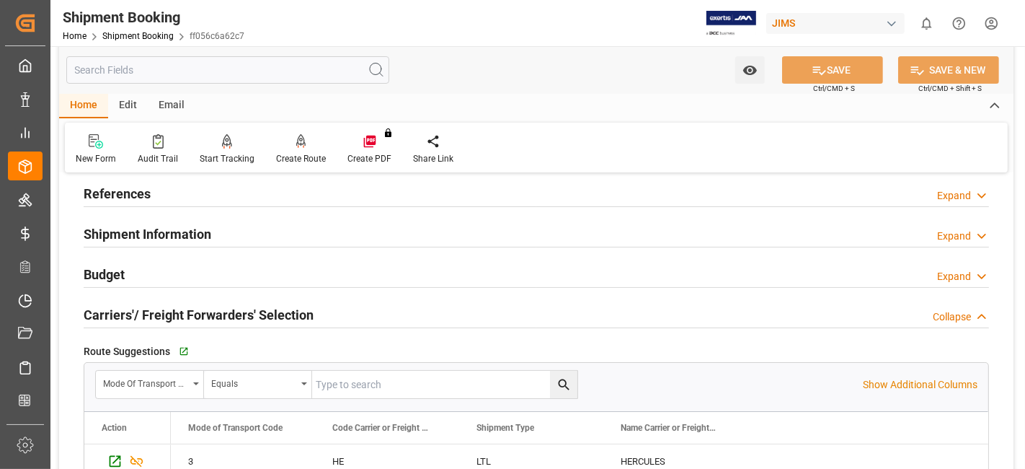
click at [191, 314] on h2 "Carriers'/ Freight Forwarders' Selection" at bounding box center [199, 314] width 230 height 19
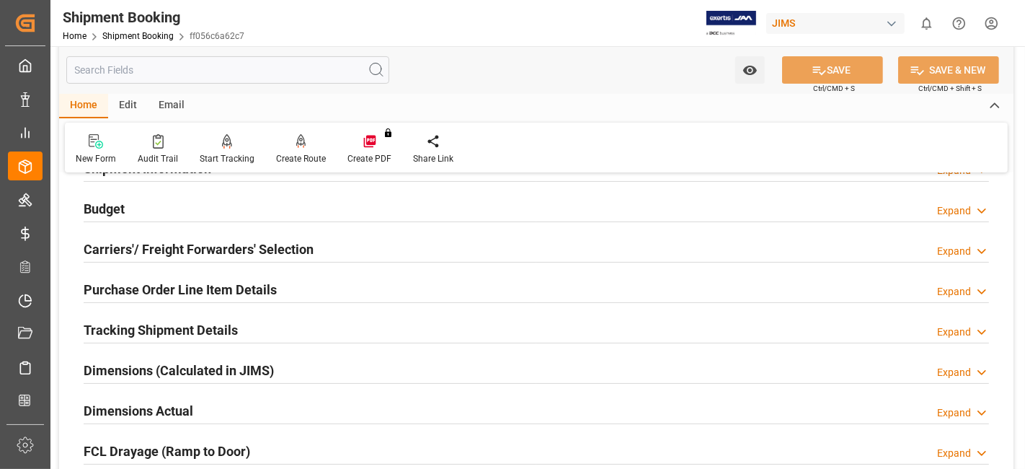
scroll to position [240, 0]
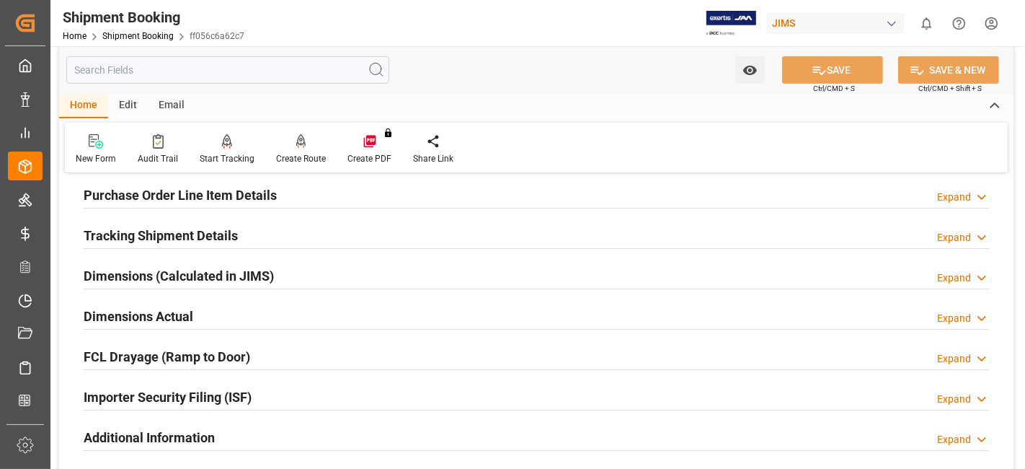
click at [182, 231] on h2 "Tracking Shipment Details" at bounding box center [161, 235] width 154 height 19
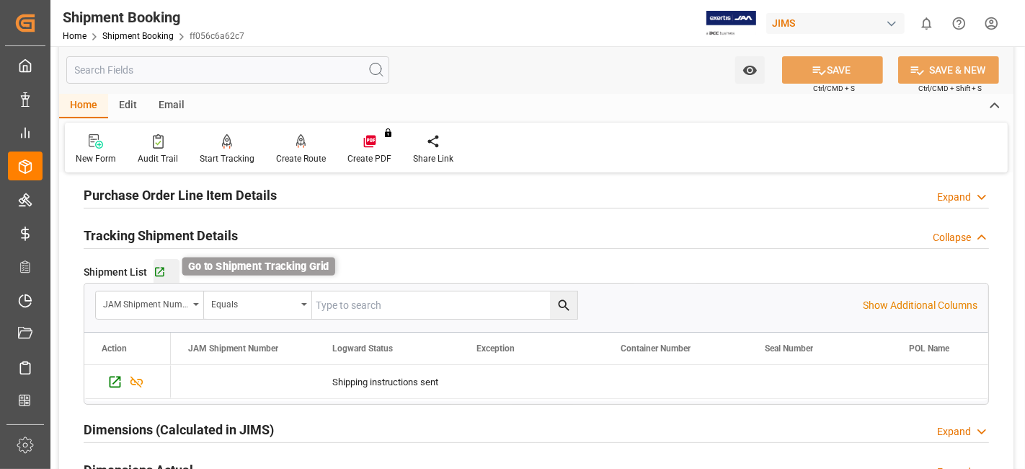
click at [159, 275] on icon "button" at bounding box center [160, 272] width 12 height 12
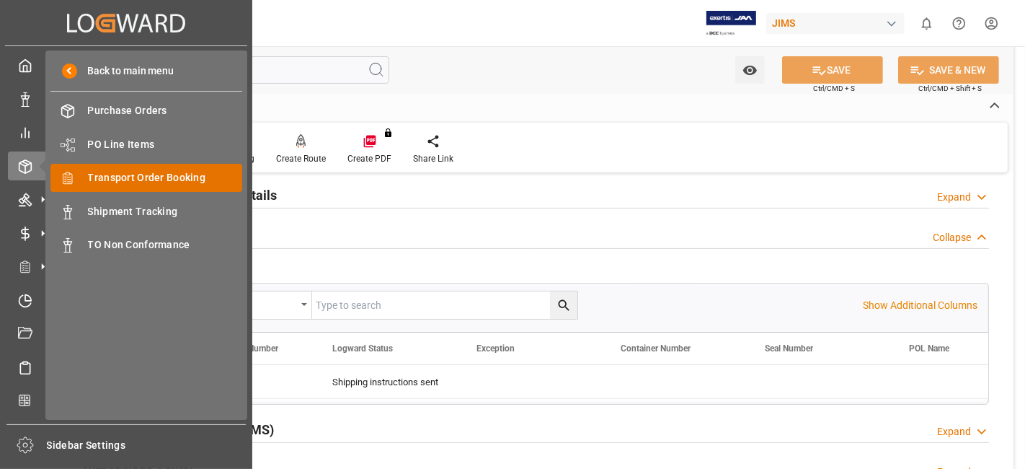
click at [169, 176] on span "Transport Order Booking" at bounding box center [165, 177] width 155 height 15
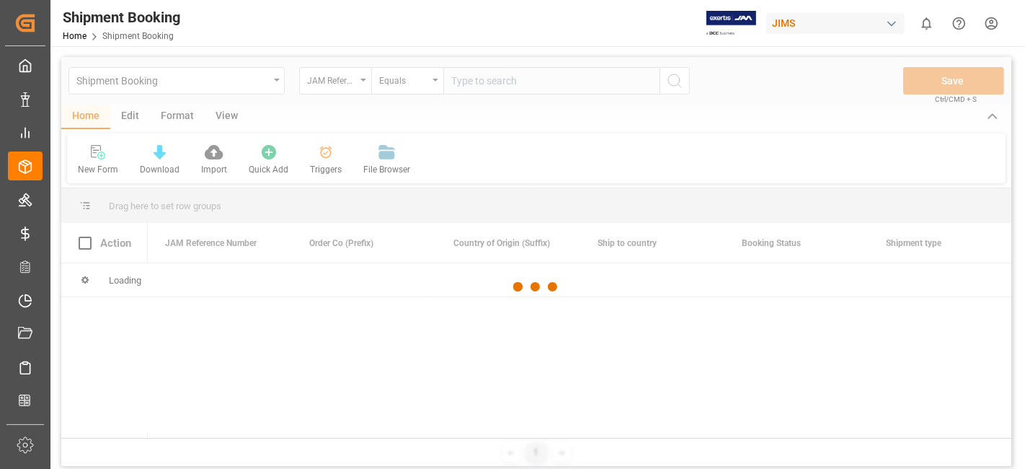
click at [478, 83] on div at bounding box center [536, 287] width 950 height 460
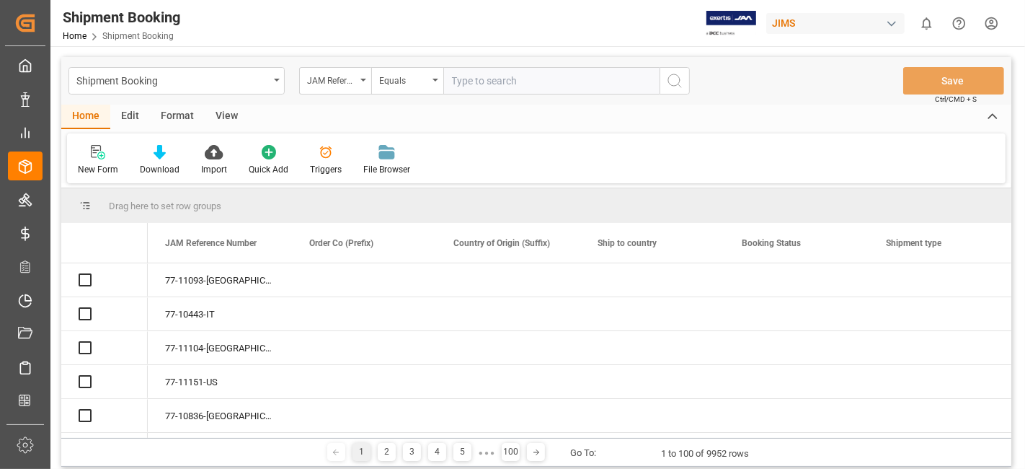
click at [478, 83] on input "text" at bounding box center [551, 80] width 216 height 27
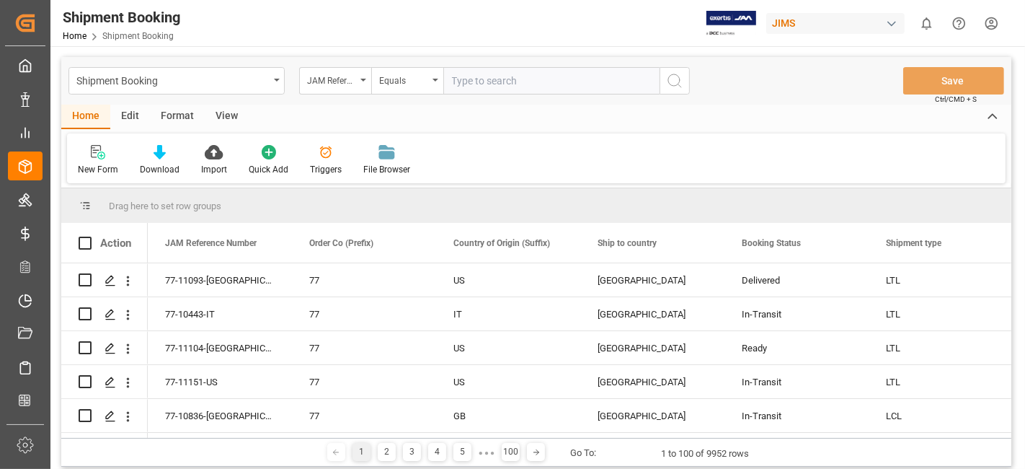
click at [477, 81] on input "text" at bounding box center [551, 80] width 216 height 27
paste input "77-11140-DE"
type input "77-11140-DE"
click at [668, 81] on icon "search button" at bounding box center [674, 80] width 17 height 17
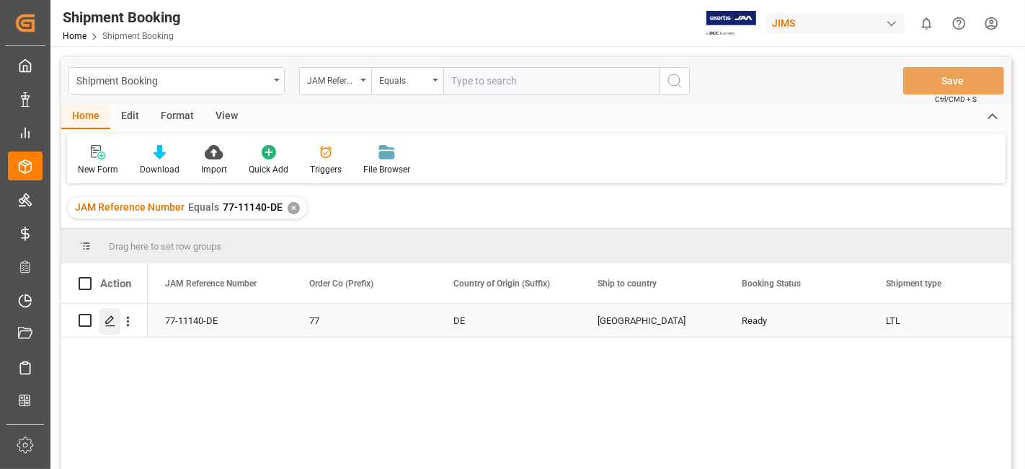
click at [110, 317] on icon "Press SPACE to select this row." at bounding box center [111, 321] width 12 height 12
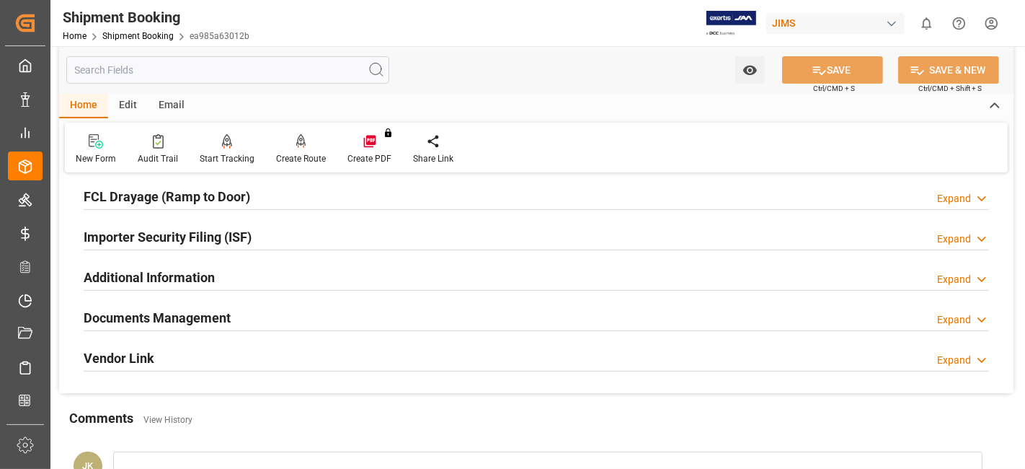
click at [231, 306] on div "Documents Management Expand" at bounding box center [537, 316] width 906 height 27
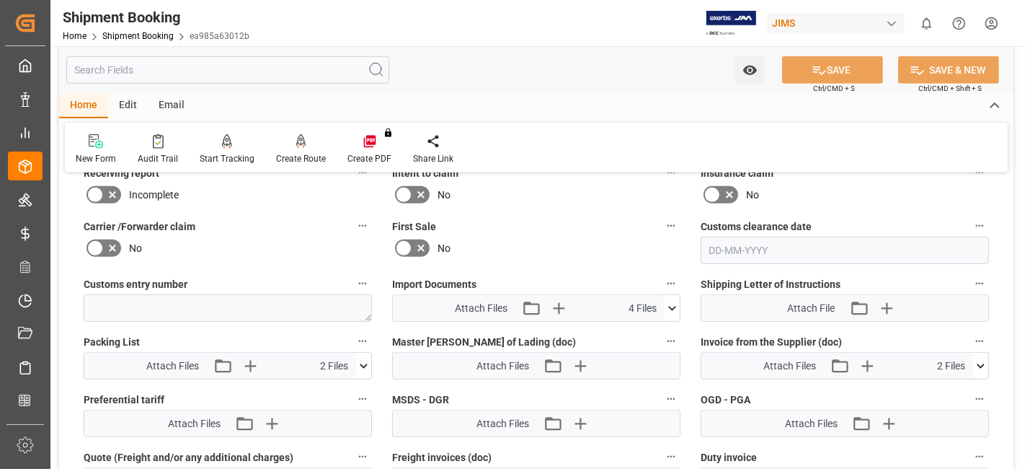
scroll to position [721, 0]
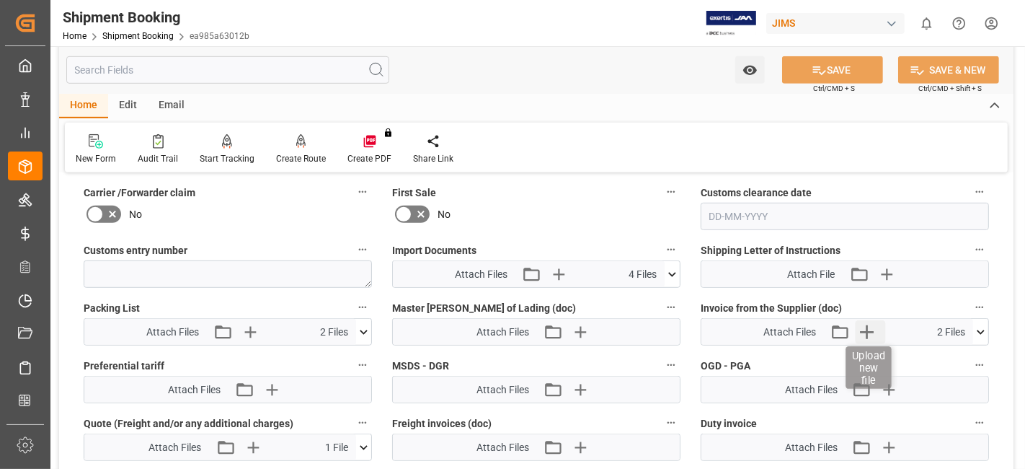
click at [869, 335] on icon "button" at bounding box center [867, 331] width 23 height 23
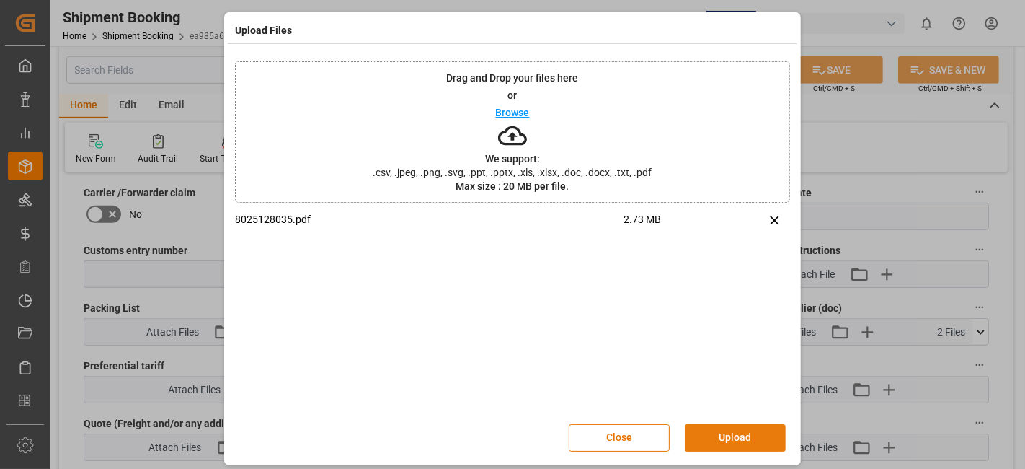
click at [720, 431] on button "Upload" at bounding box center [735, 437] width 101 height 27
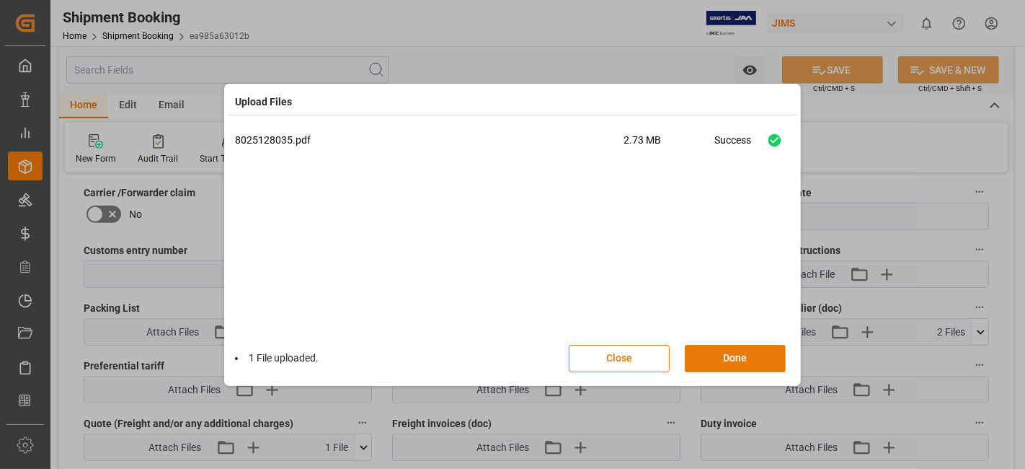
click at [718, 363] on button "Done" at bounding box center [735, 358] width 101 height 27
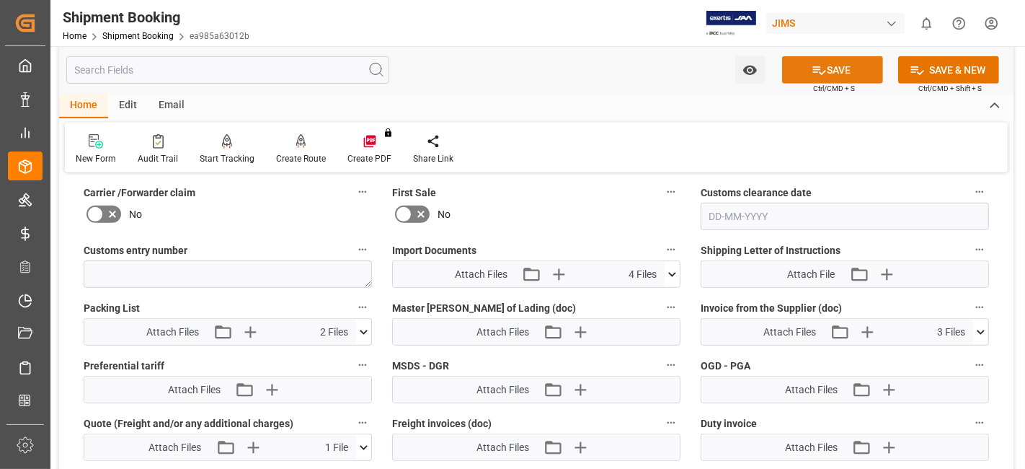
click at [815, 71] on icon at bounding box center [819, 70] width 13 height 9
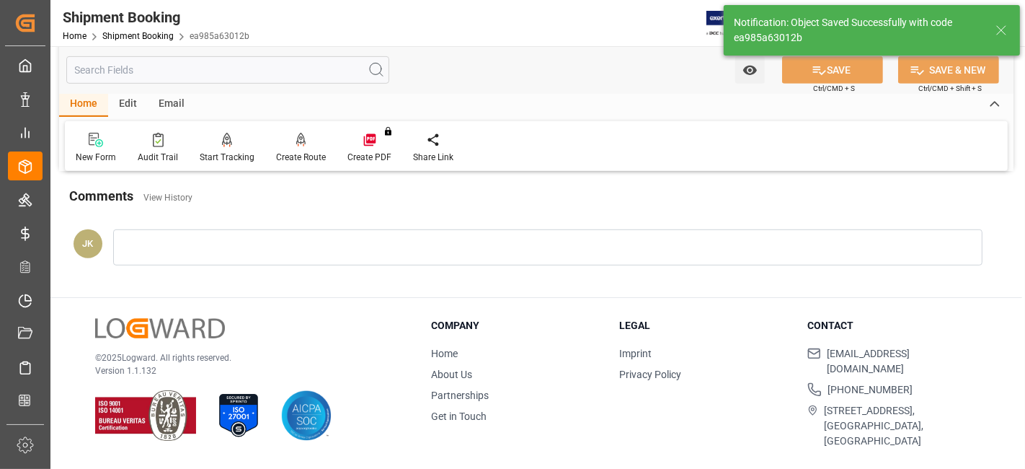
scroll to position [610, 0]
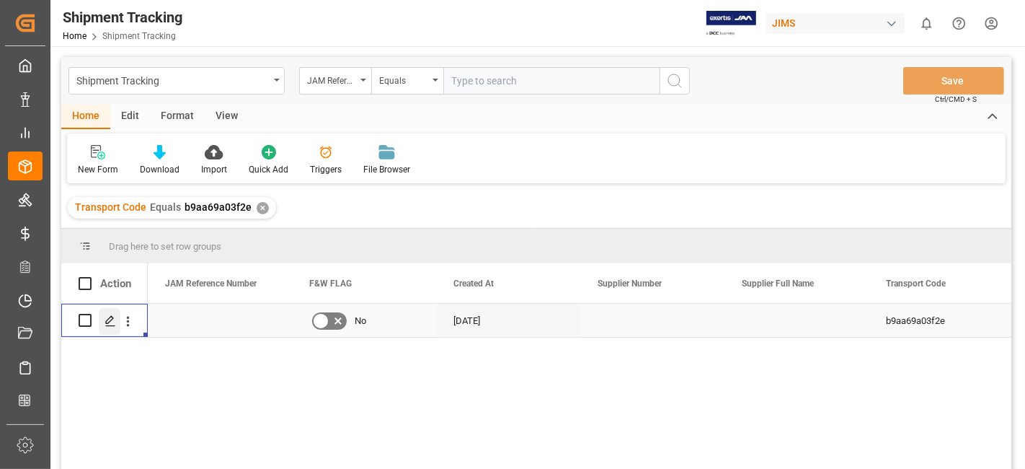
click at [112, 330] on div "Press SPACE to select this row." at bounding box center [110, 321] width 22 height 27
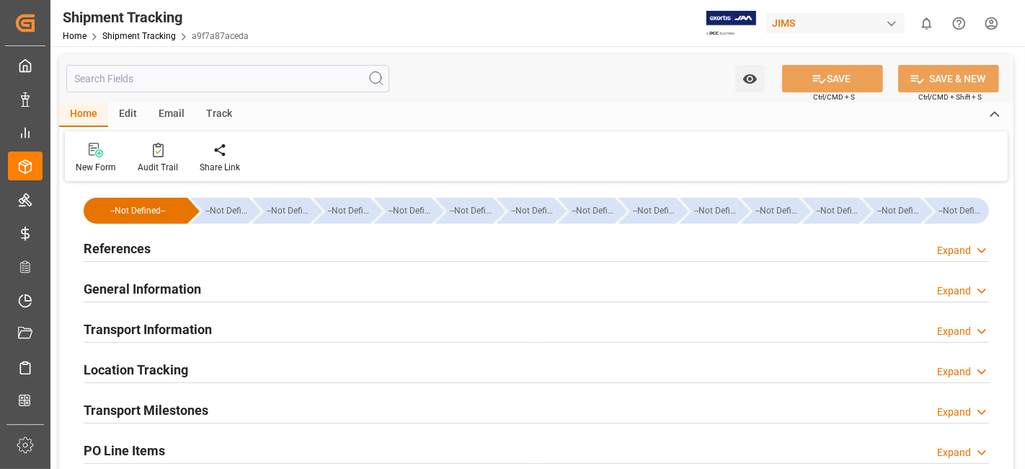
type input "b9aa69a03f2e"
type input "a9f7a87aceda"
type input "Quote"
type input "No Exception"
type input "18-09-2025"
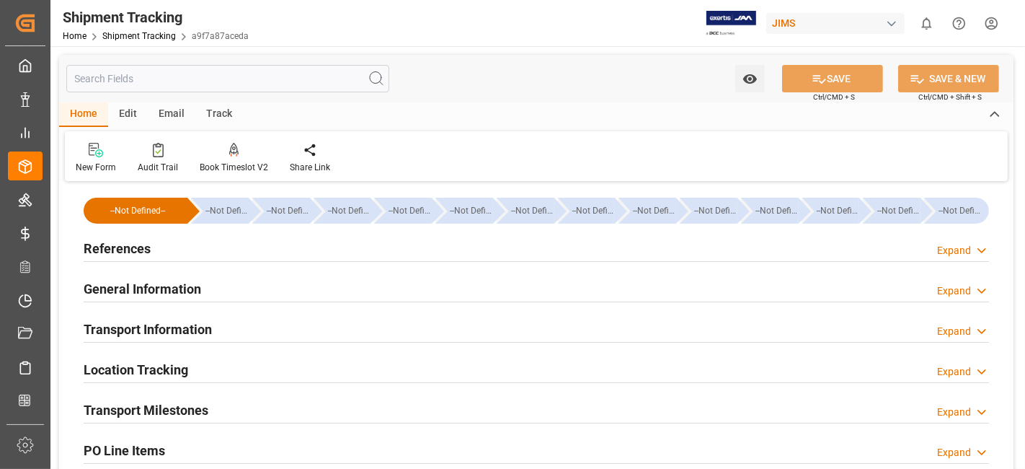
click at [175, 258] on div "References Expand" at bounding box center [537, 247] width 906 height 27
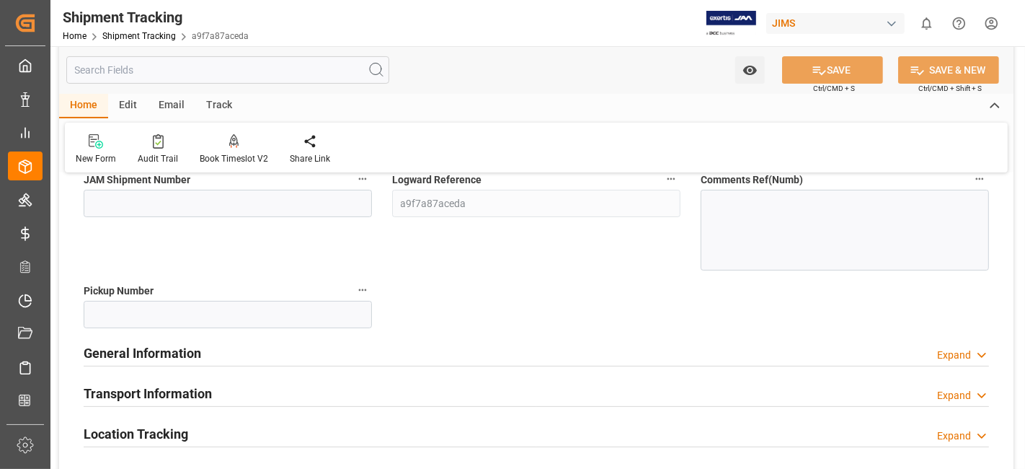
scroll to position [240, 0]
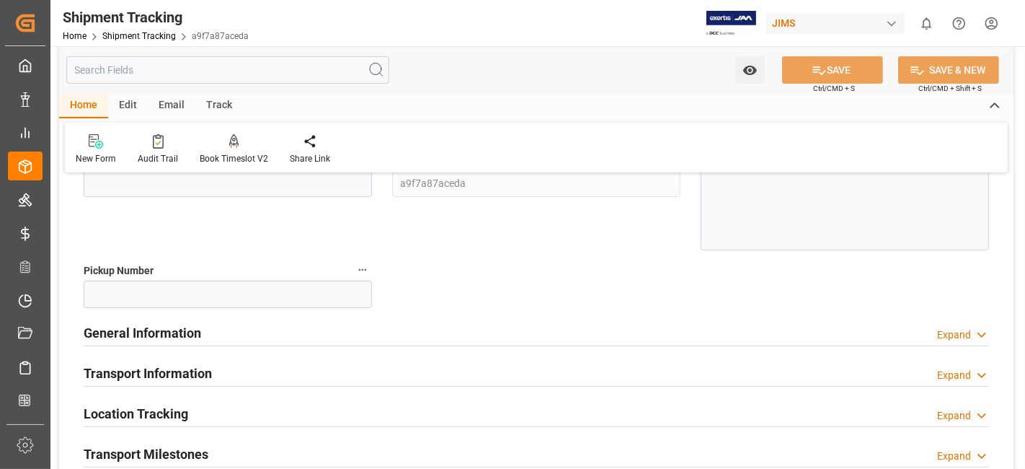
click at [226, 337] on div "General Information Expand" at bounding box center [537, 331] width 906 height 27
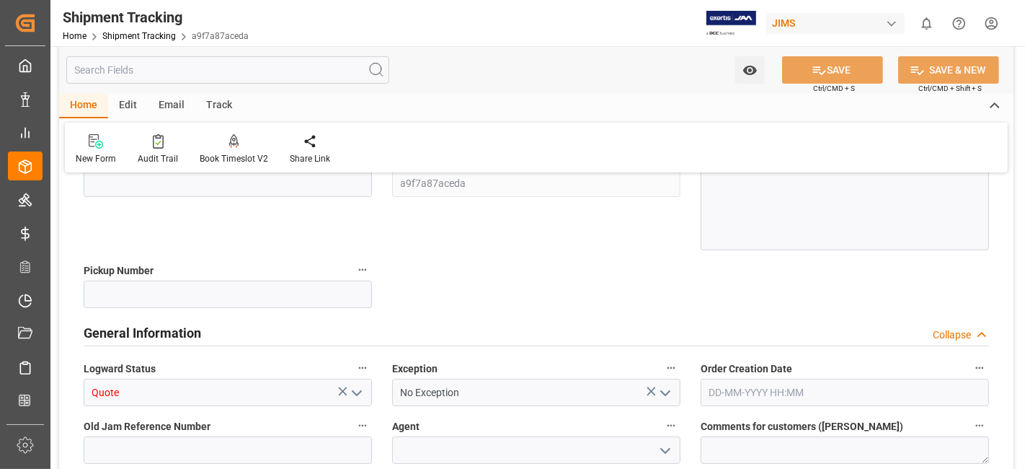
scroll to position [400, 0]
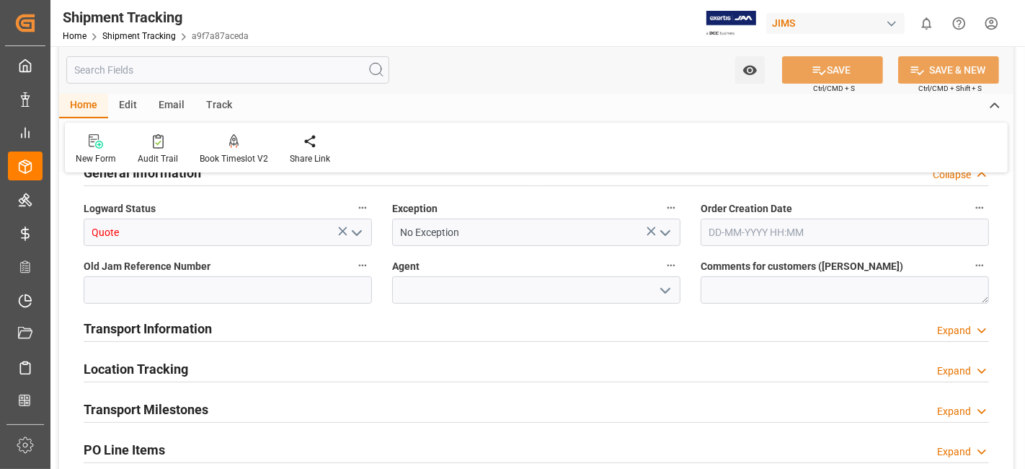
click at [359, 229] on icon "open menu" at bounding box center [356, 232] width 17 height 17
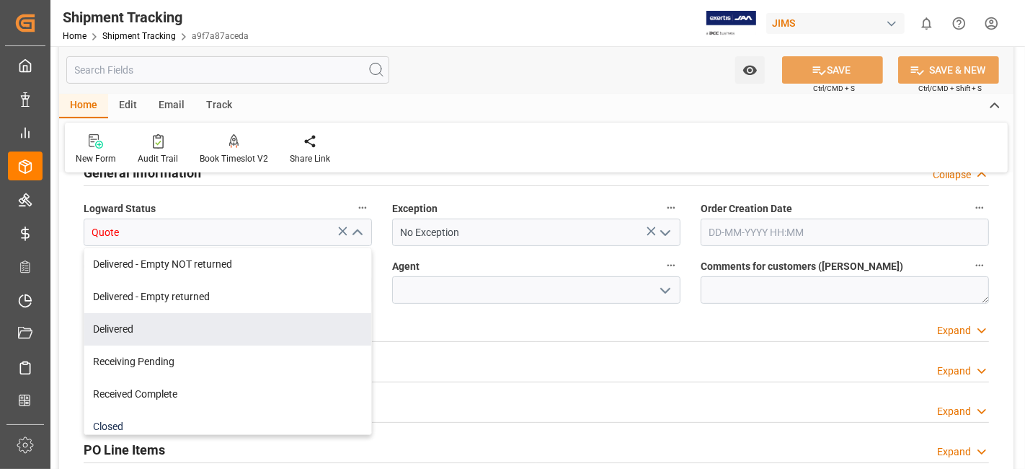
scroll to position [332, 0]
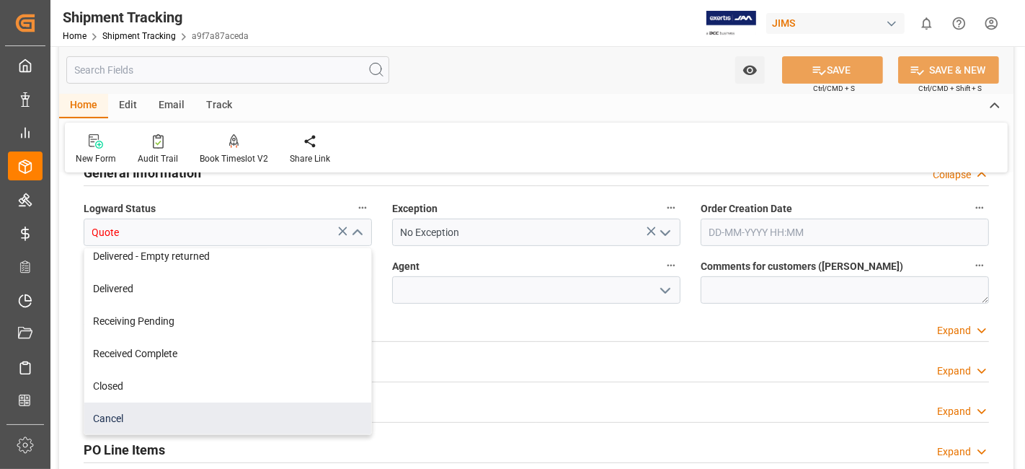
click at [234, 417] on div "Cancel" at bounding box center [227, 418] width 287 height 32
type input "Cancel"
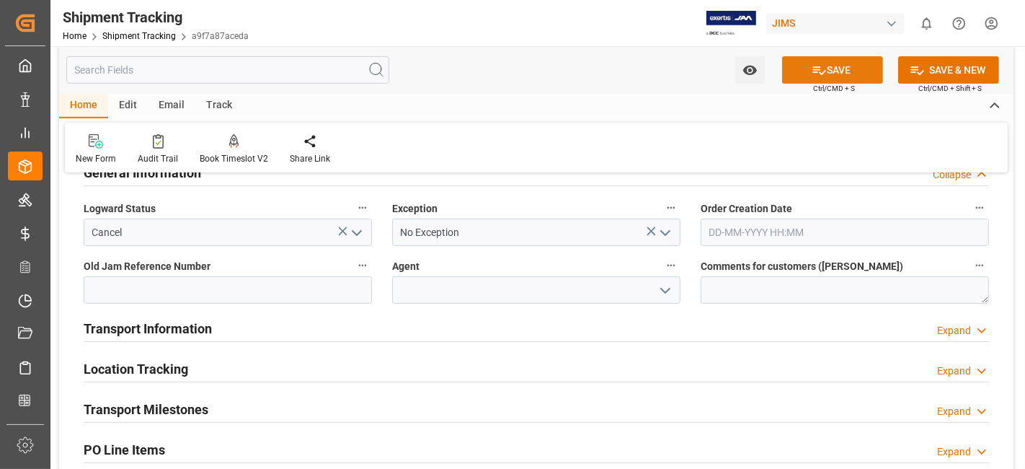
click at [802, 73] on button "SAVE" at bounding box center [832, 69] width 101 height 27
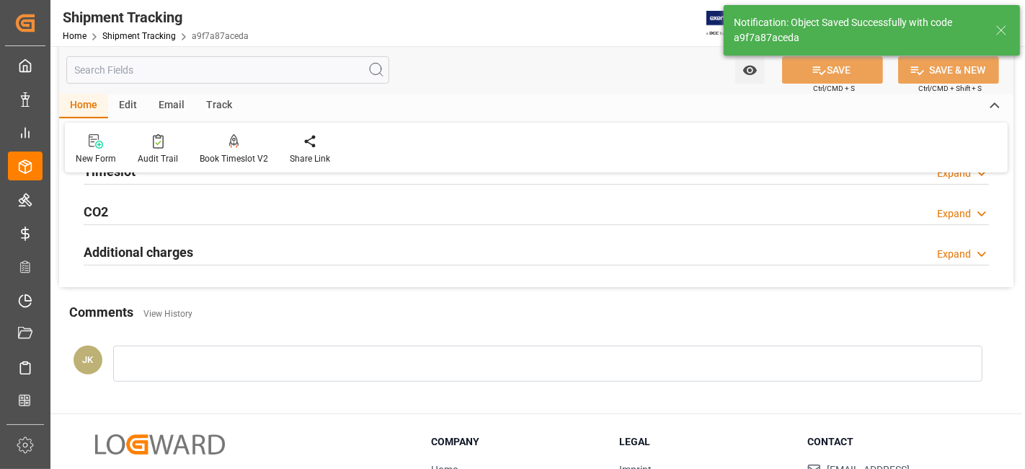
scroll to position [117, 0]
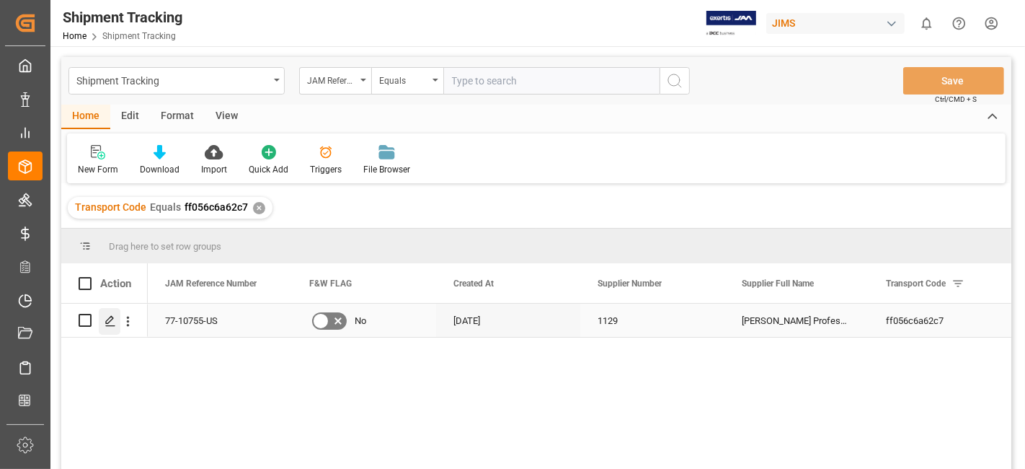
click at [106, 326] on div "Press SPACE to select this row." at bounding box center [110, 321] width 22 height 27
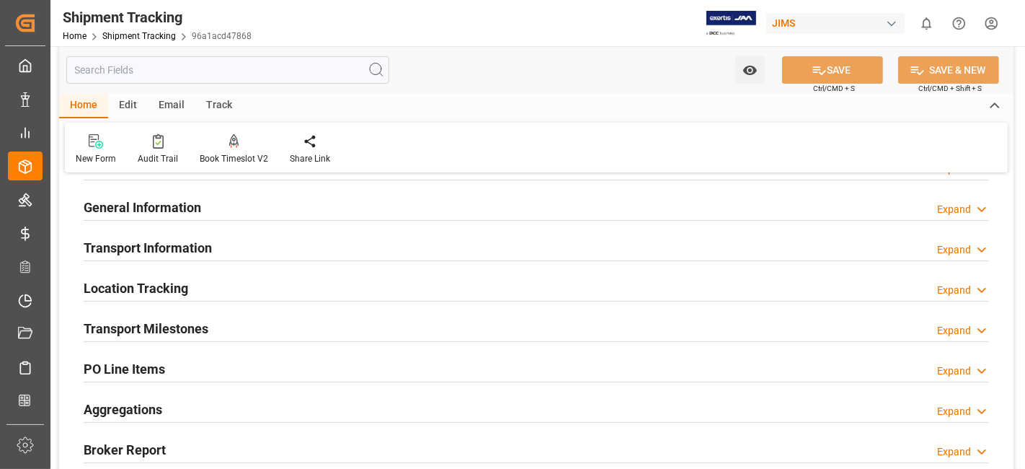
scroll to position [80, 0]
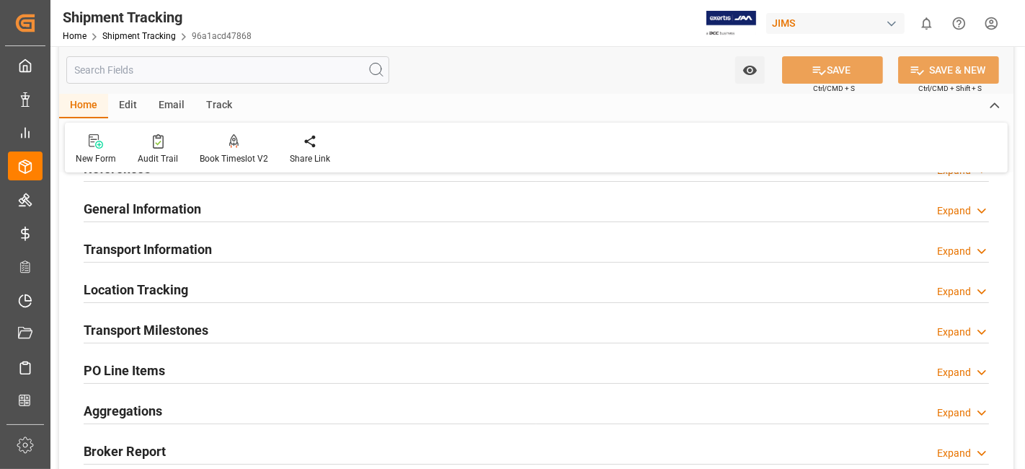
click at [274, 330] on div "Transport Milestones Expand" at bounding box center [537, 328] width 906 height 27
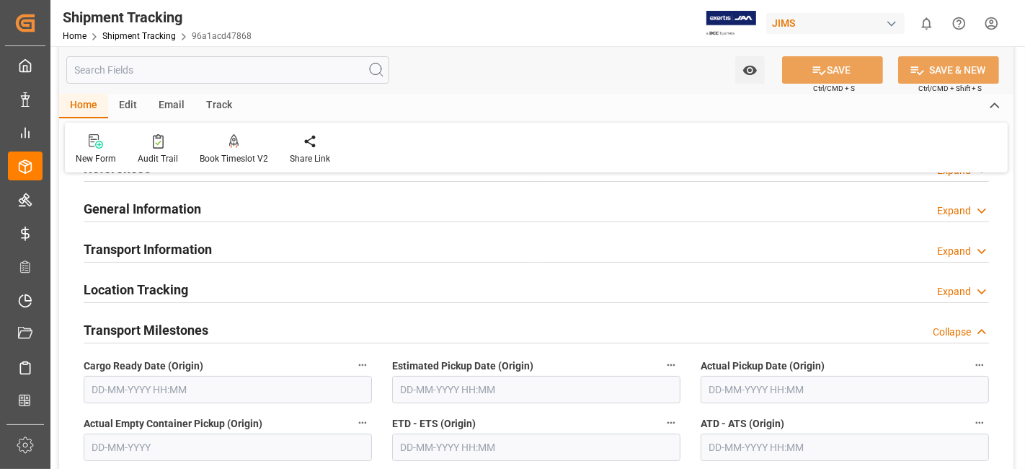
scroll to position [160, 0]
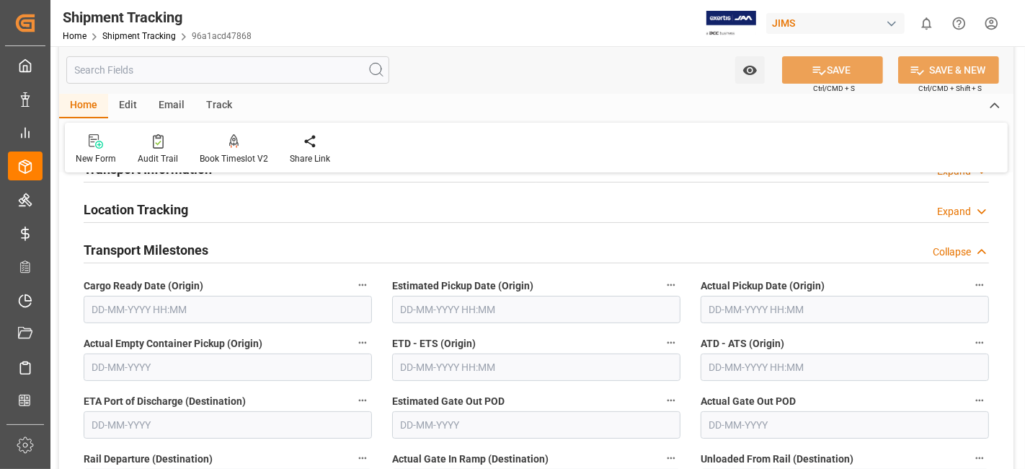
click at [226, 312] on input "text" at bounding box center [228, 309] width 288 height 27
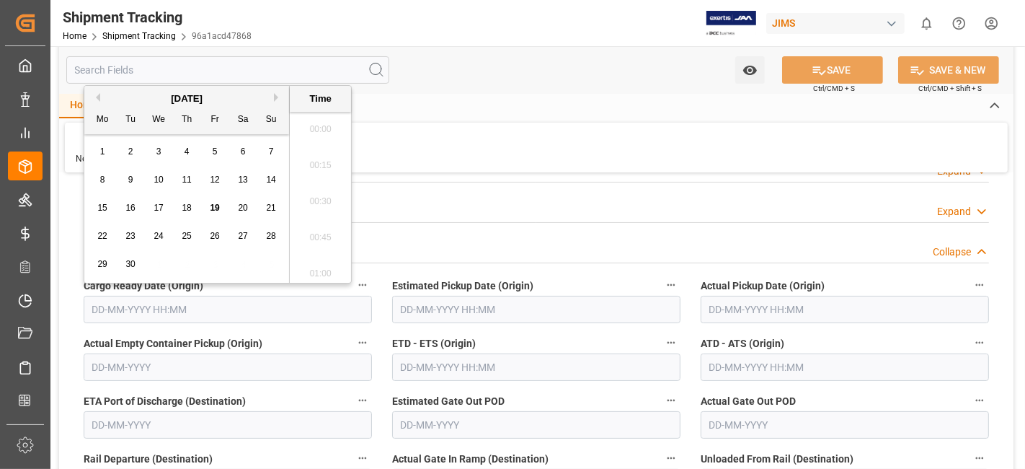
scroll to position [1661, 0]
click at [144, 221] on div "15 16 17 18 19 20 21" at bounding box center [187, 208] width 197 height 28
click at [185, 211] on span "18" at bounding box center [186, 208] width 9 height 10
type input "[DATE] 00:00"
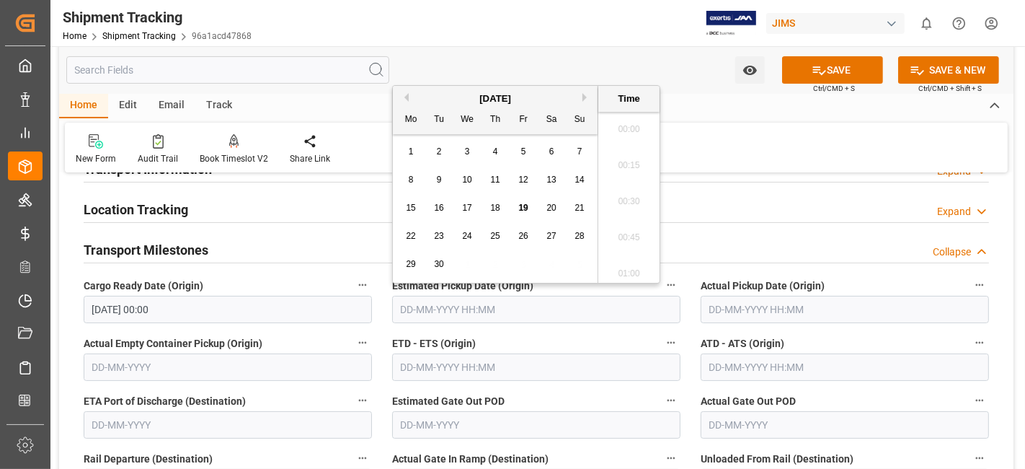
click at [537, 313] on input "text" at bounding box center [536, 309] width 288 height 27
click at [412, 239] on span "22" at bounding box center [410, 236] width 9 height 10
type input "[DATE] 00:00"
click at [578, 339] on label "ETD - ETS (Origin)" at bounding box center [536, 343] width 288 height 20
click at [662, 339] on button "ETD - ETS (Origin)" at bounding box center [671, 342] width 19 height 19
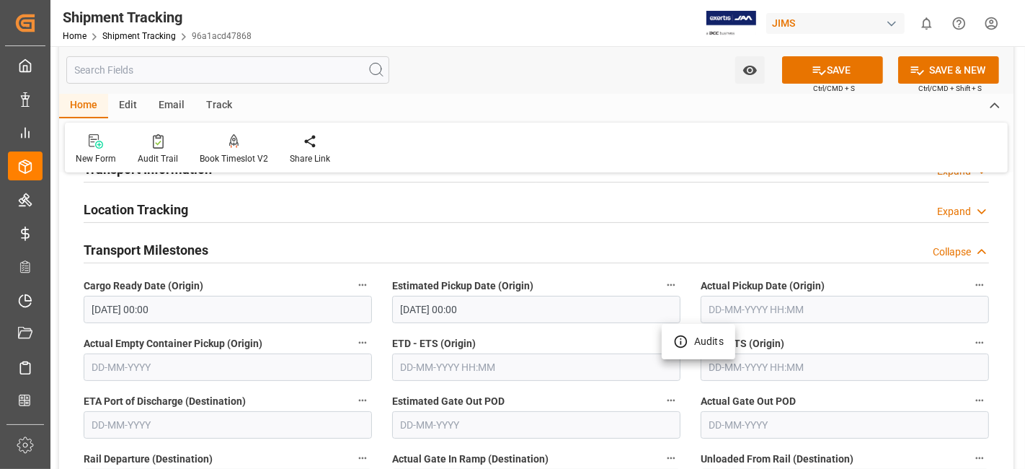
click at [552, 330] on div at bounding box center [512, 234] width 1025 height 469
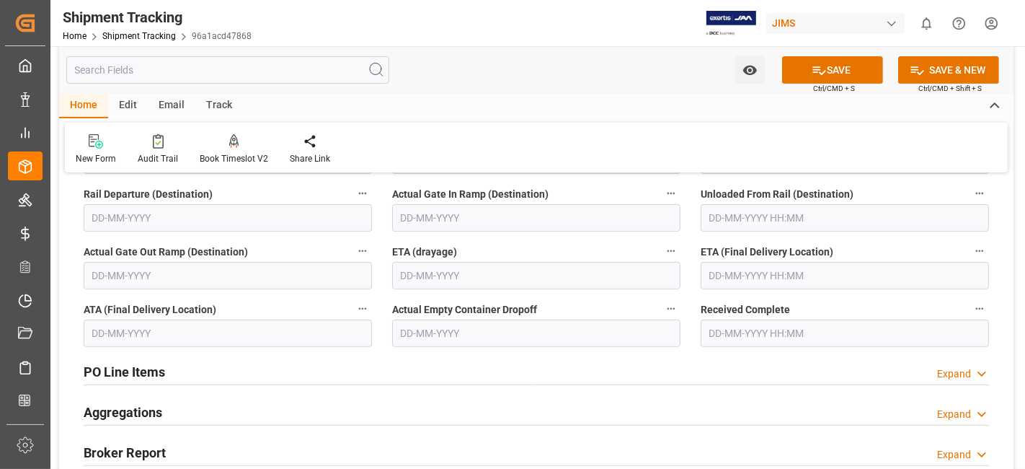
scroll to position [400, 0]
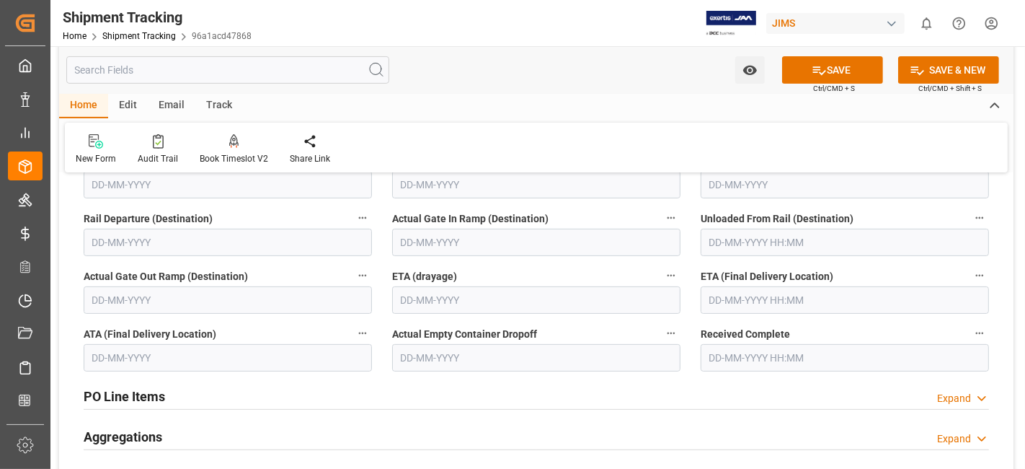
click at [768, 301] on input "text" at bounding box center [845, 299] width 288 height 27
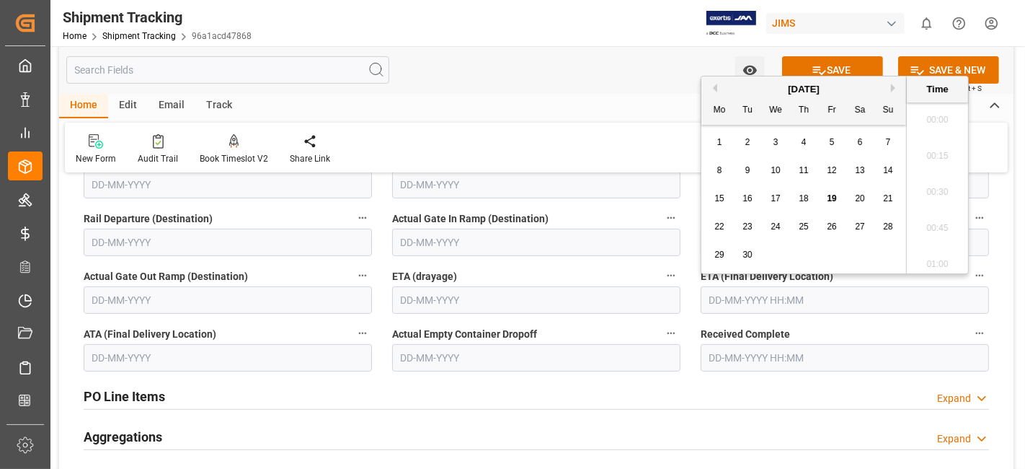
scroll to position [1661, 0]
click at [744, 256] on span "30" at bounding box center [747, 254] width 9 height 10
type input "[DATE] 00:00"
click at [832, 63] on button "SAVE" at bounding box center [832, 69] width 101 height 27
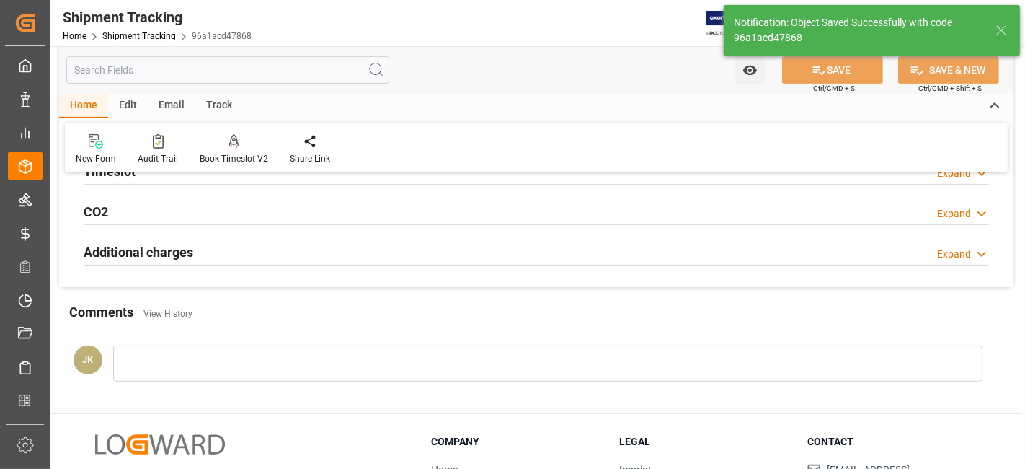
scroll to position [54, 0]
